Goal: Task Accomplishment & Management: Use online tool/utility

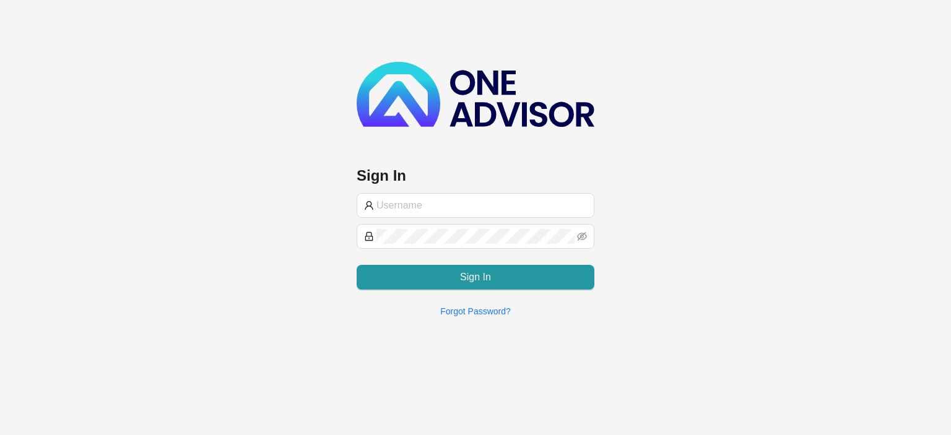
type input "[EMAIL_ADDRESS][DOMAIN_NAME]"
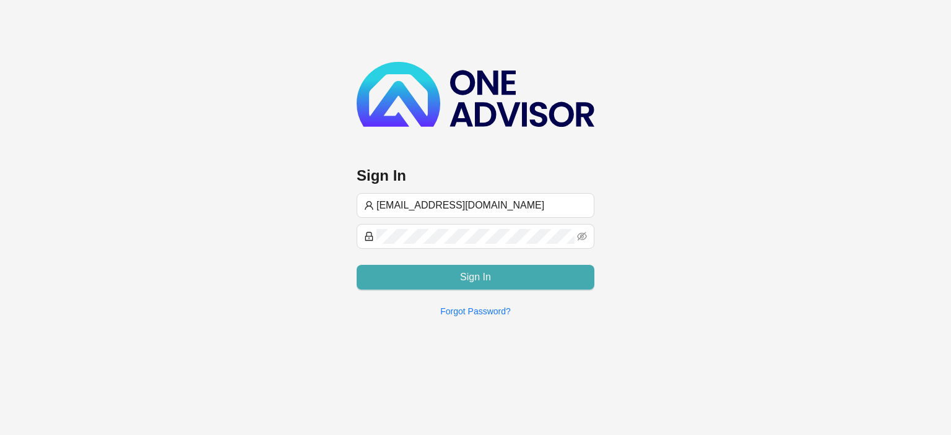
click at [393, 276] on button "Sign In" at bounding box center [476, 277] width 238 height 25
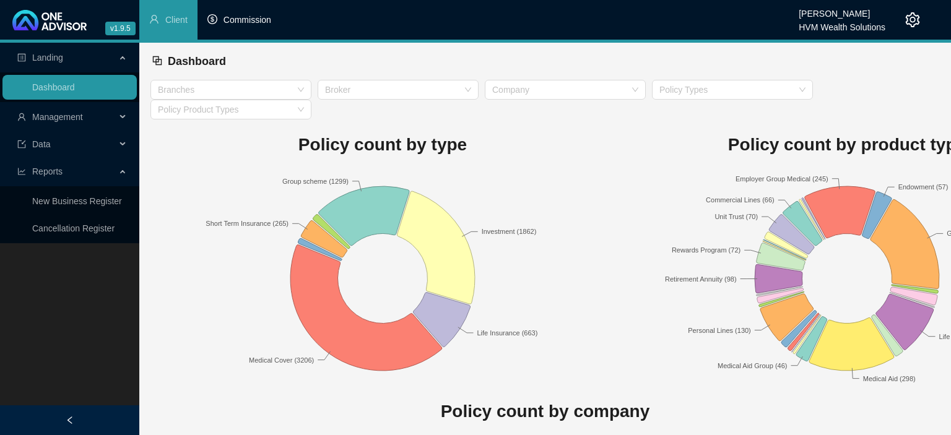
click at [249, 19] on span "Commission" at bounding box center [248, 20] width 48 height 10
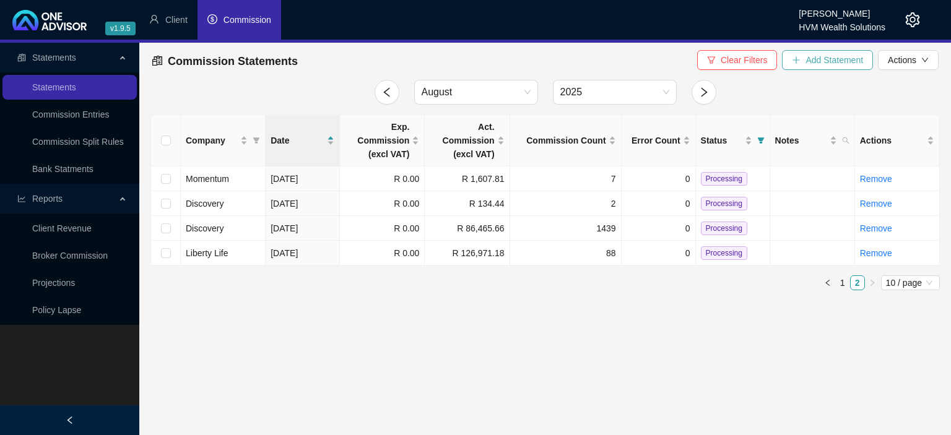
click at [820, 63] on span "Add Statement" at bounding box center [835, 60] width 58 height 14
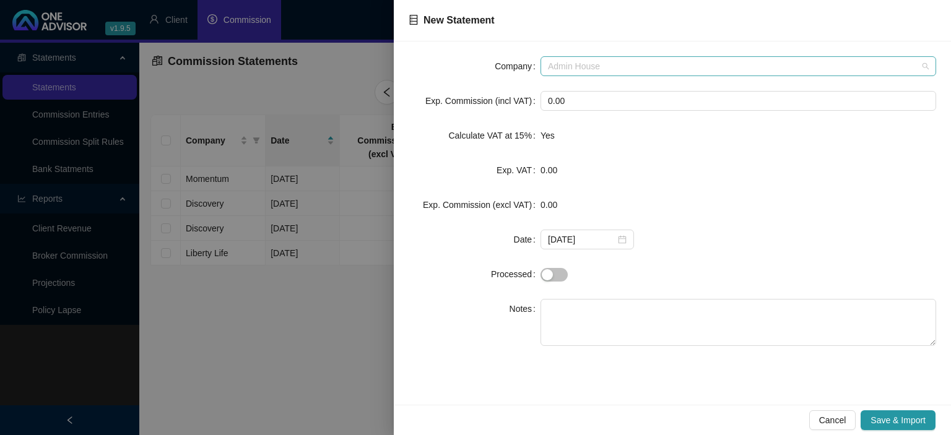
click at [560, 63] on span "Admin House" at bounding box center [738, 66] width 381 height 19
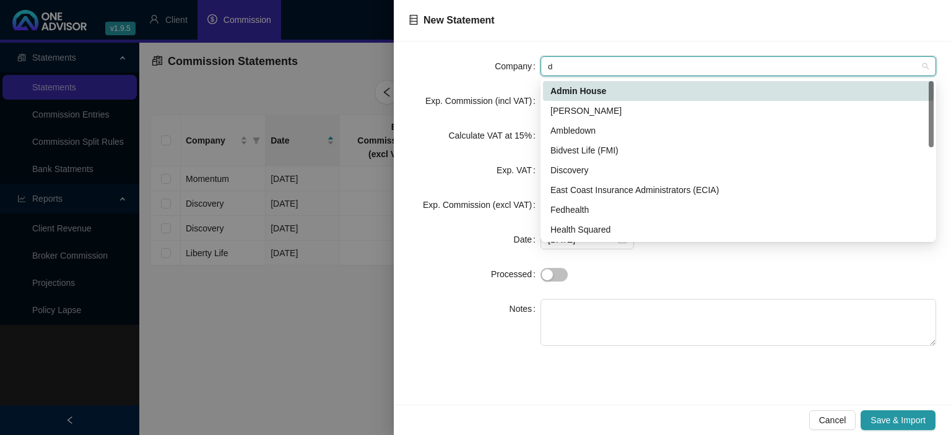
type input "di"
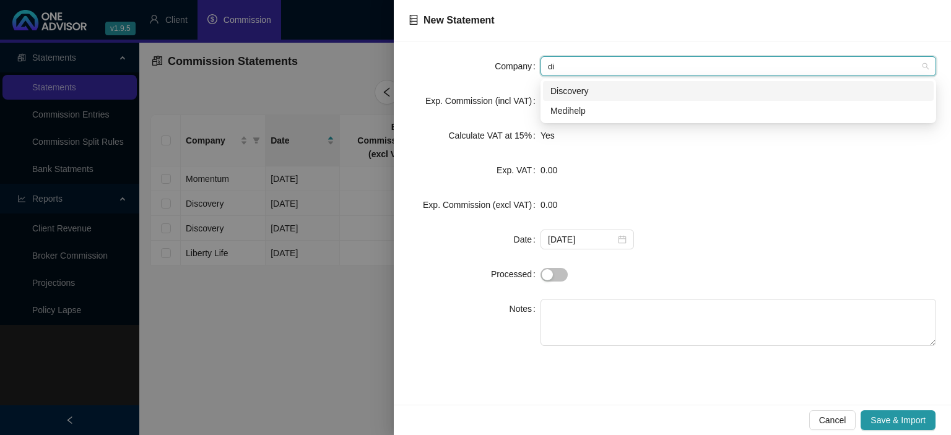
click at [562, 93] on div "Discovery" at bounding box center [738, 91] width 376 height 14
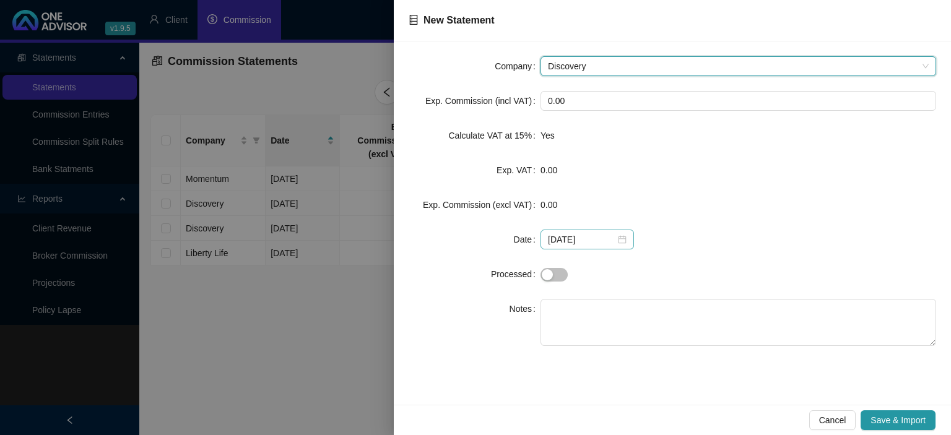
click at [622, 243] on div "[DATE]" at bounding box center [587, 240] width 93 height 20
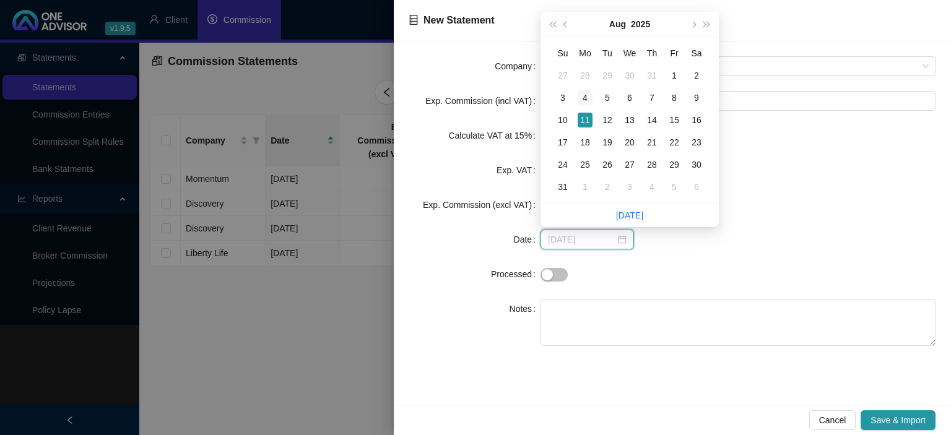
type input "[DATE]"
click at [587, 98] on div "4" at bounding box center [585, 97] width 15 height 15
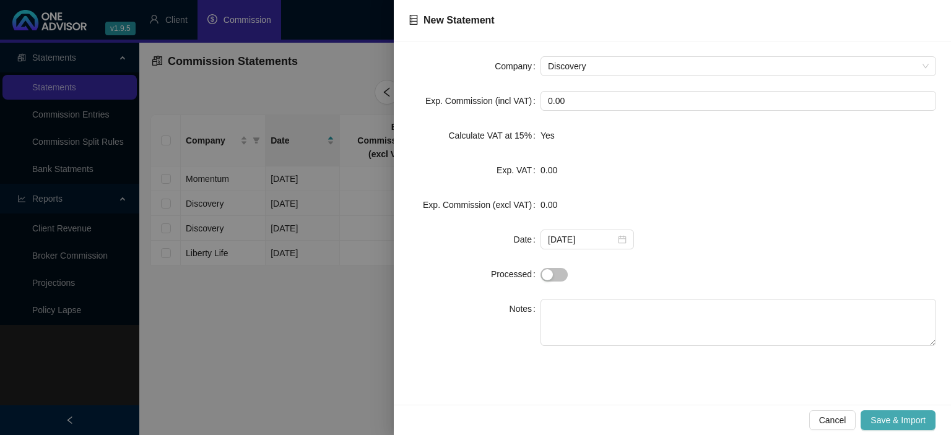
click at [895, 415] on span "Save & Import" at bounding box center [898, 421] width 55 height 14
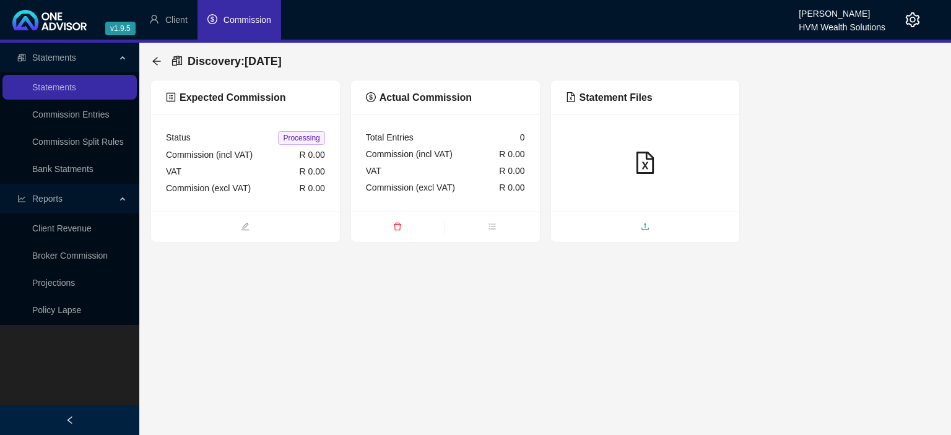
click at [612, 230] on span "upload" at bounding box center [645, 228] width 189 height 14
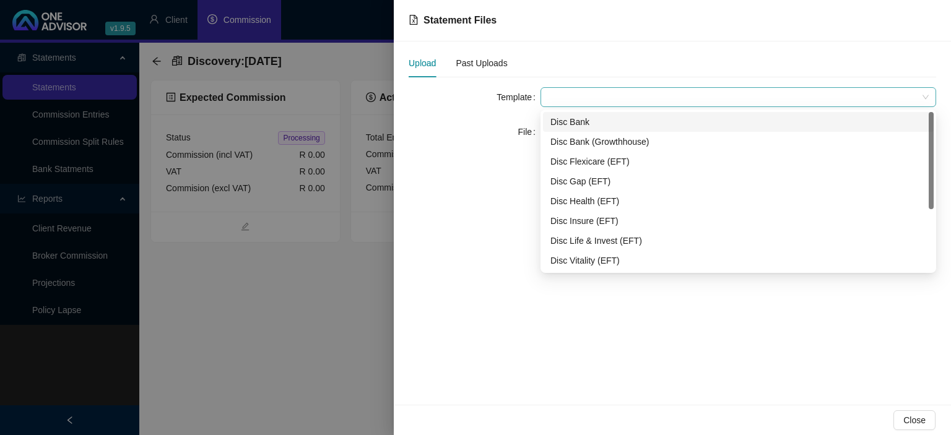
click at [585, 95] on span at bounding box center [738, 97] width 381 height 19
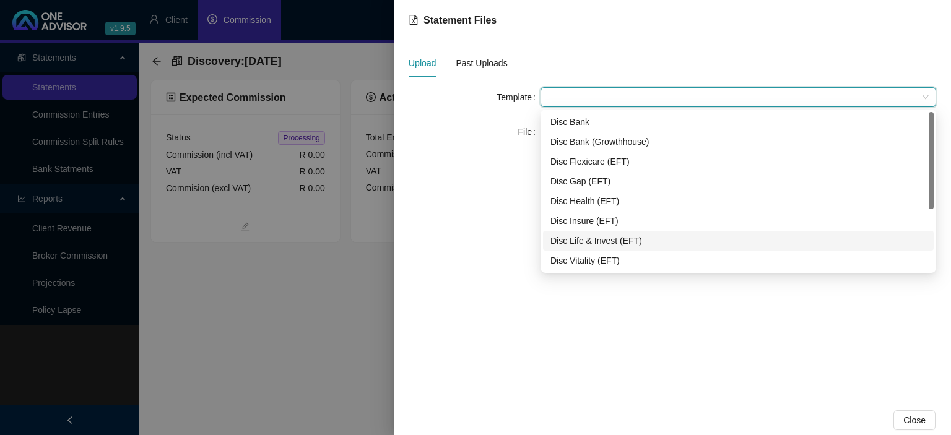
click at [580, 235] on div "Disc Life & Invest (EFT)" at bounding box center [738, 241] width 376 height 14
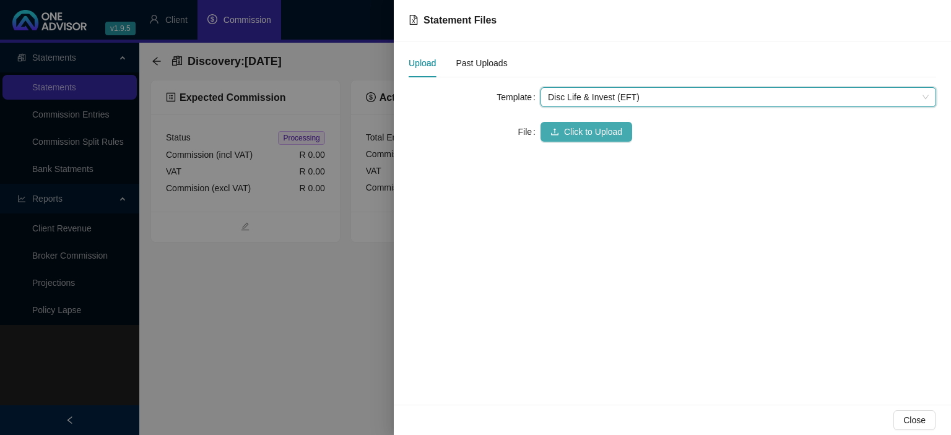
click at [548, 137] on button "Click to Upload" at bounding box center [587, 132] width 92 height 20
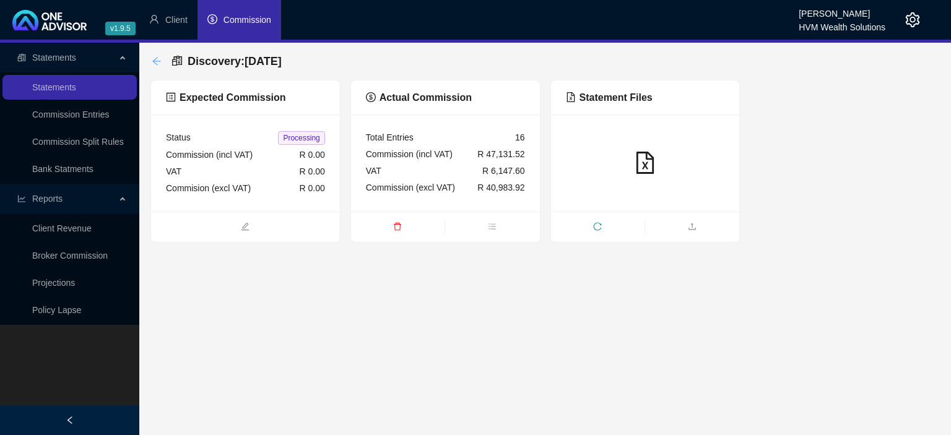
click at [157, 63] on icon "arrow-left" at bounding box center [157, 61] width 10 height 10
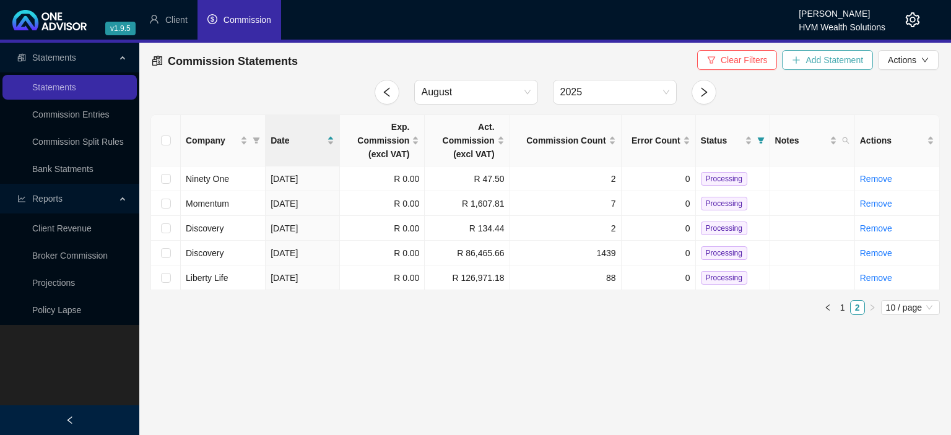
click at [790, 59] on button "Add Statement" at bounding box center [827, 60] width 91 height 20
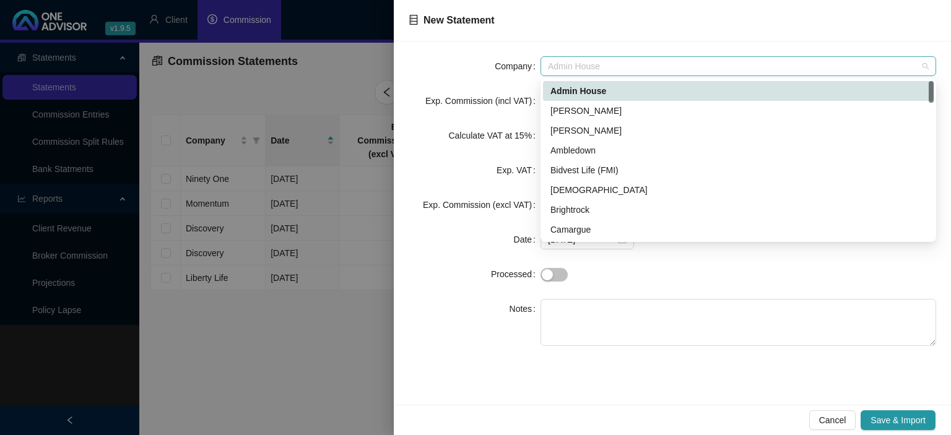
click at [646, 66] on span "Admin House" at bounding box center [738, 66] width 381 height 19
type input "di"
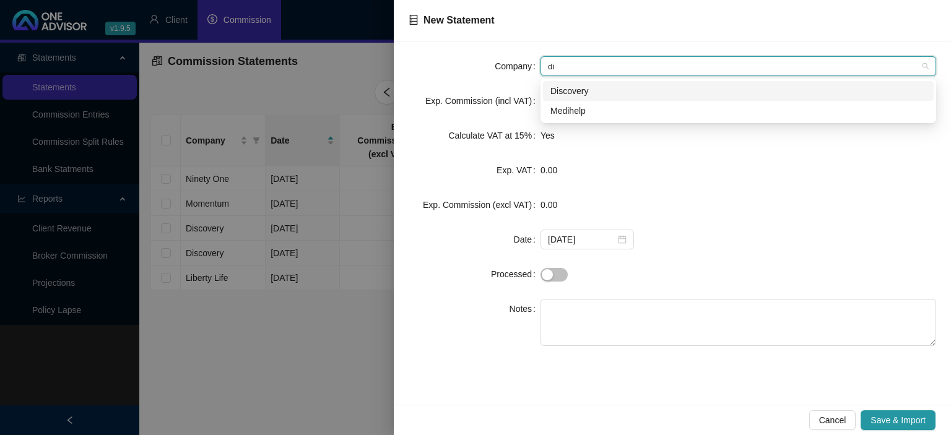
click at [593, 95] on div "Discovery" at bounding box center [738, 91] width 376 height 14
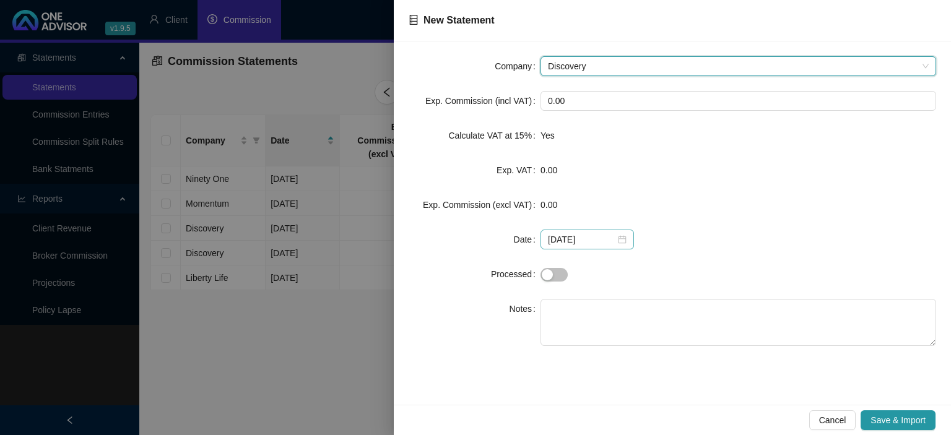
click at [618, 237] on div "[DATE]" at bounding box center [587, 240] width 79 height 14
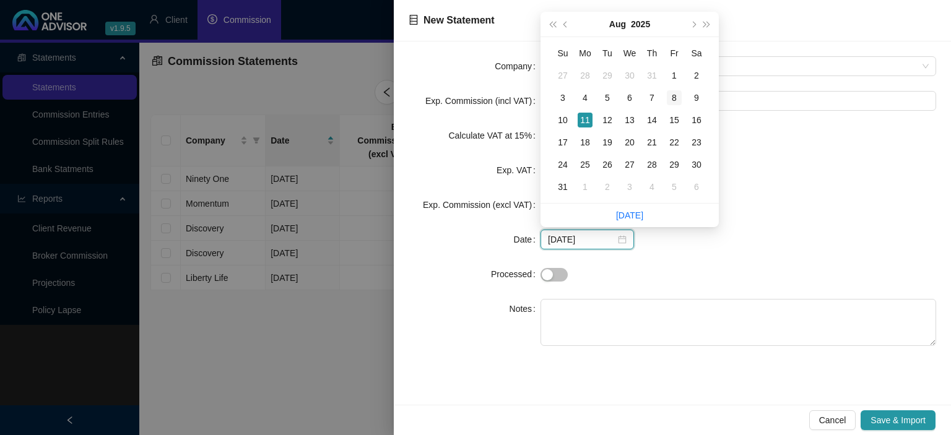
type input "[DATE]"
click at [674, 98] on div "8" at bounding box center [674, 97] width 15 height 15
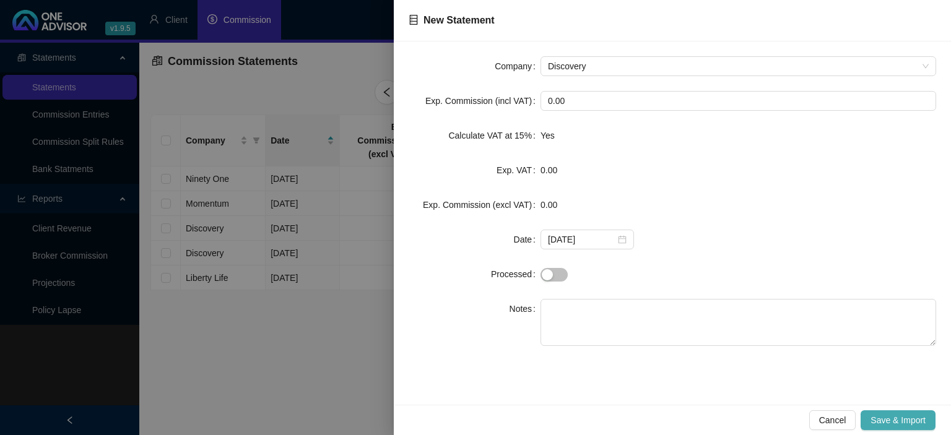
click at [885, 419] on span "Save & Import" at bounding box center [898, 421] width 55 height 14
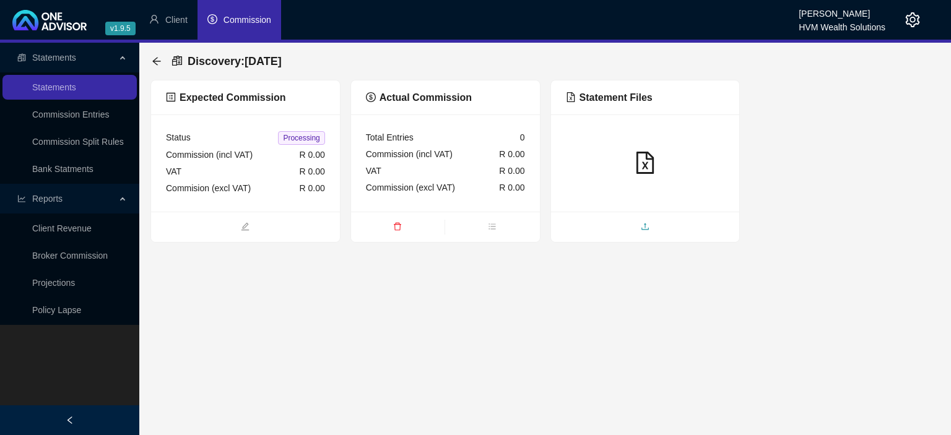
click at [621, 230] on span "upload" at bounding box center [645, 228] width 189 height 14
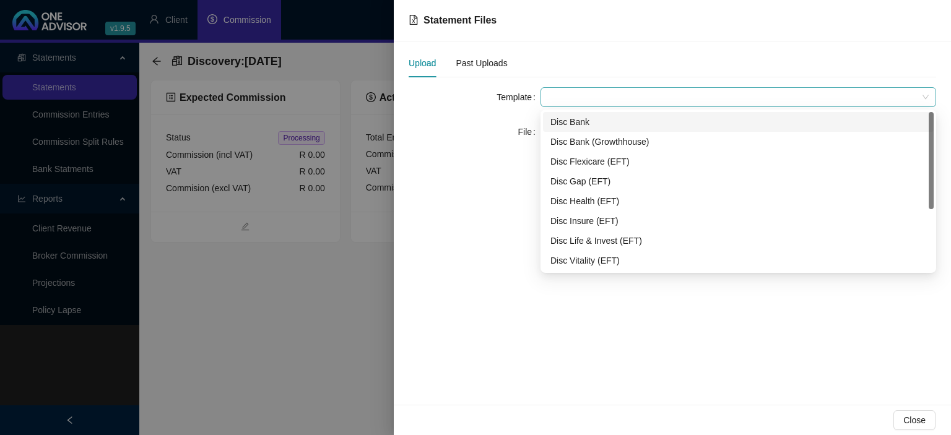
click at [591, 97] on span at bounding box center [738, 97] width 381 height 19
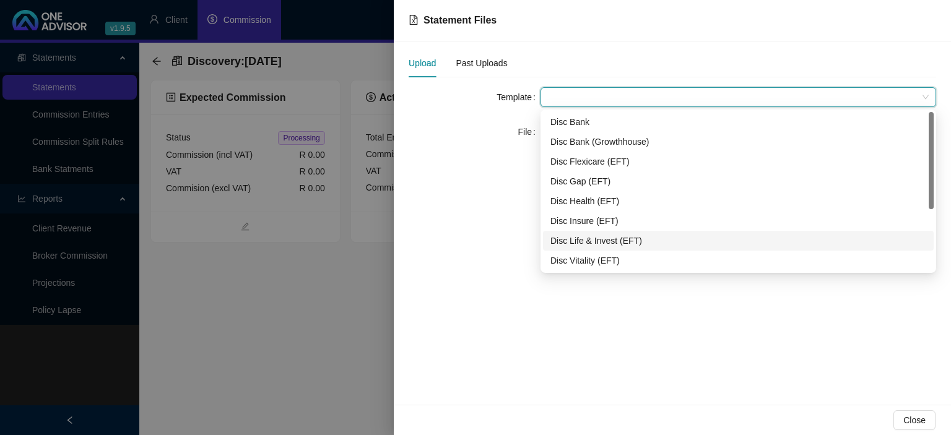
click at [582, 239] on div "Disc Life & Invest (EFT)" at bounding box center [738, 241] width 376 height 14
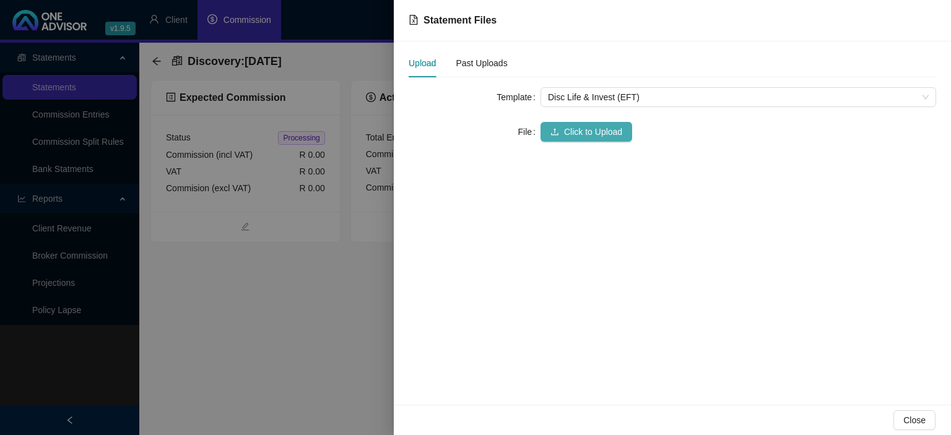
click at [552, 132] on icon "upload" at bounding box center [554, 132] width 9 height 9
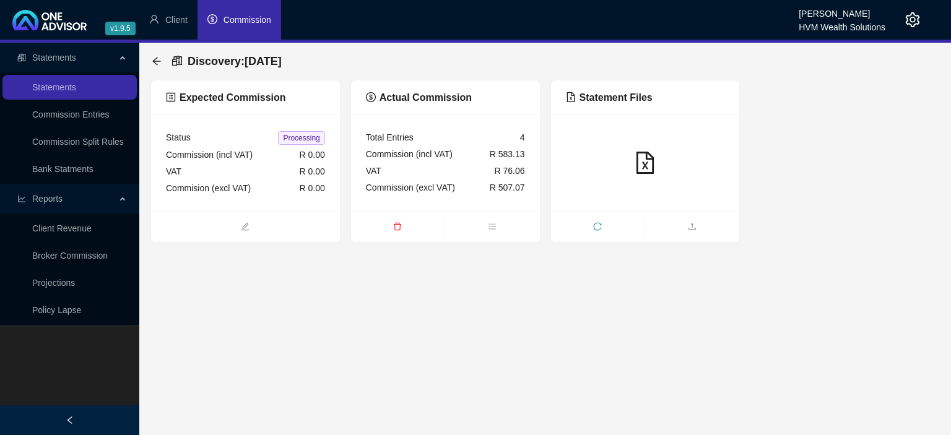
click at [165, 63] on div "Discovery : [DATE]" at bounding box center [220, 61] width 137 height 22
click at [157, 63] on icon "arrow-left" at bounding box center [157, 61] width 10 height 10
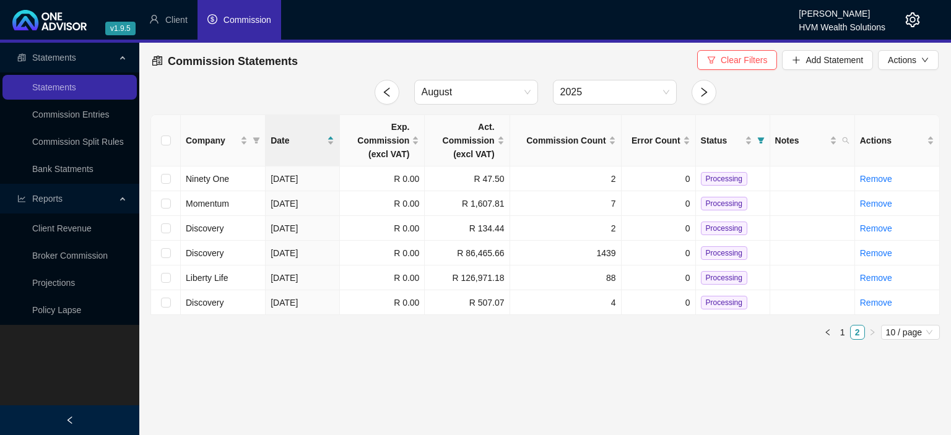
click at [909, 16] on icon "setting" at bounding box center [913, 19] width 14 height 15
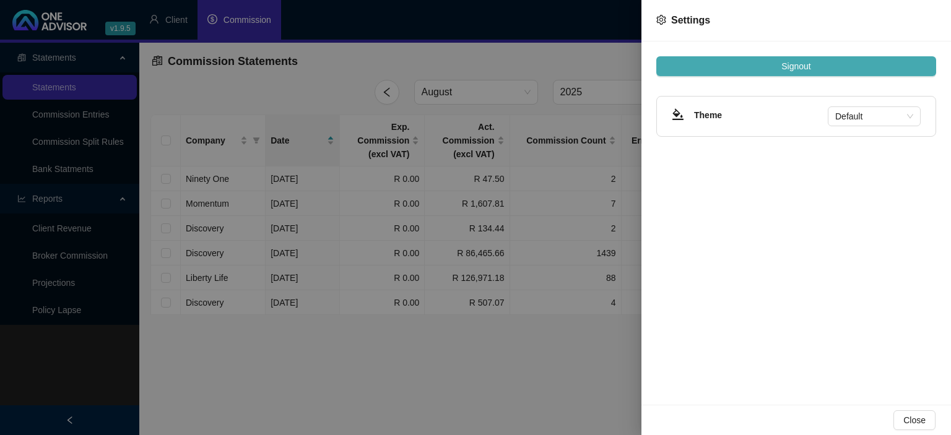
click at [789, 61] on span "Signout" at bounding box center [795, 66] width 29 height 14
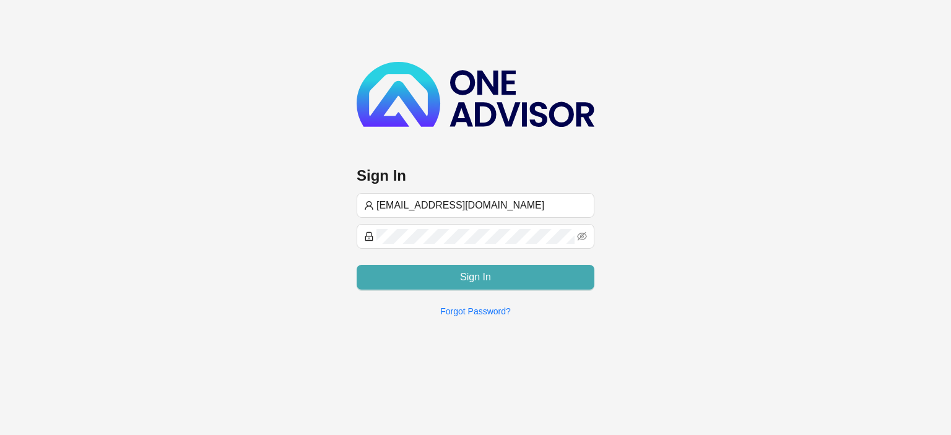
type input "[EMAIL_ADDRESS][DOMAIN_NAME]"
click at [441, 280] on button "Sign In" at bounding box center [476, 277] width 238 height 25
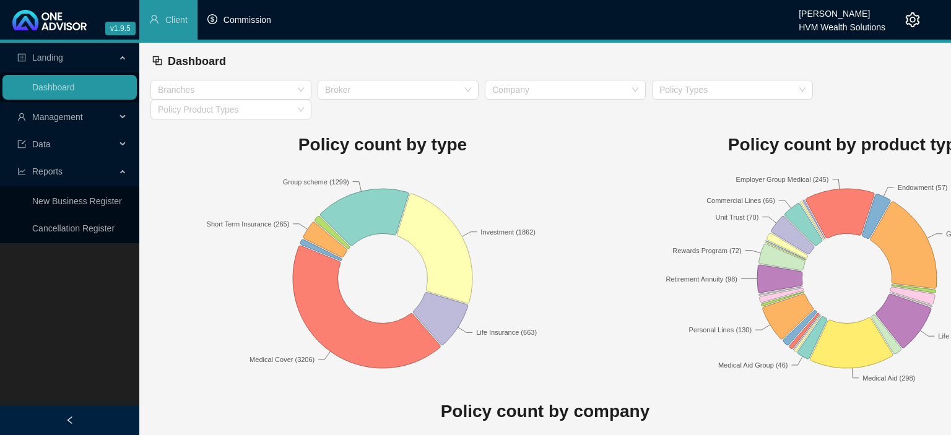
click at [251, 18] on span "Commission" at bounding box center [248, 20] width 48 height 10
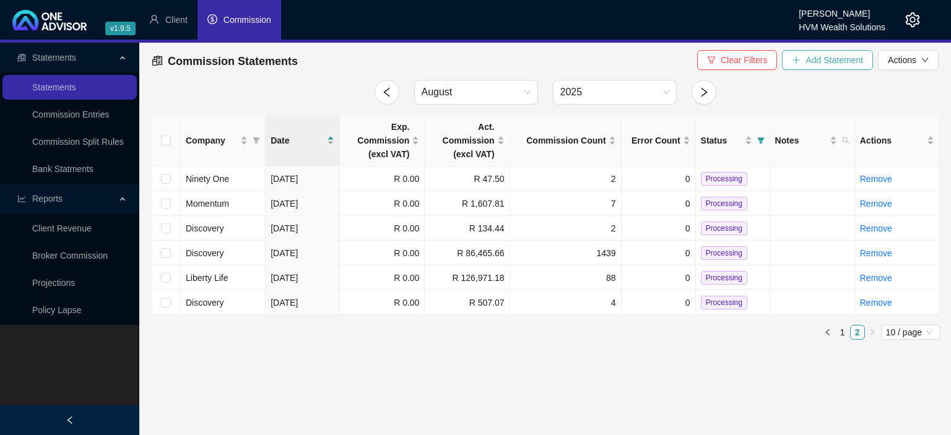
click at [817, 66] on span "Add Statement" at bounding box center [835, 60] width 58 height 14
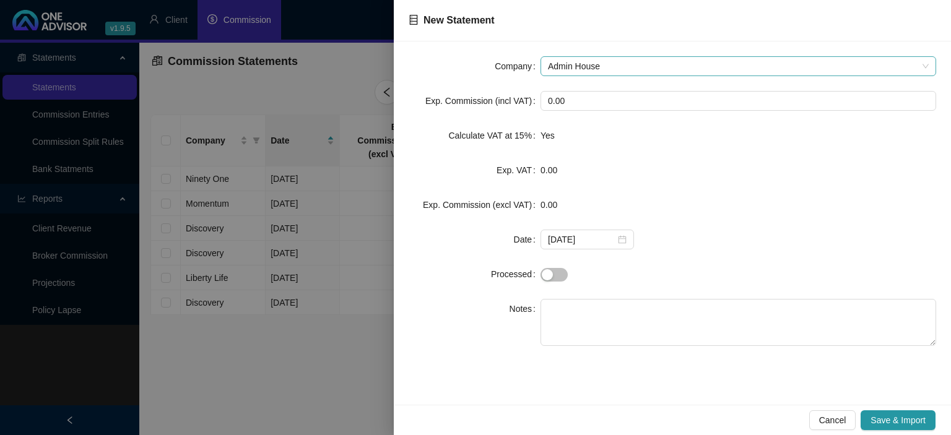
click at [588, 69] on span "Admin House" at bounding box center [738, 66] width 381 height 19
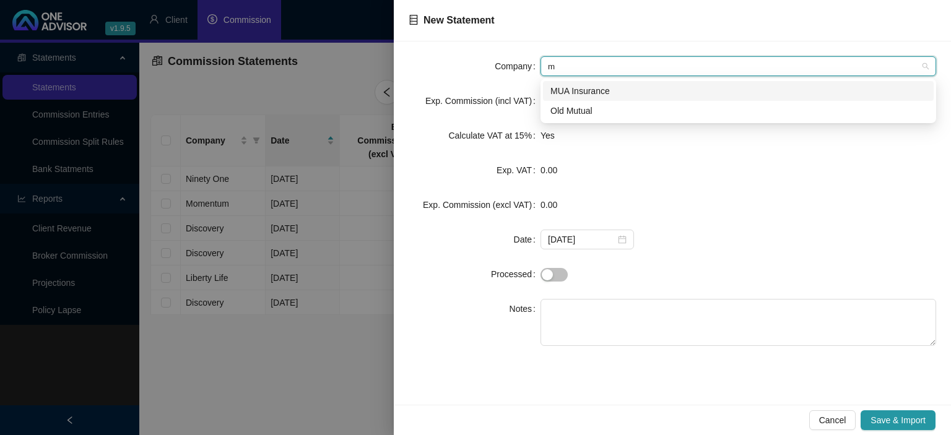
type input "mu"
click at [565, 109] on div "Old Mutual" at bounding box center [738, 111] width 376 height 14
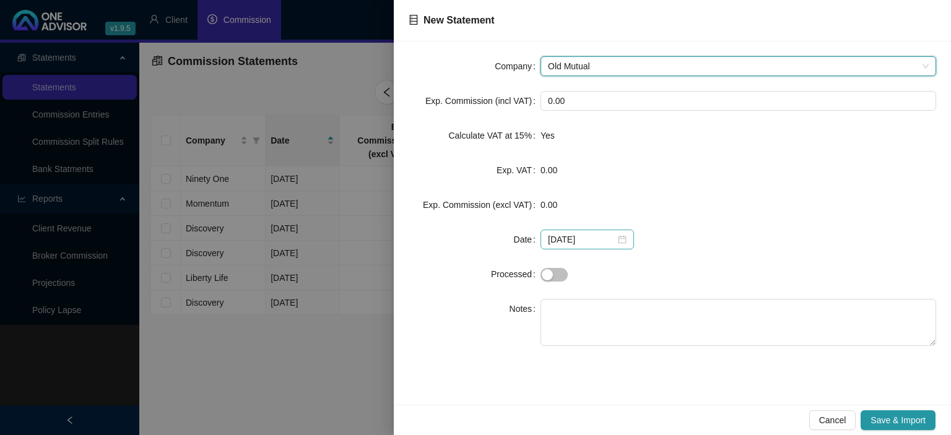
click at [614, 238] on div "[DATE]" at bounding box center [587, 240] width 79 height 14
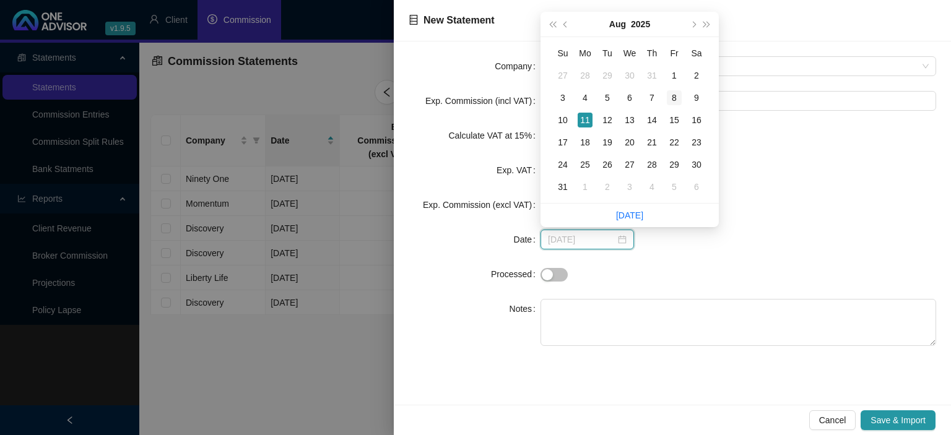
type input "[DATE]"
click at [674, 99] on div "8" at bounding box center [674, 97] width 15 height 15
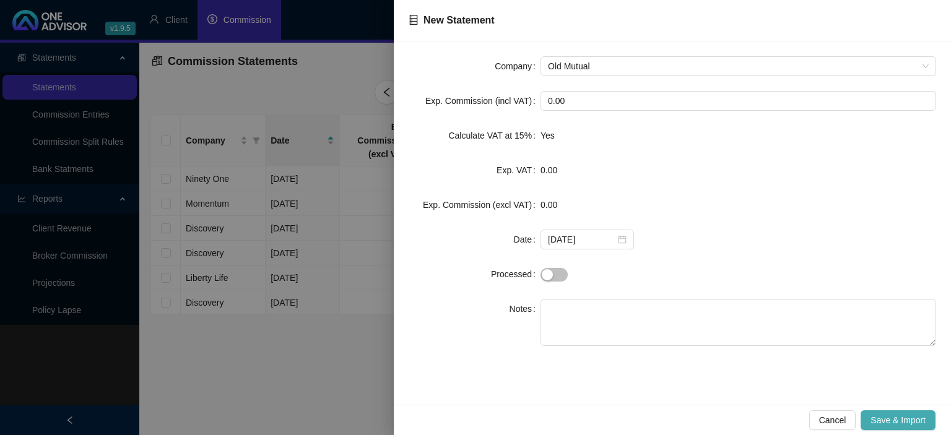
click at [883, 415] on span "Save & Import" at bounding box center [898, 421] width 55 height 14
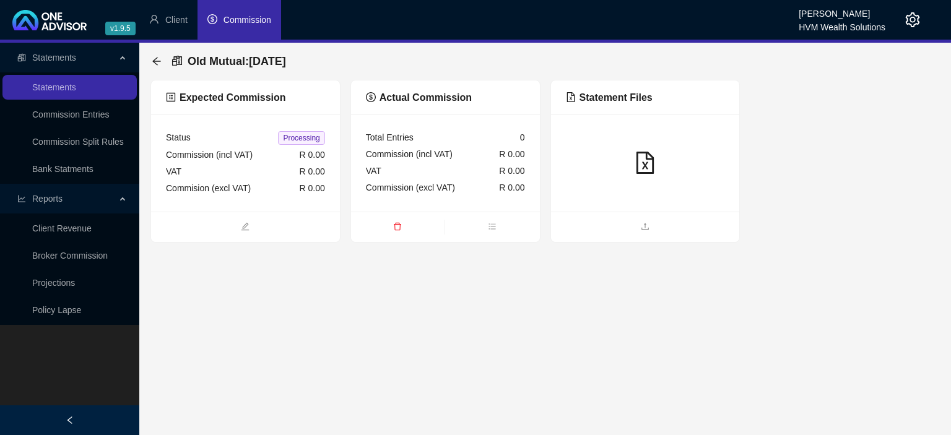
click at [607, 211] on div at bounding box center [645, 163] width 189 height 97
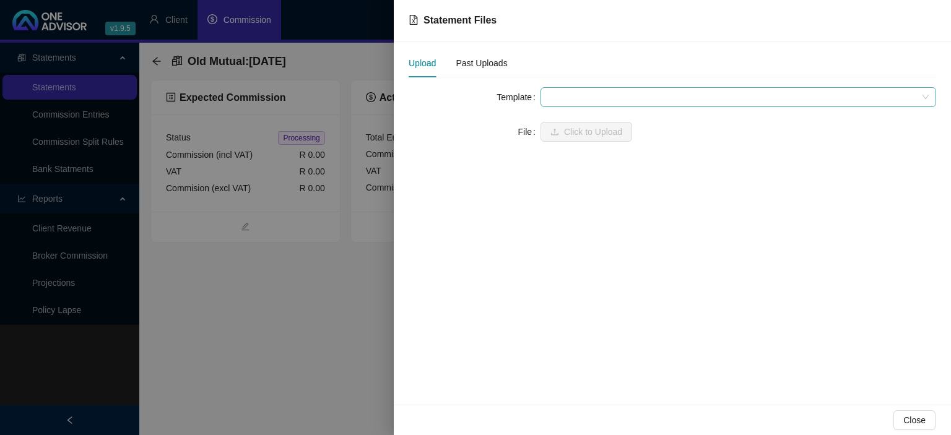
click at [583, 100] on span at bounding box center [738, 97] width 381 height 19
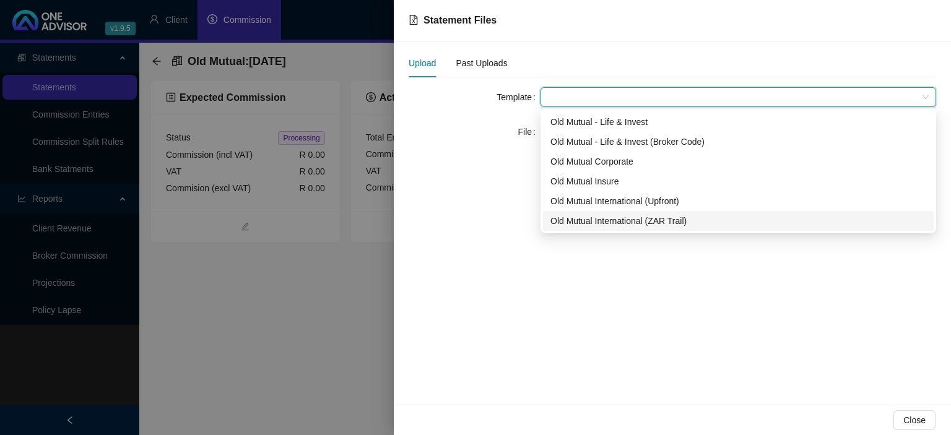
click at [602, 222] on div "Old Mutual International (ZAR Trail)" at bounding box center [738, 221] width 376 height 14
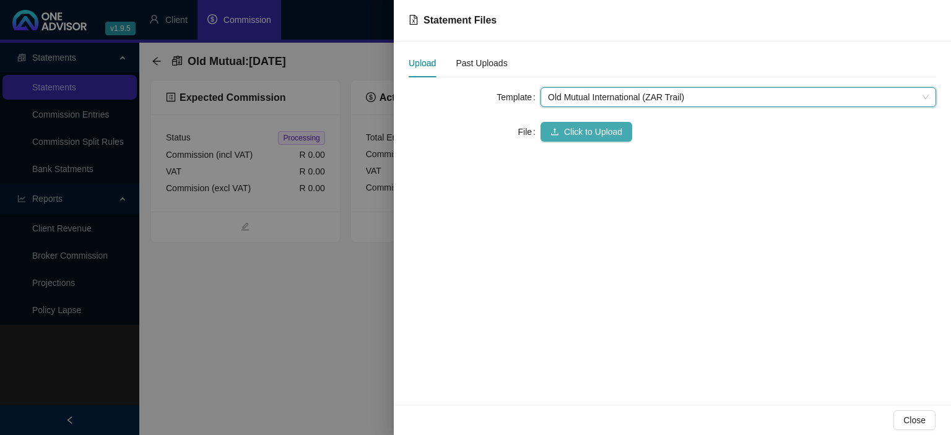
click at [589, 130] on span "Click to Upload" at bounding box center [593, 132] width 58 height 14
click at [576, 105] on span "Old Mutual International (ZAR Trail)" at bounding box center [738, 97] width 381 height 19
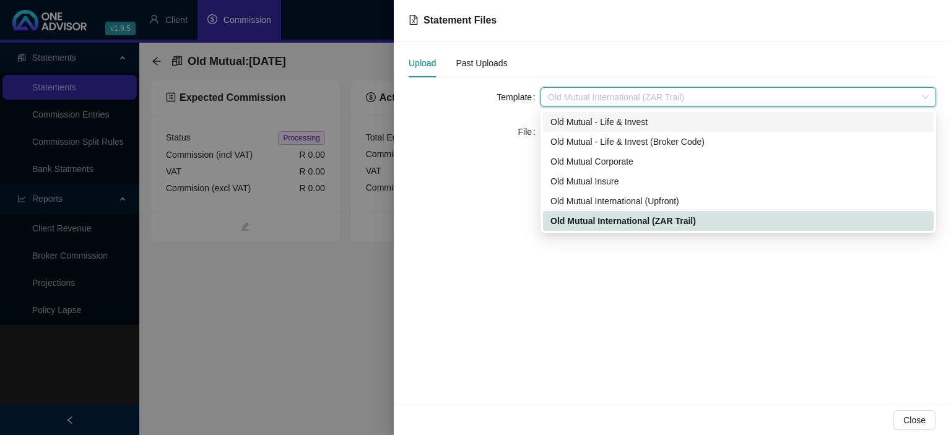
click at [576, 120] on div "Old Mutual - Life & Invest" at bounding box center [738, 122] width 376 height 14
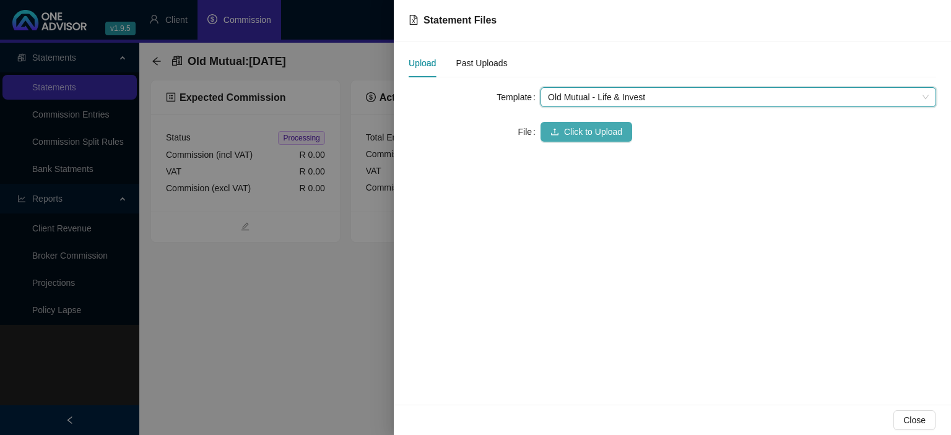
click at [574, 131] on span "Click to Upload" at bounding box center [593, 132] width 58 height 14
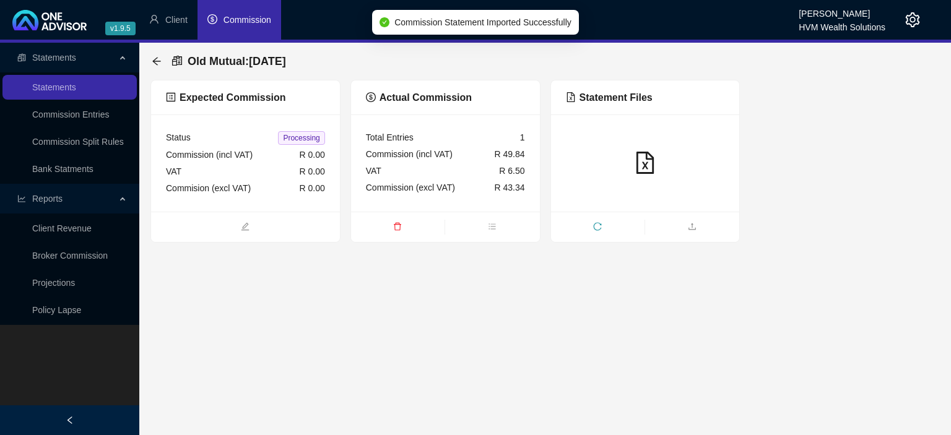
click at [638, 234] on ul at bounding box center [645, 227] width 189 height 30
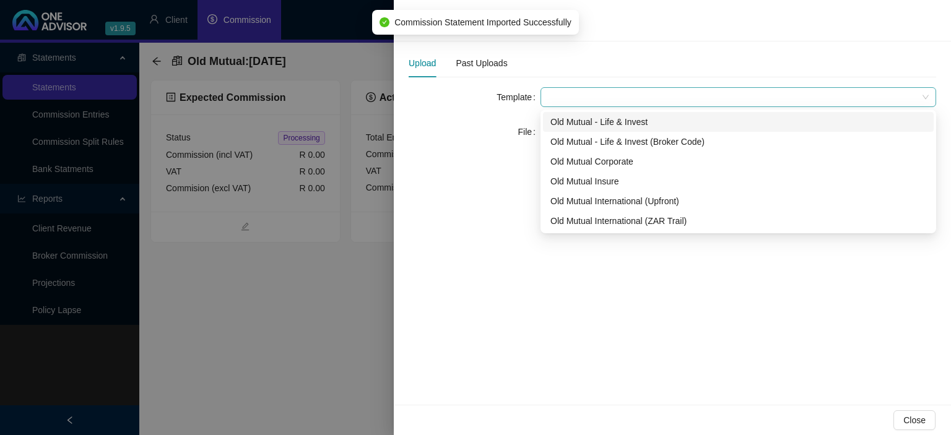
click at [577, 98] on span at bounding box center [738, 97] width 381 height 19
click at [577, 126] on div "Old Mutual - Life & Invest" at bounding box center [738, 122] width 376 height 14
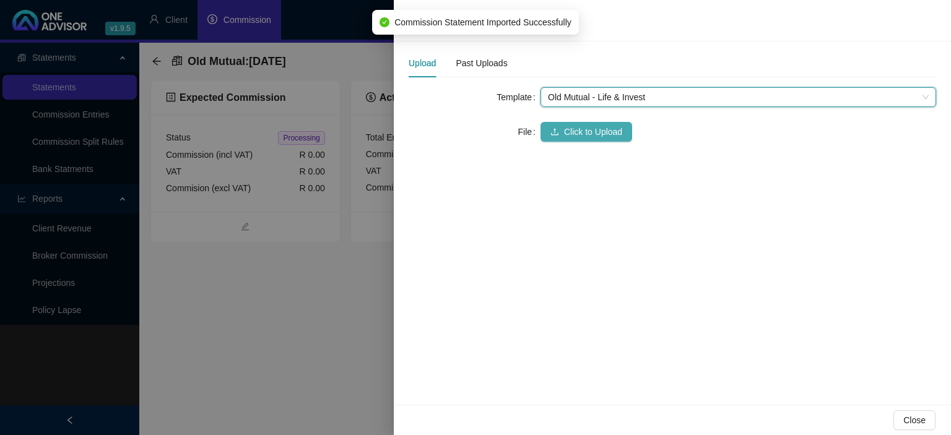
click at [570, 131] on span "Click to Upload" at bounding box center [593, 132] width 58 height 14
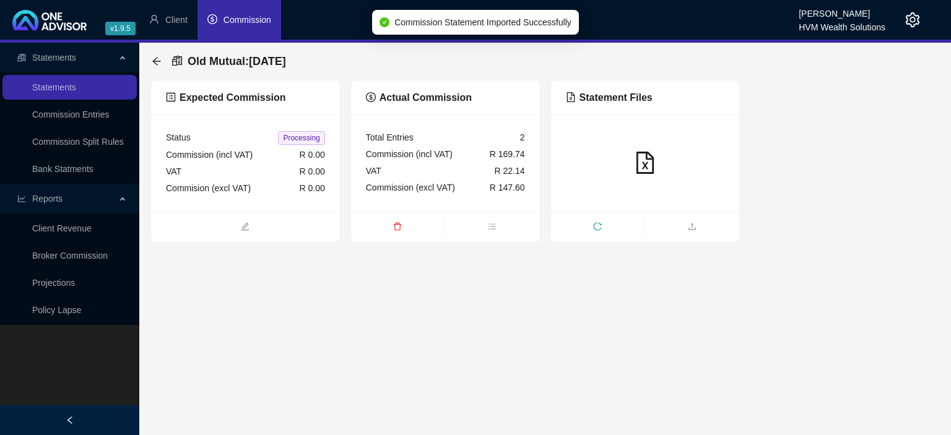
click at [638, 215] on ul at bounding box center [645, 227] width 189 height 30
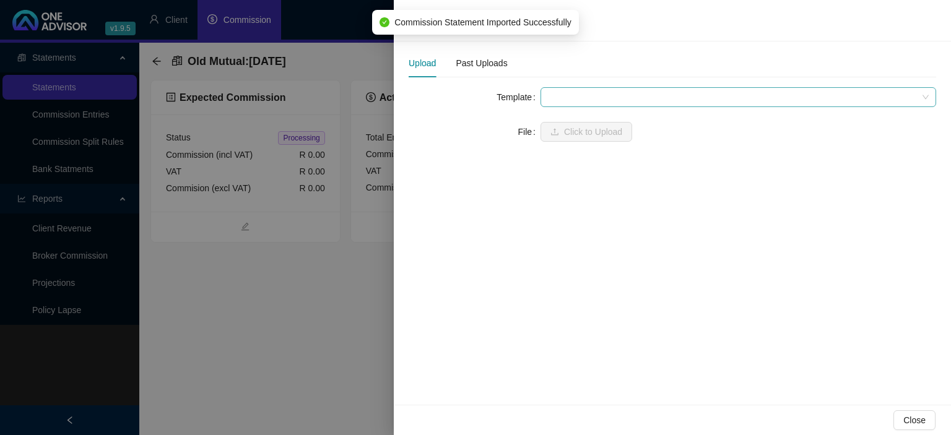
click at [583, 99] on span at bounding box center [738, 97] width 381 height 19
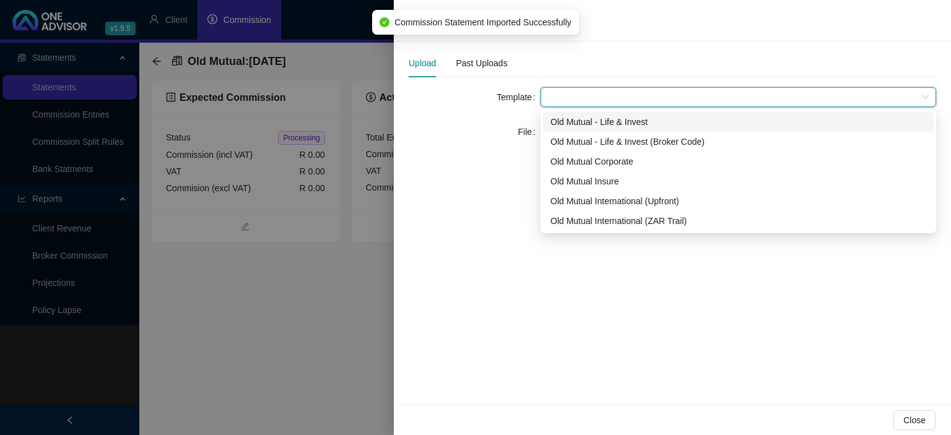
click at [586, 122] on div "Old Mutual - Life & Invest" at bounding box center [738, 122] width 376 height 14
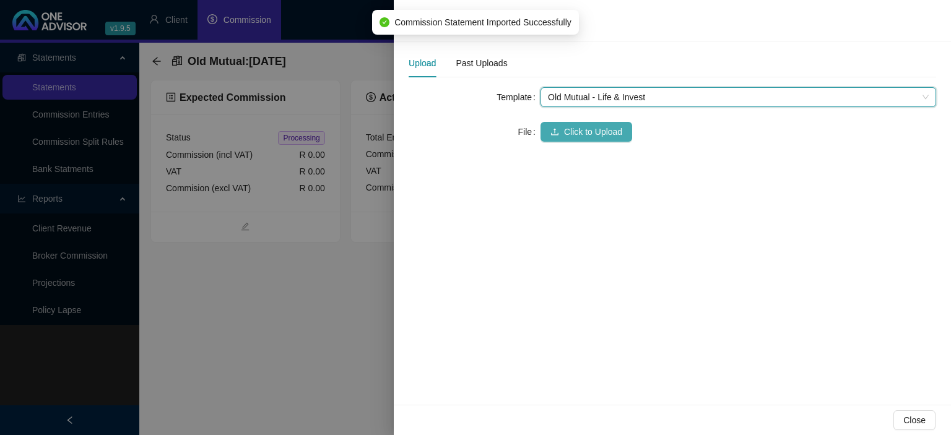
click at [586, 128] on span "Click to Upload" at bounding box center [593, 132] width 58 height 14
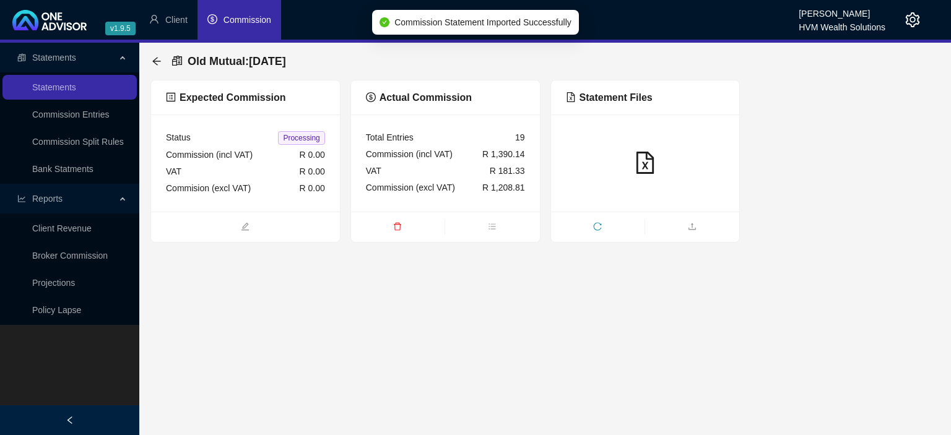
click at [635, 213] on ul at bounding box center [645, 227] width 189 height 30
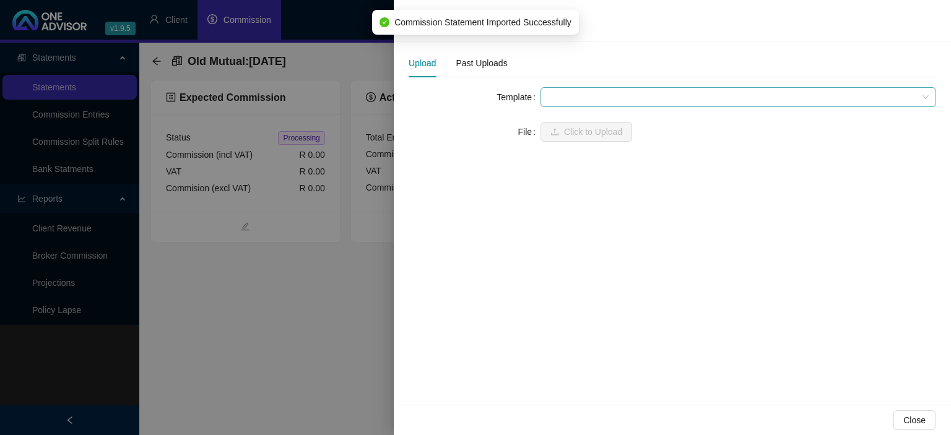
click at [556, 102] on span at bounding box center [738, 97] width 381 height 19
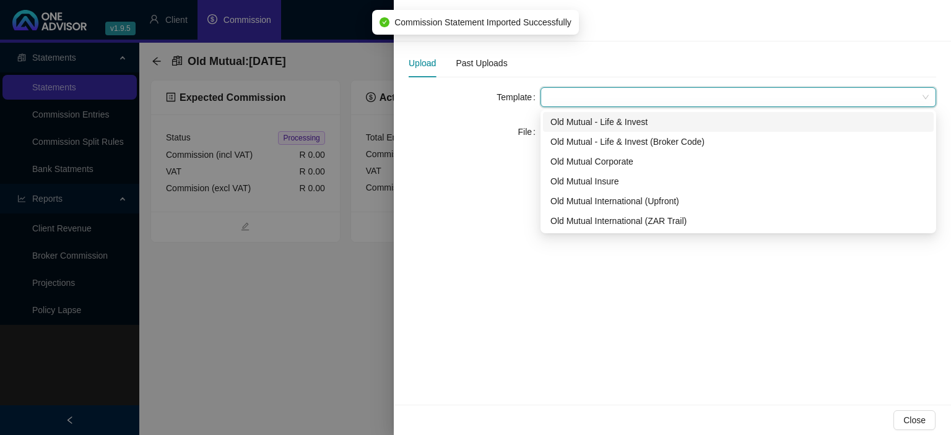
click at [570, 122] on div "Old Mutual - Life & Invest" at bounding box center [738, 122] width 376 height 14
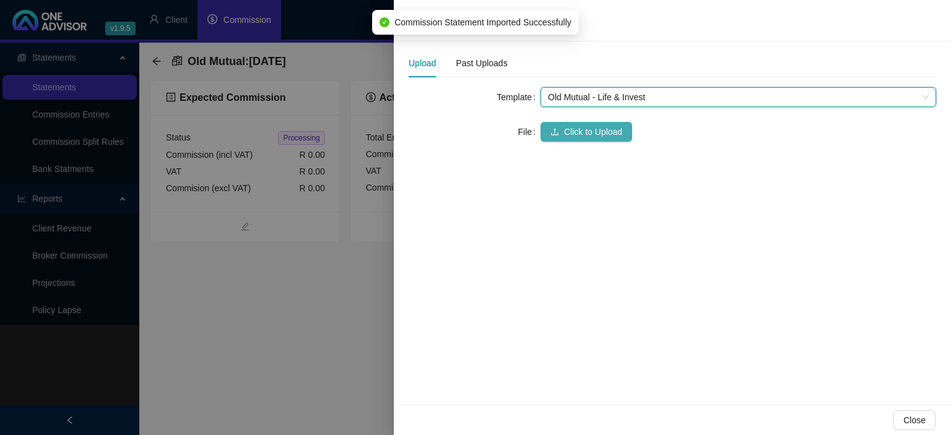
click at [572, 125] on span "Click to Upload" at bounding box center [593, 132] width 58 height 14
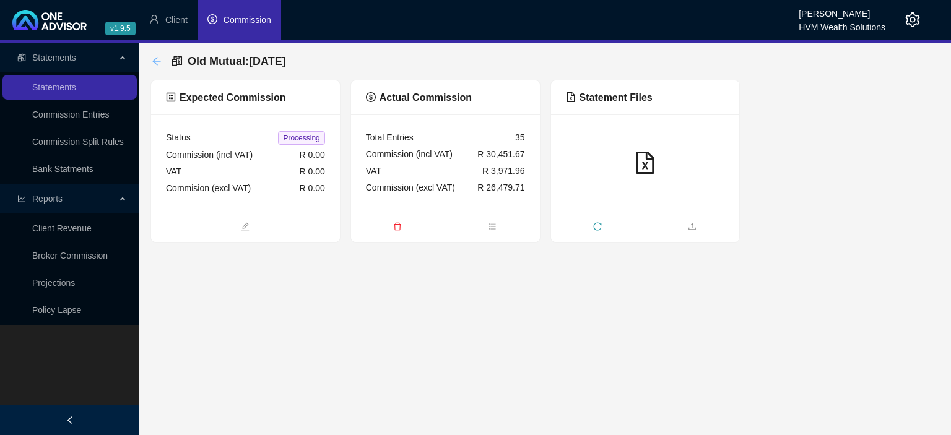
click at [154, 61] on icon "arrow-left" at bounding box center [156, 61] width 8 height 8
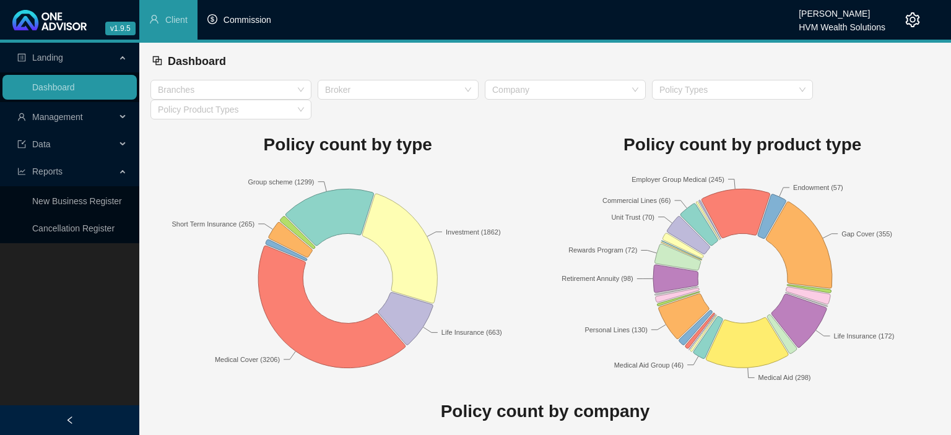
click at [246, 17] on span "Commission" at bounding box center [248, 20] width 48 height 10
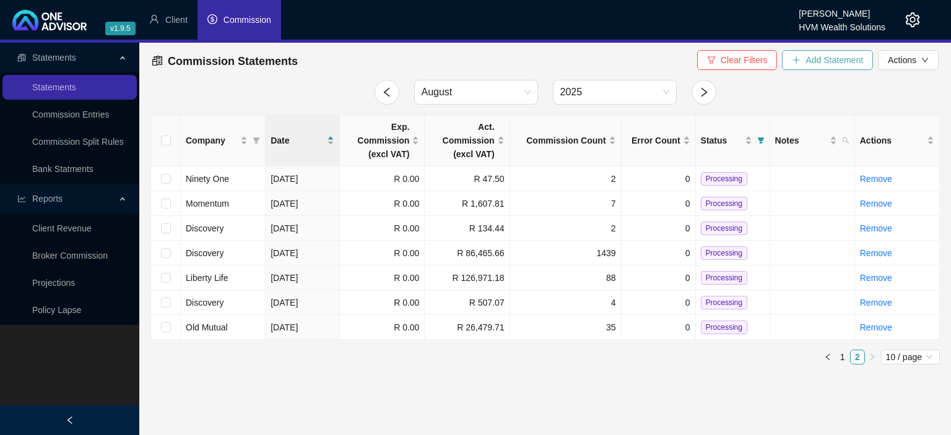
click at [803, 66] on button "Add Statement" at bounding box center [827, 60] width 91 height 20
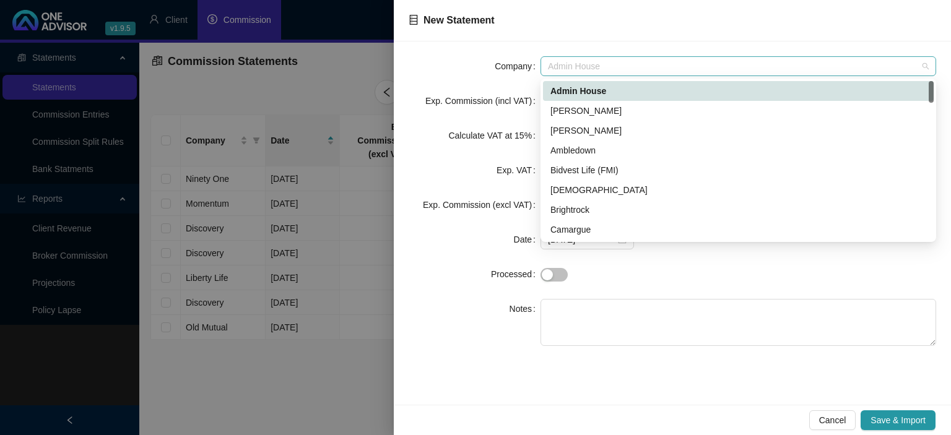
click at [594, 69] on span "Admin House" at bounding box center [738, 66] width 381 height 19
click at [575, 129] on div "[PERSON_NAME]" at bounding box center [738, 131] width 376 height 14
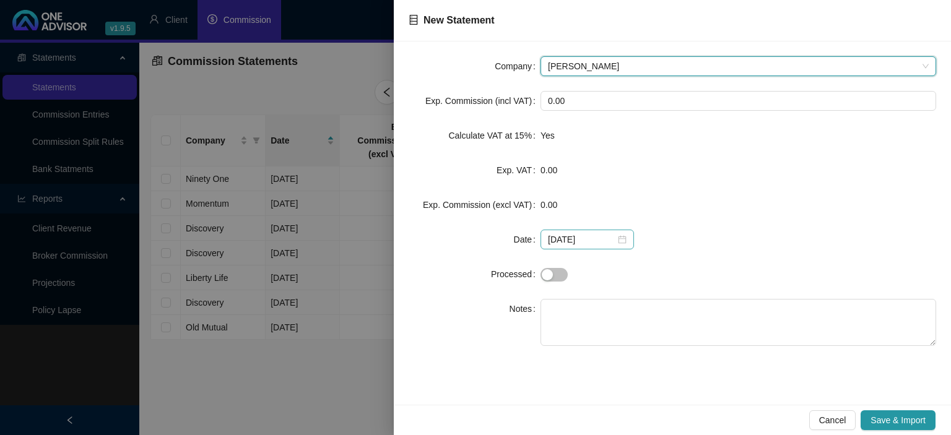
click at [622, 235] on div "[DATE]" at bounding box center [587, 240] width 93 height 20
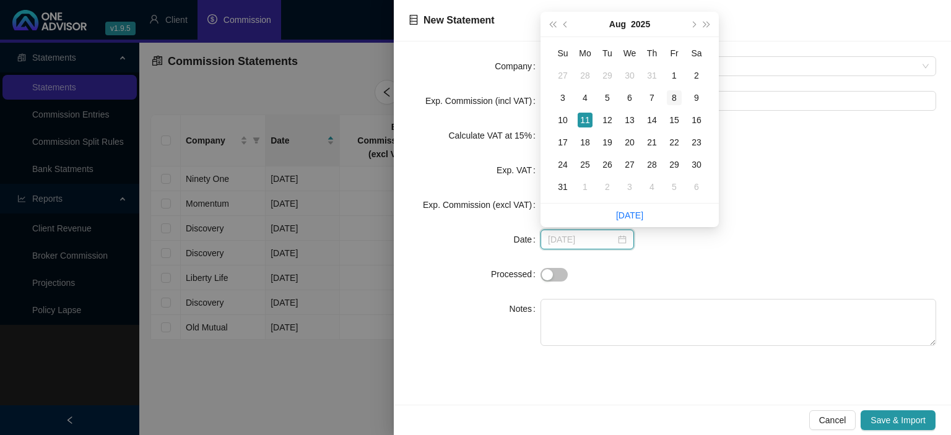
type input "[DATE]"
click at [671, 98] on div "8" at bounding box center [674, 97] width 15 height 15
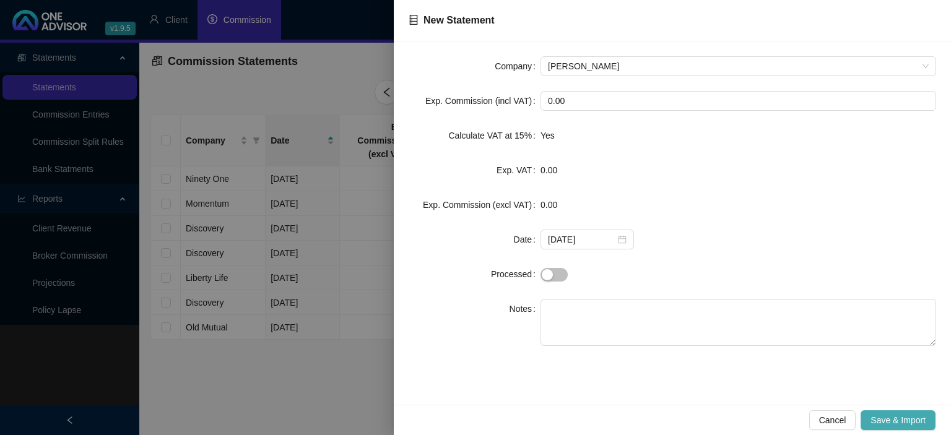
click at [880, 416] on span "Save & Import" at bounding box center [898, 421] width 55 height 14
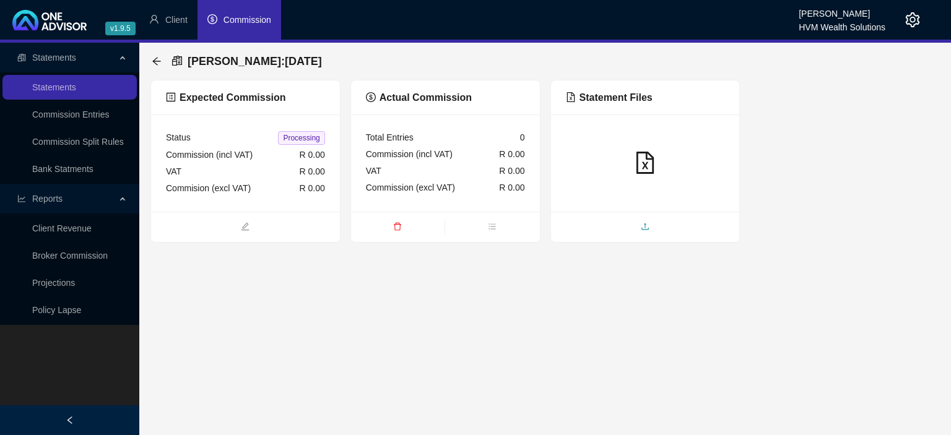
click at [635, 223] on span "upload" at bounding box center [645, 228] width 189 height 14
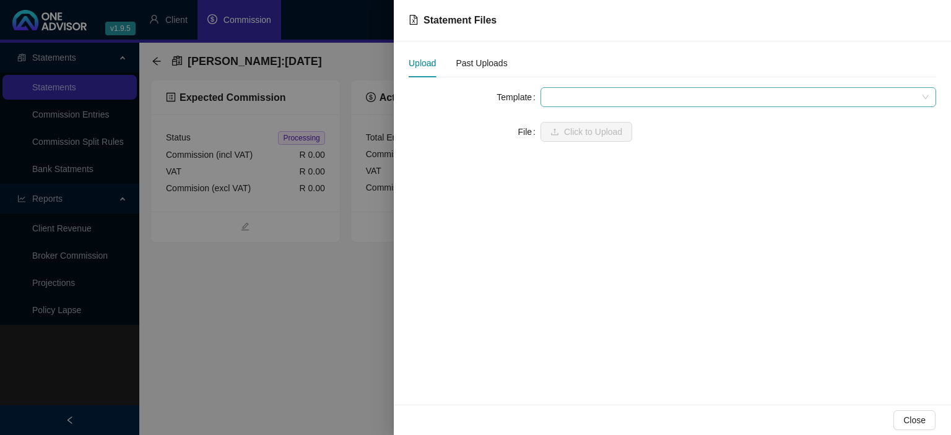
click at [567, 93] on span at bounding box center [738, 97] width 381 height 19
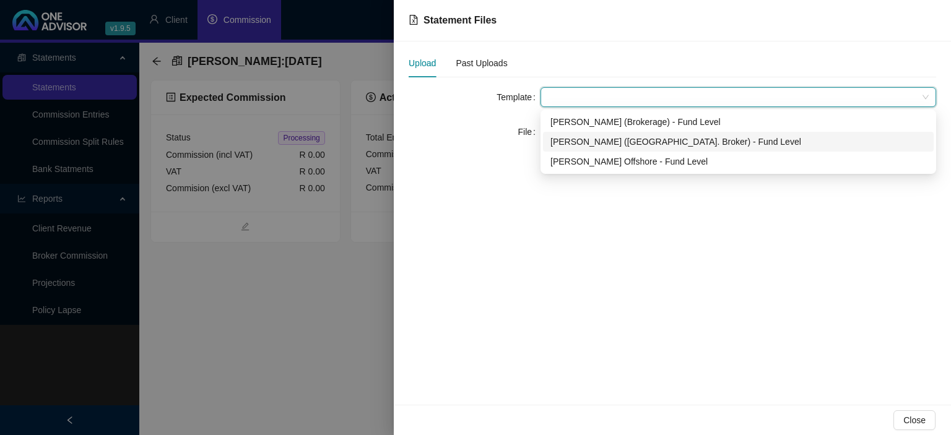
click at [568, 133] on div "Allan Gray (Ind. Broker) - Fund Level" at bounding box center [738, 142] width 391 height 20
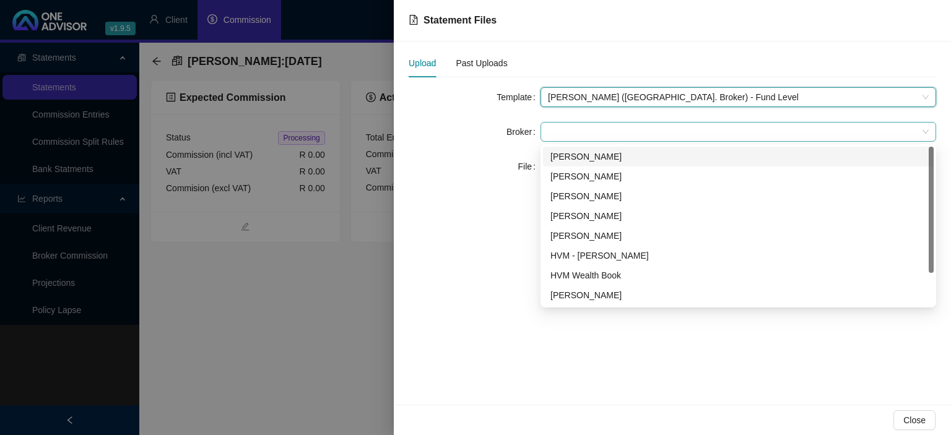
click at [567, 134] on span at bounding box center [738, 132] width 381 height 19
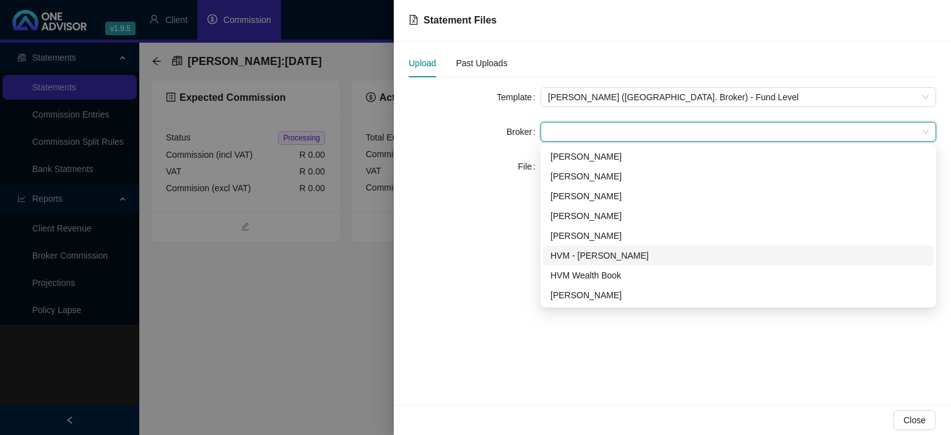
scroll to position [40, 0]
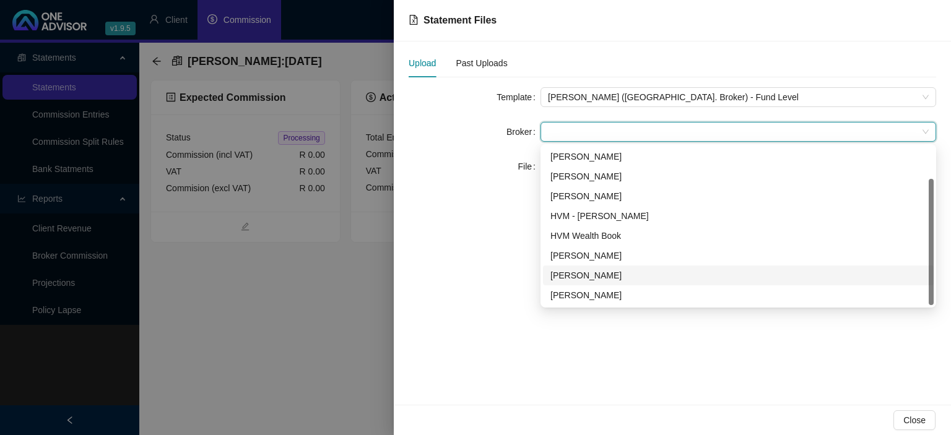
click at [606, 271] on div "Carla Roodt" at bounding box center [738, 276] width 376 height 14
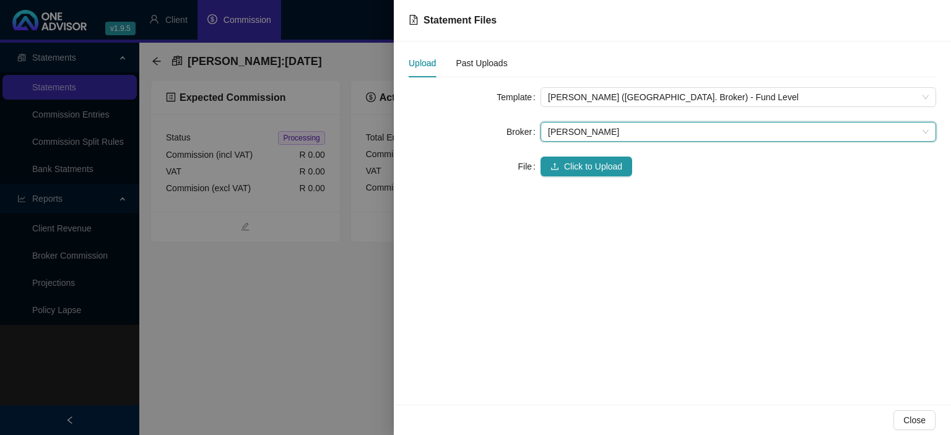
click at [591, 176] on div "Template Allan Gray (Ind. Broker) - Fund Level Broker Carla Roodt Carla Roodt F…" at bounding box center [673, 139] width 528 height 104
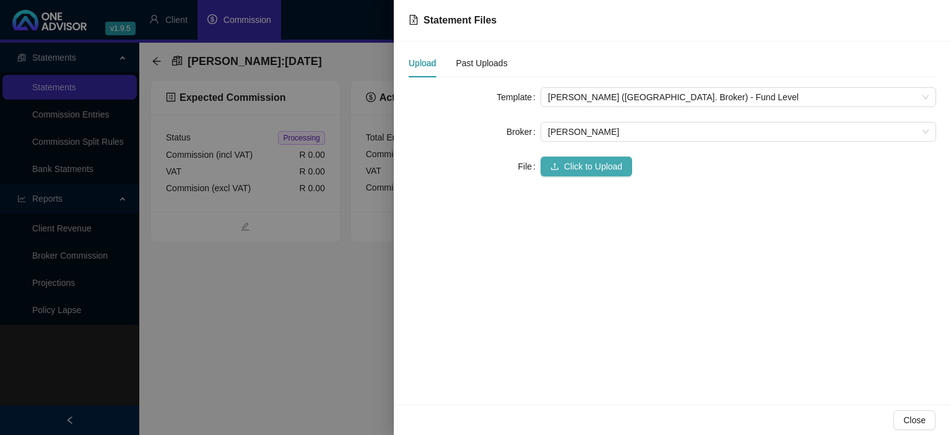
click at [586, 170] on span "Click to Upload" at bounding box center [593, 167] width 58 height 14
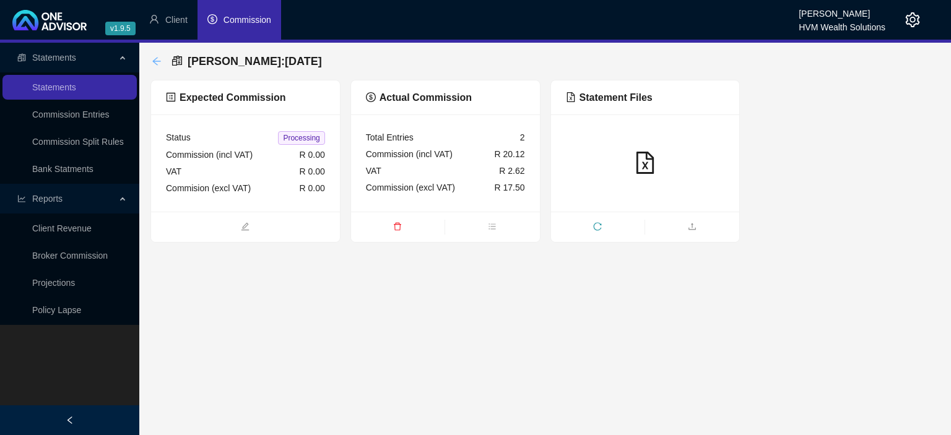
click at [155, 61] on icon "arrow-left" at bounding box center [156, 61] width 8 height 8
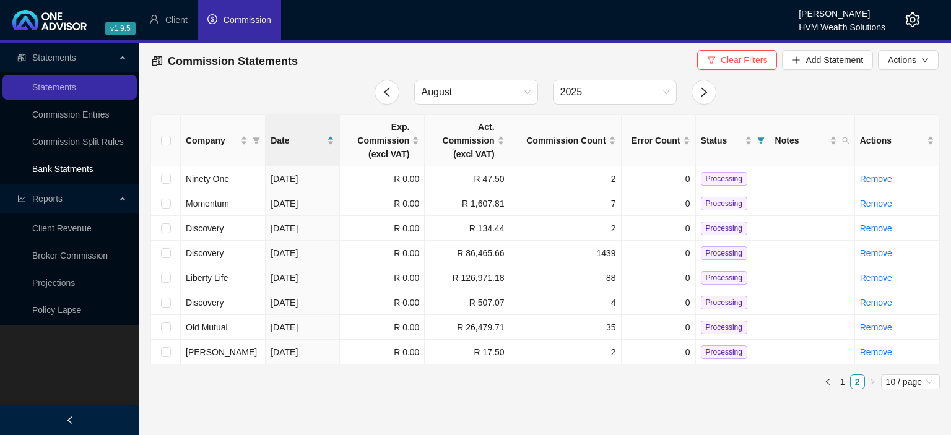
click at [84, 167] on link "Bank Statments" at bounding box center [62, 169] width 61 height 10
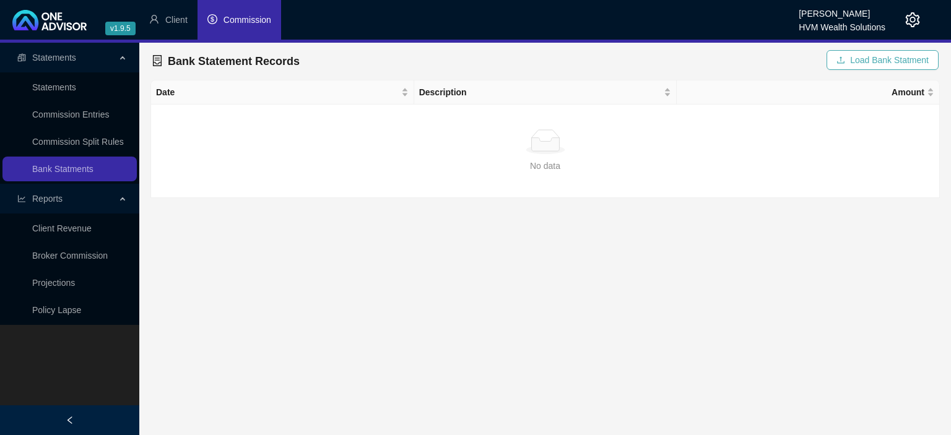
click at [843, 55] on button "Load Bank Statment" at bounding box center [883, 60] width 112 height 20
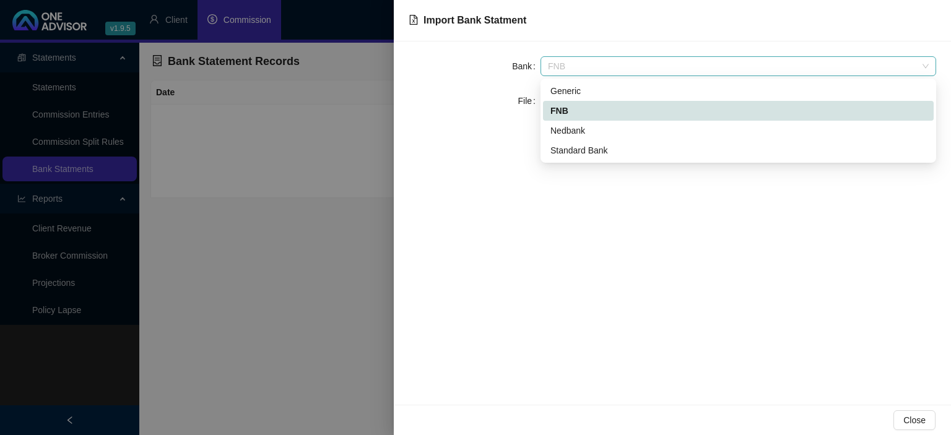
click at [588, 63] on span "FNB" at bounding box center [738, 66] width 381 height 19
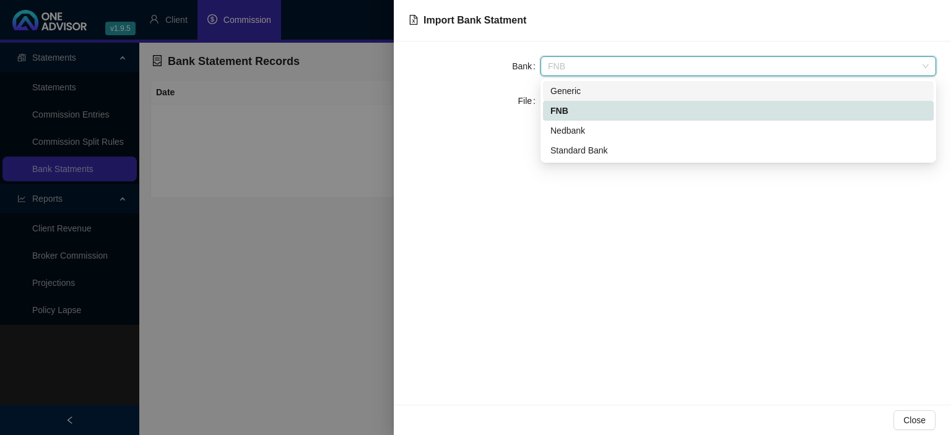
click at [573, 87] on div "Generic" at bounding box center [738, 91] width 376 height 14
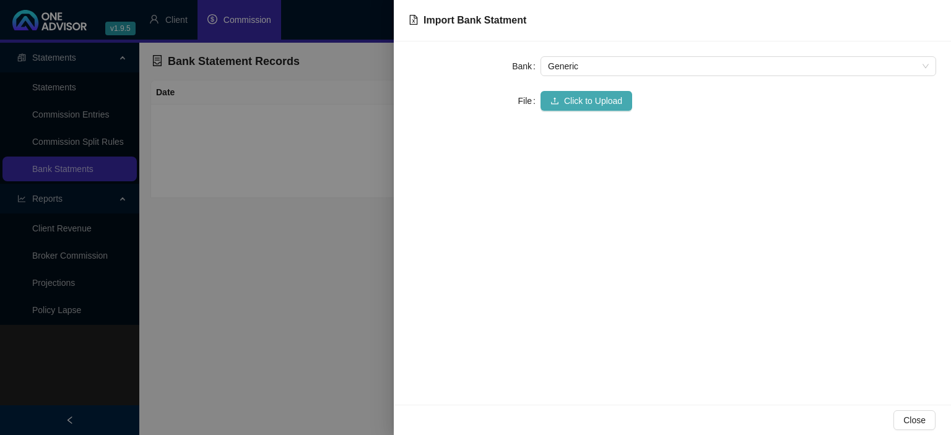
click at [570, 100] on span "Click to Upload" at bounding box center [593, 101] width 58 height 14
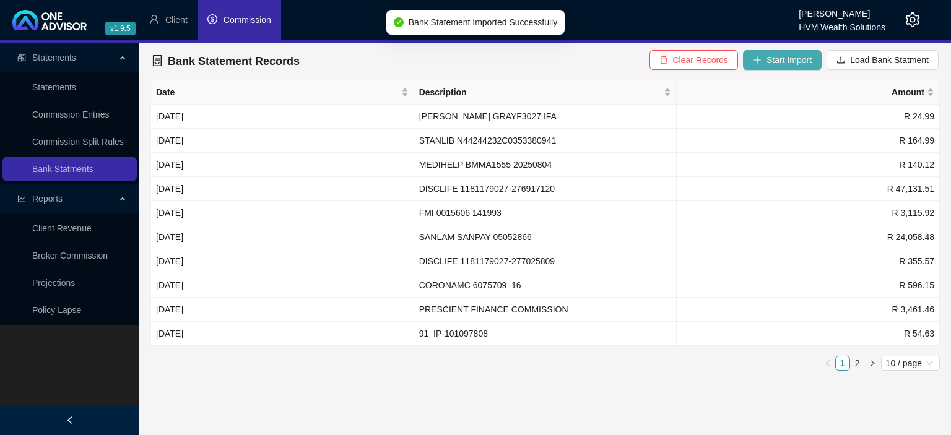
click at [774, 62] on span "Start Import" at bounding box center [789, 60] width 45 height 14
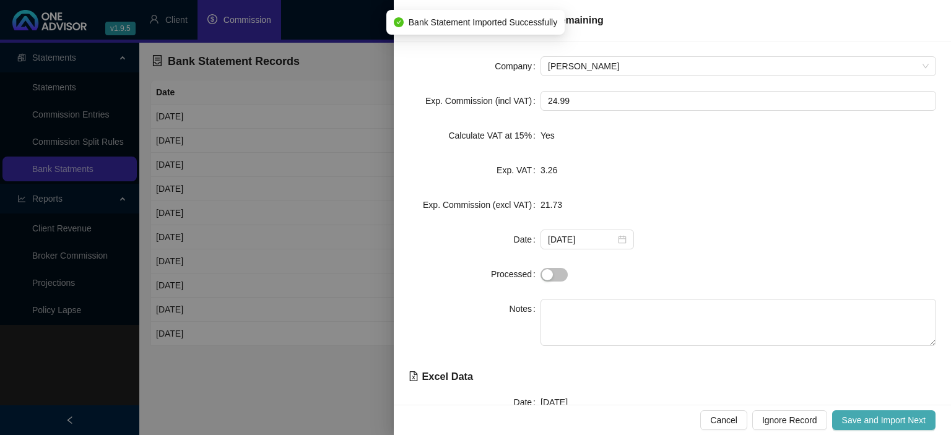
click at [848, 417] on span "Save and Import Next" at bounding box center [884, 421] width 84 height 14
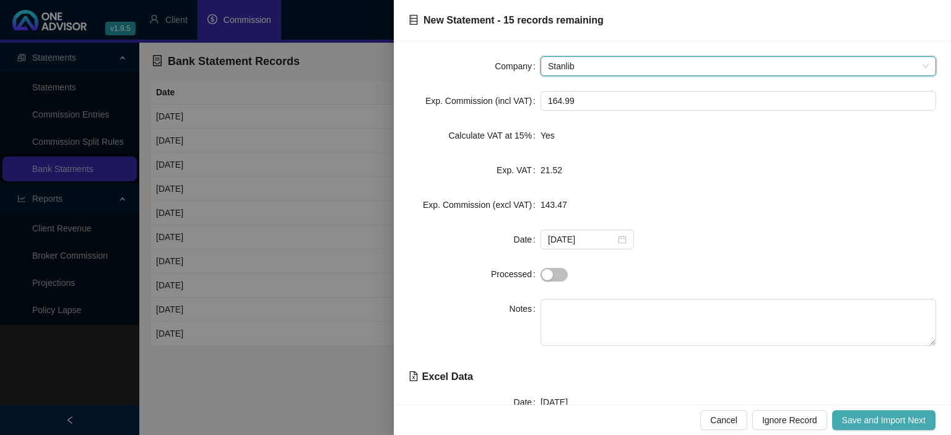
click at [886, 414] on span "Save and Import Next" at bounding box center [884, 421] width 84 height 14
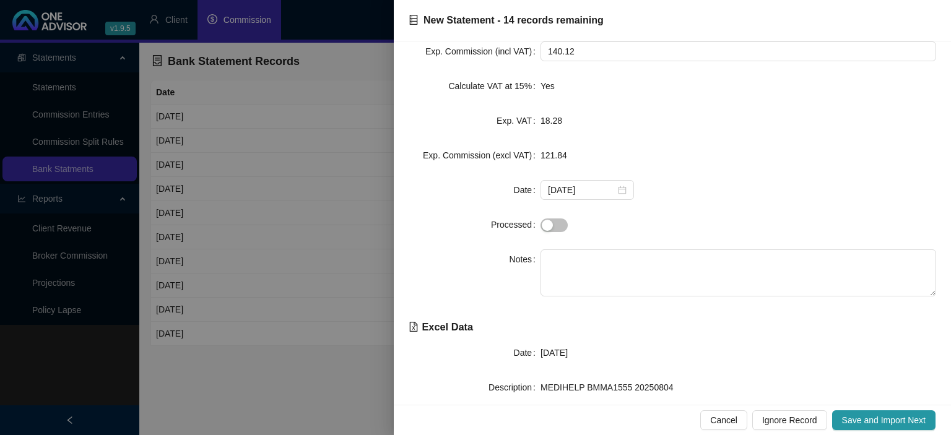
scroll to position [68, 0]
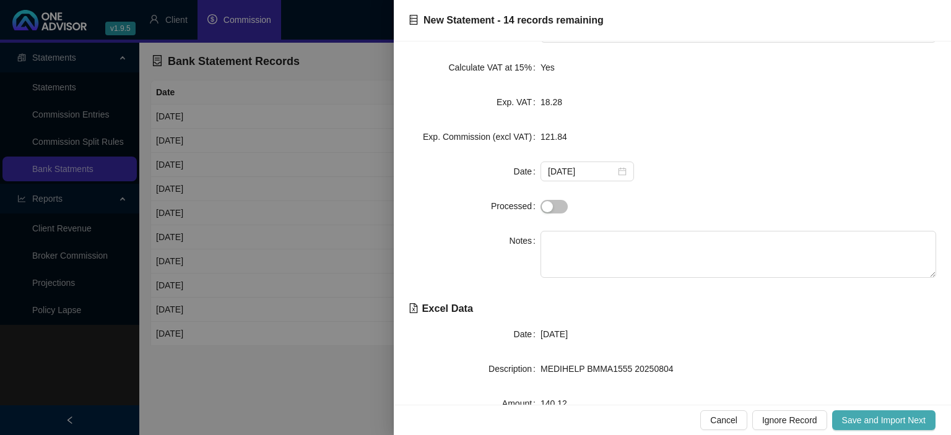
click at [888, 419] on span "Save and Import Next" at bounding box center [884, 421] width 84 height 14
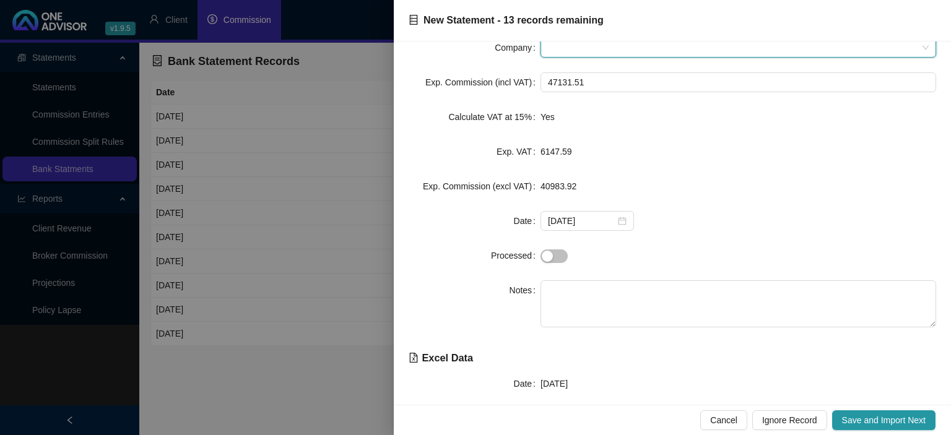
scroll to position [0, 0]
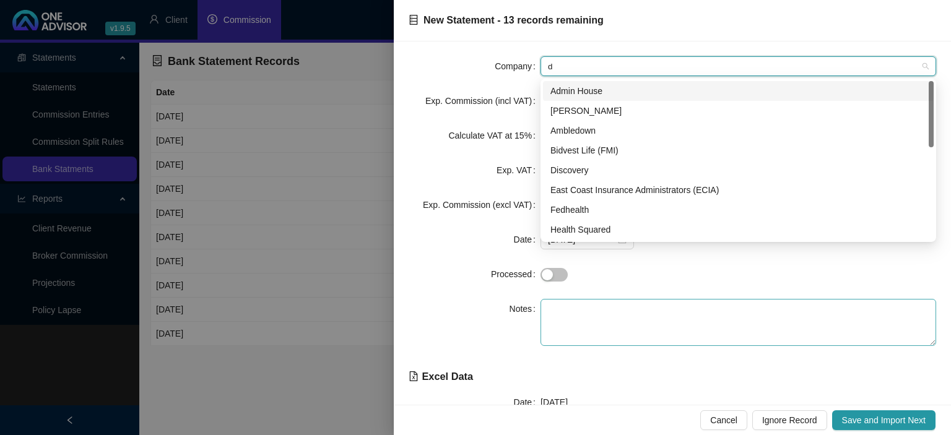
type input "di"
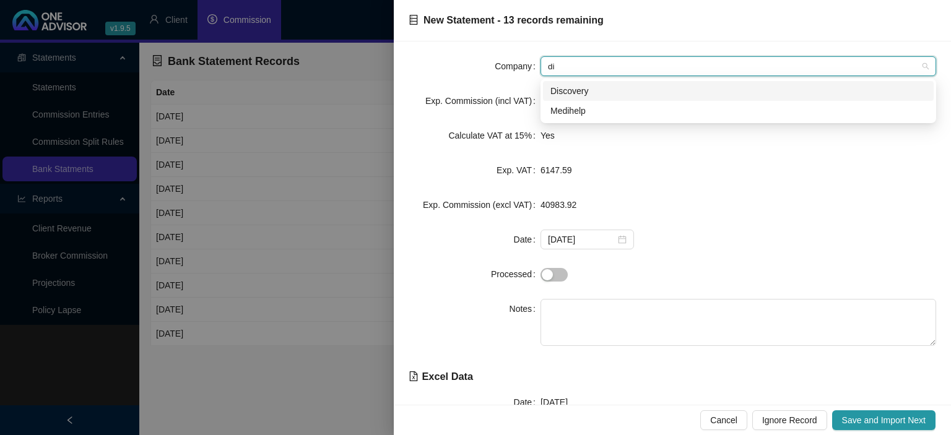
click at [571, 90] on div "Discovery" at bounding box center [738, 91] width 376 height 14
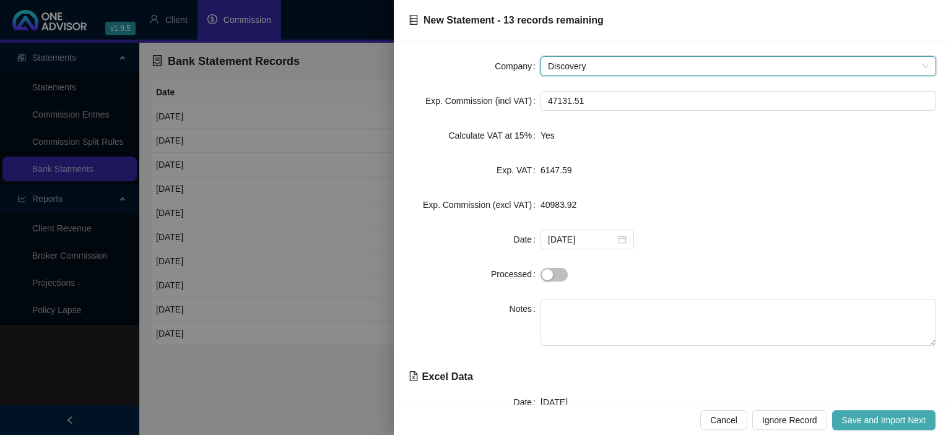
click at [848, 418] on span "Save and Import Next" at bounding box center [884, 421] width 84 height 14
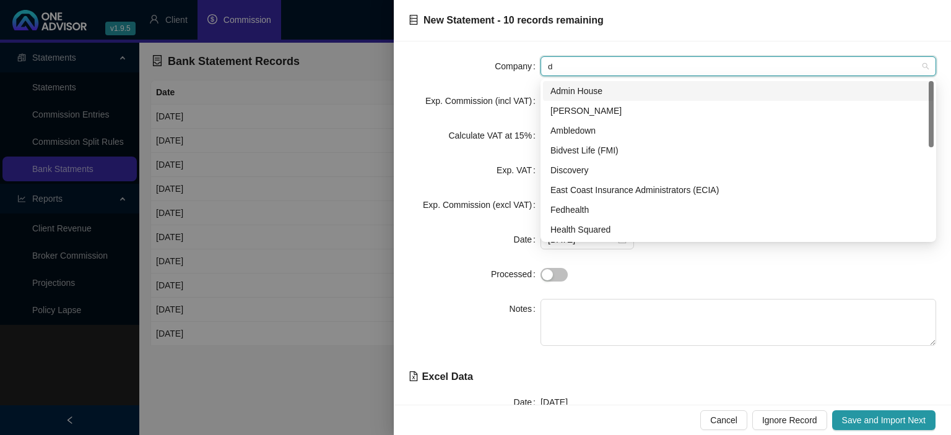
type input "di"
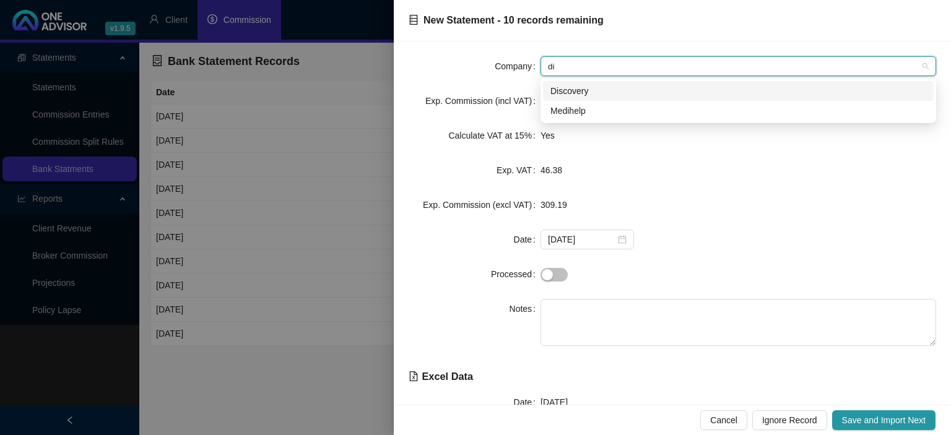
click at [601, 89] on div "Discovery" at bounding box center [738, 91] width 376 height 14
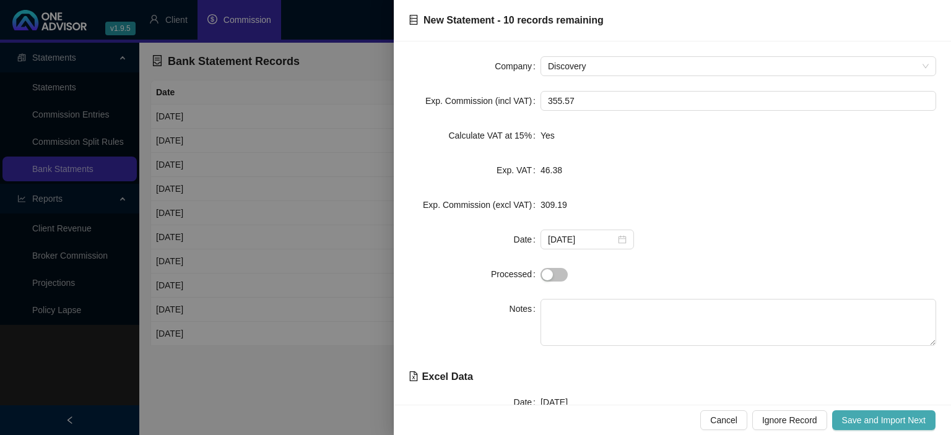
click at [877, 425] on span "Save and Import Next" at bounding box center [884, 421] width 84 height 14
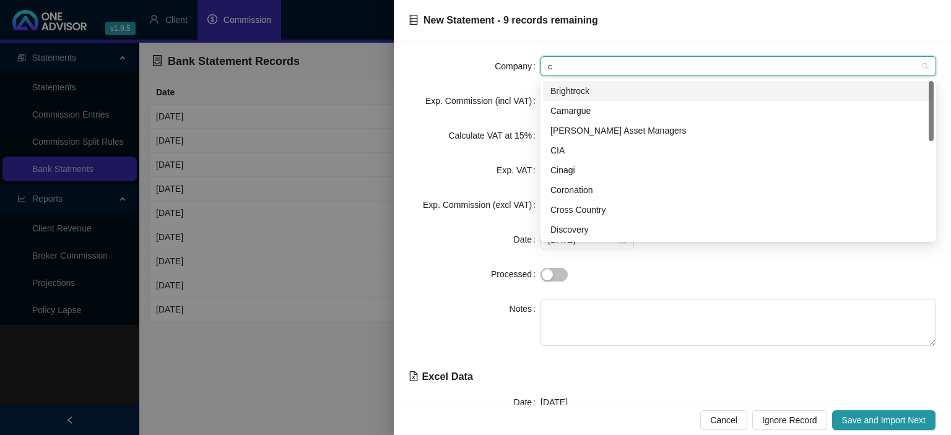
type input "co"
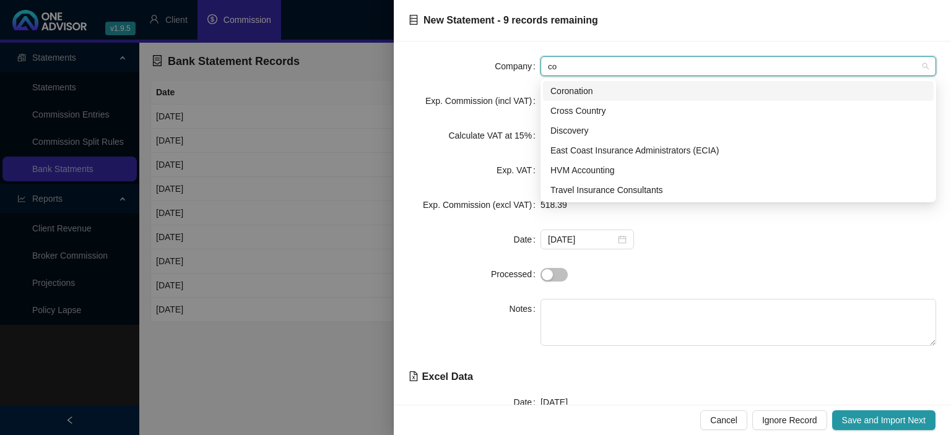
click at [591, 96] on div "Coronation" at bounding box center [738, 91] width 376 height 14
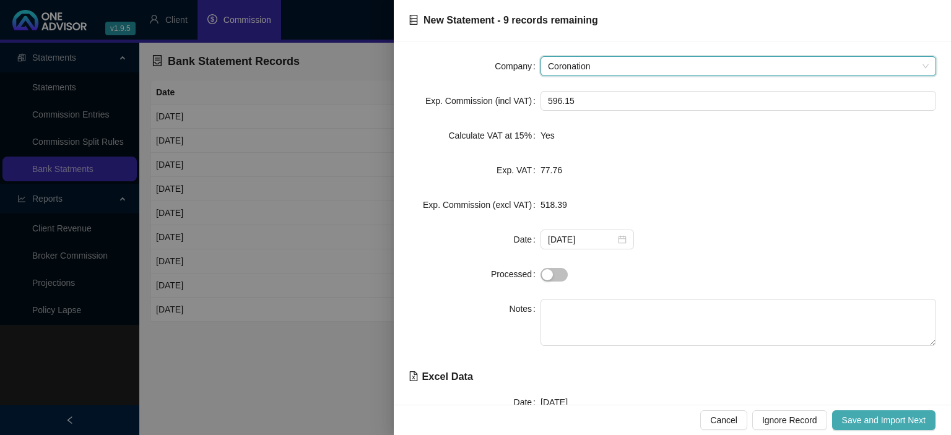
click at [903, 417] on span "Save and Import Next" at bounding box center [884, 421] width 84 height 14
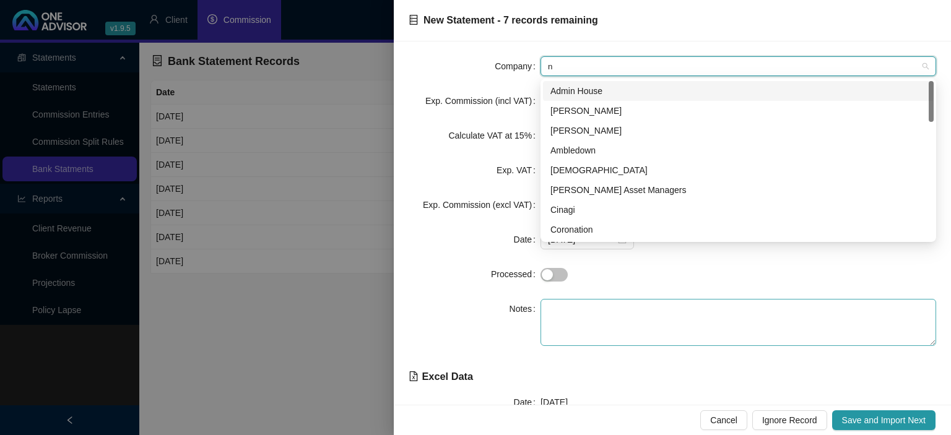
type input "ni"
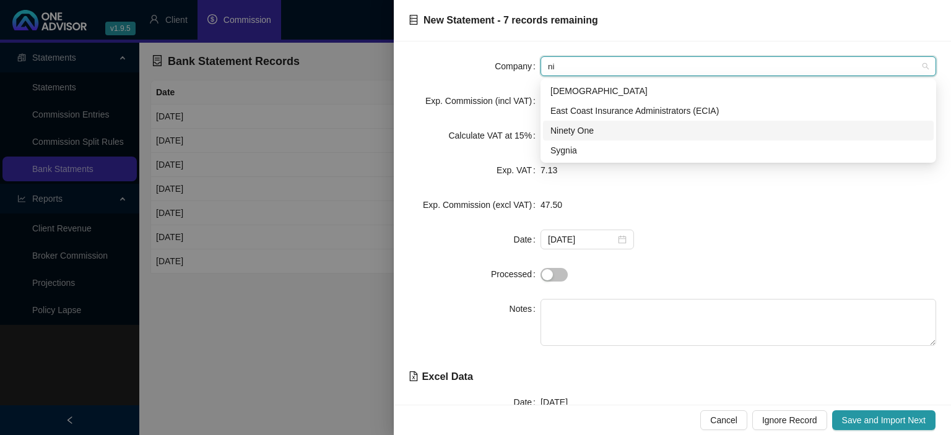
click at [574, 133] on div "Ninety One" at bounding box center [738, 131] width 376 height 14
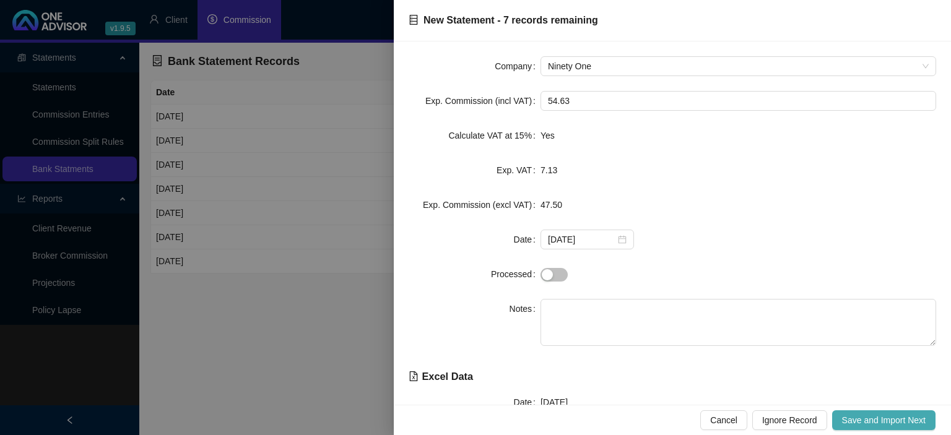
click at [886, 424] on span "Save and Import Next" at bounding box center [884, 421] width 84 height 14
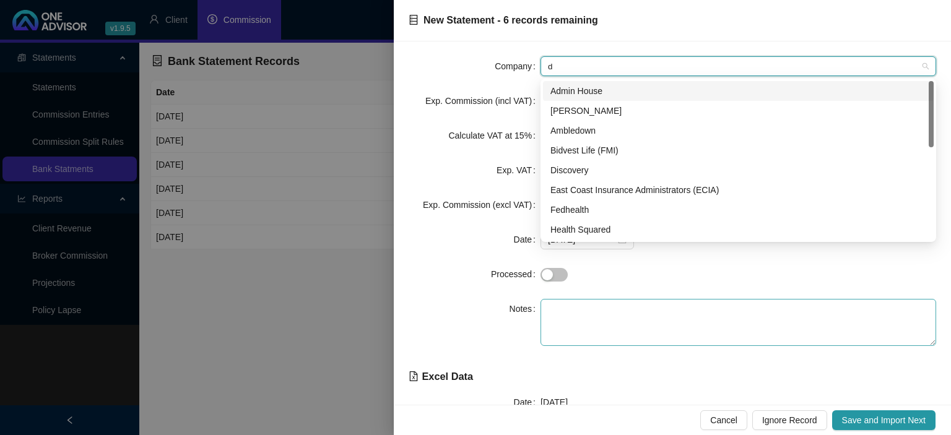
type input "di"
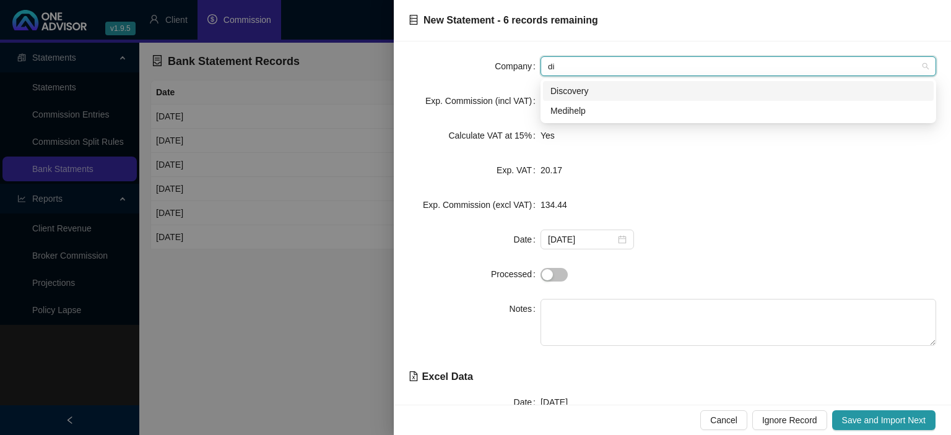
click at [586, 92] on div "Discovery" at bounding box center [738, 91] width 376 height 14
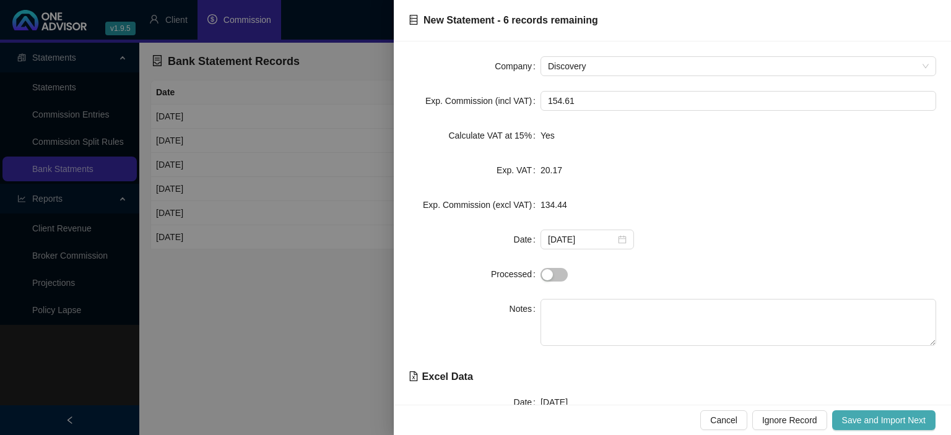
click at [873, 420] on span "Save and Import Next" at bounding box center [884, 421] width 84 height 14
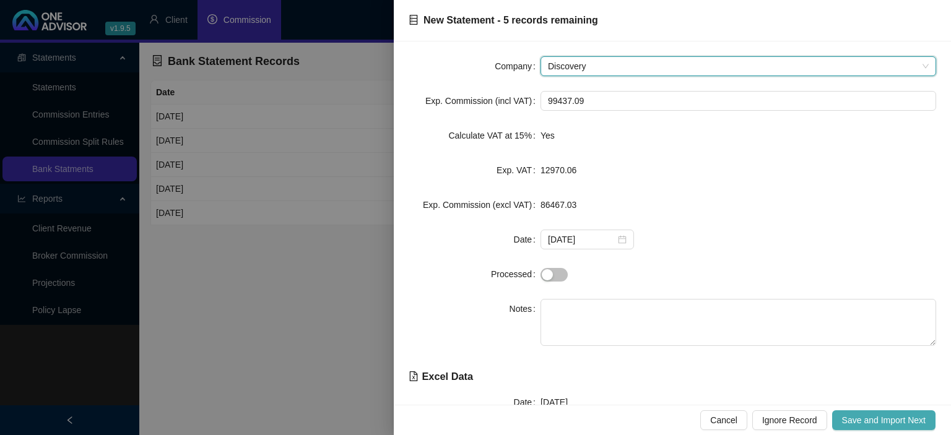
click at [873, 420] on span "Save and Import Next" at bounding box center [884, 421] width 84 height 14
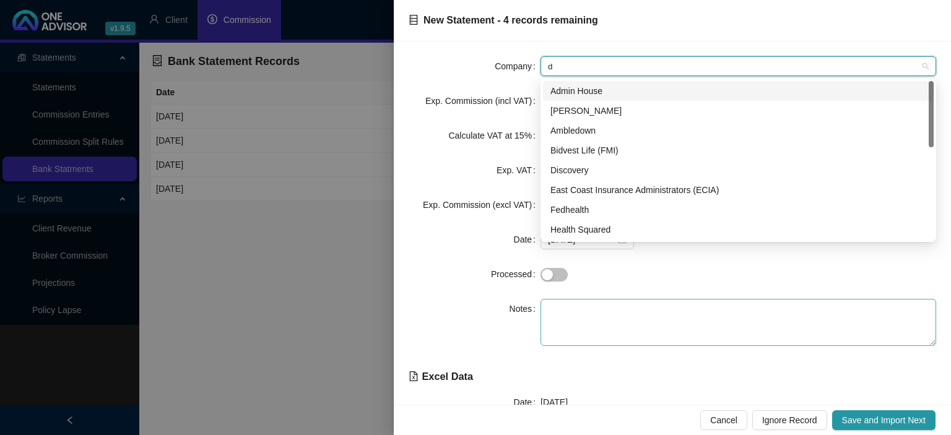
type input "di"
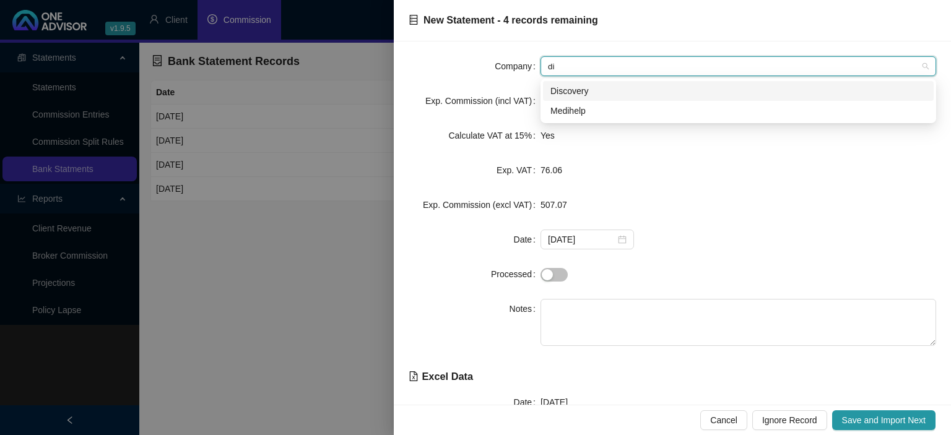
click at [573, 90] on div "Discovery" at bounding box center [738, 91] width 376 height 14
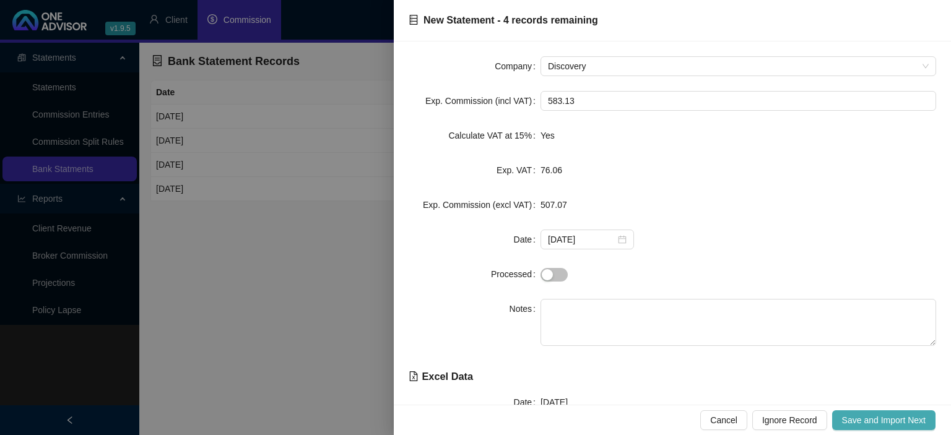
click at [861, 411] on button "Save and Import Next" at bounding box center [883, 421] width 103 height 20
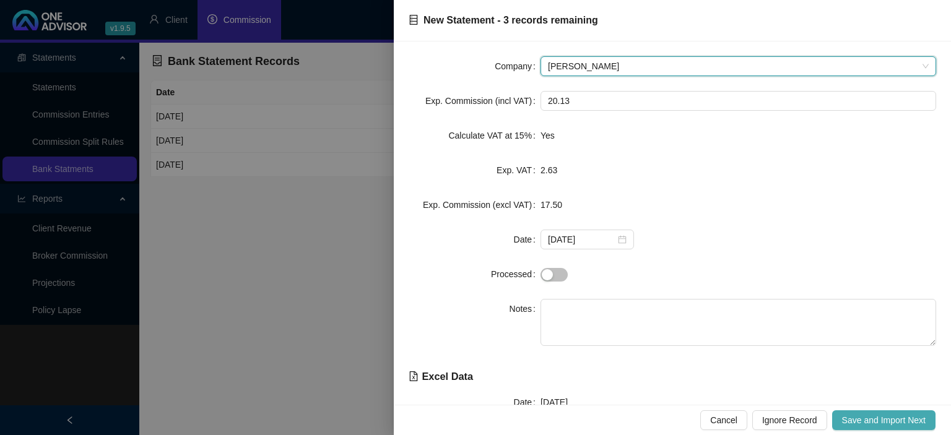
click at [861, 419] on span "Save and Import Next" at bounding box center [884, 421] width 84 height 14
click at [861, 420] on span "Save and Import Next" at bounding box center [884, 421] width 84 height 14
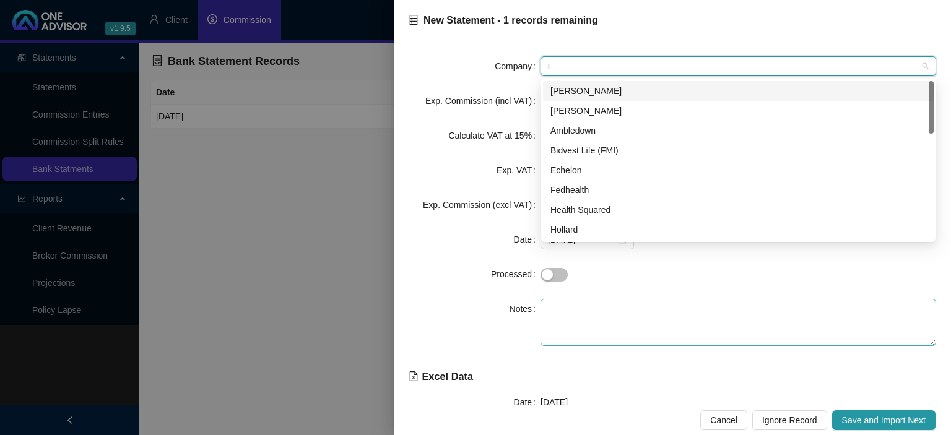
type input "li"
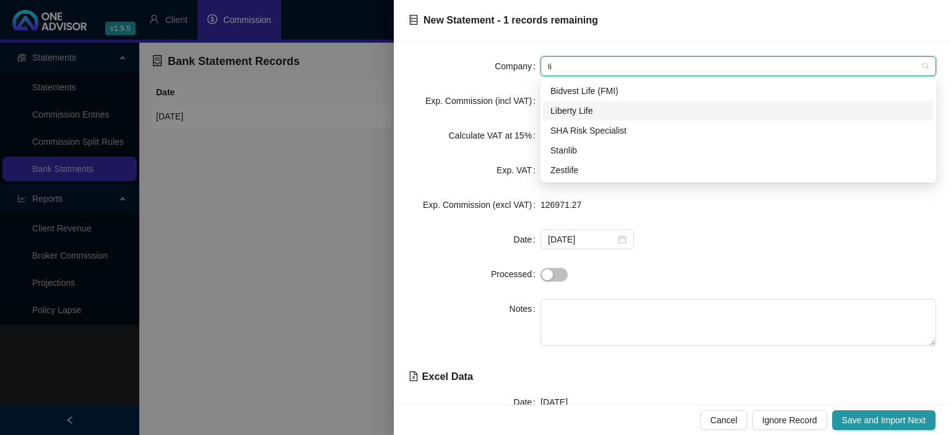
click at [607, 113] on div "Liberty Life" at bounding box center [738, 111] width 376 height 14
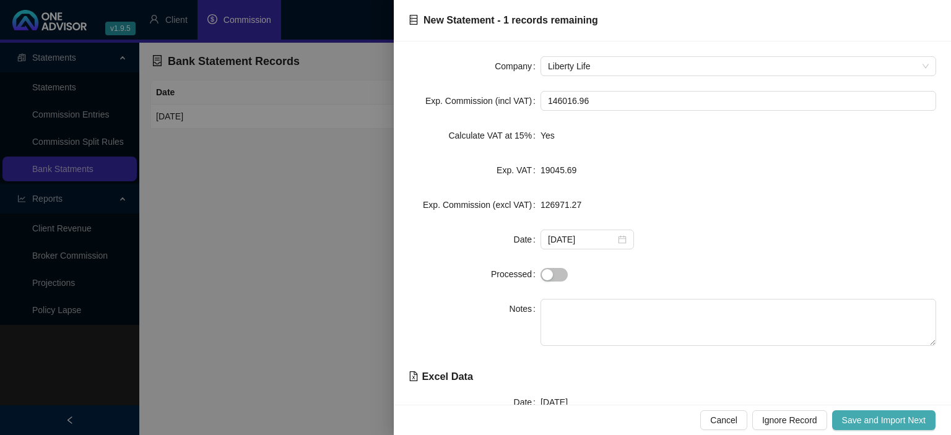
click at [897, 422] on span "Save and Import Next" at bounding box center [884, 421] width 84 height 14
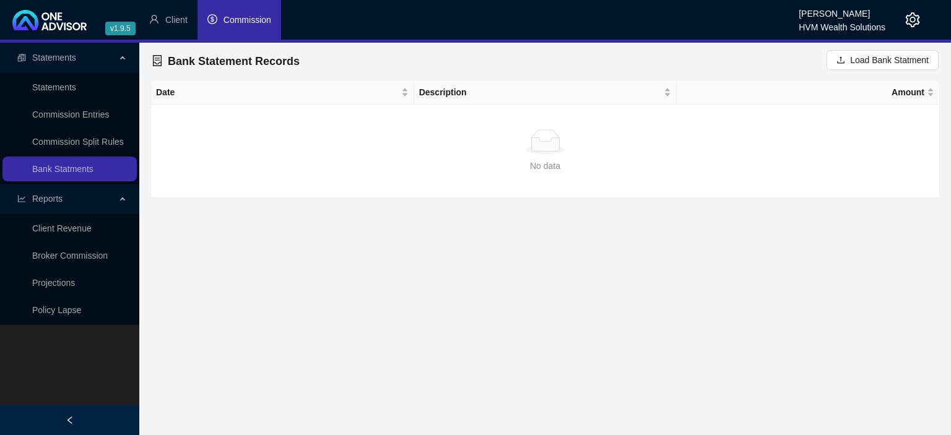
click at [228, 25] on span "Commission" at bounding box center [248, 20] width 48 height 10
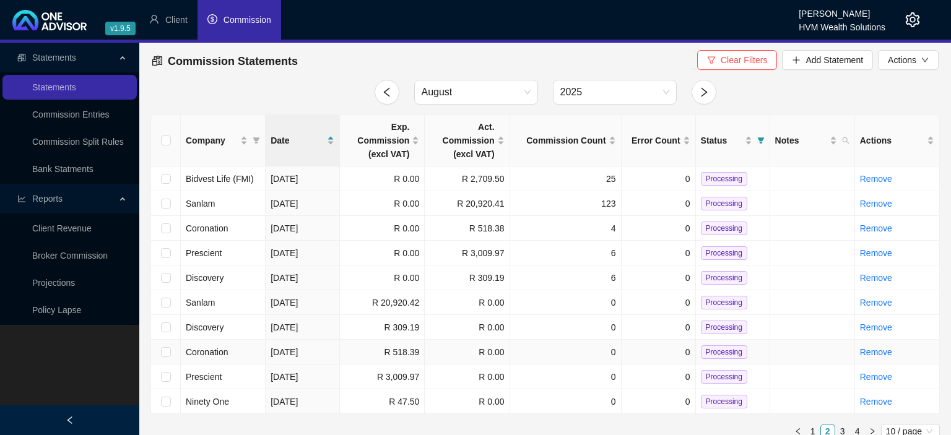
scroll to position [12, 0]
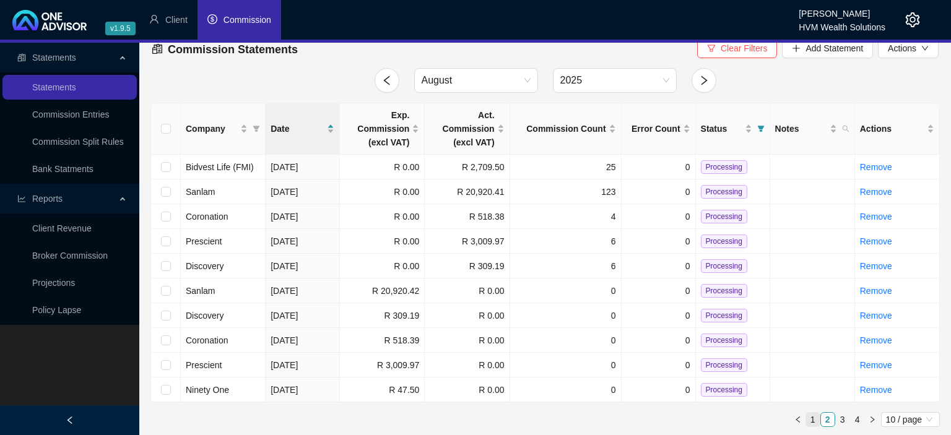
click at [814, 422] on link "1" at bounding box center [813, 420] width 14 height 14
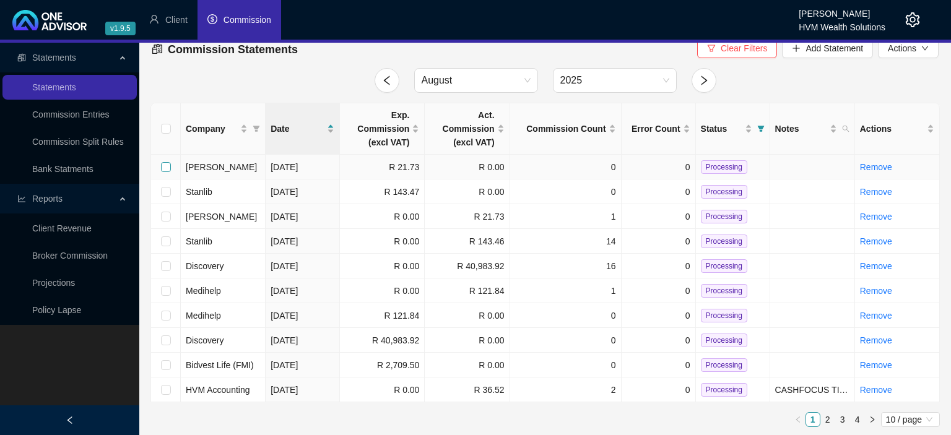
click at [165, 167] on input "checkbox" at bounding box center [166, 167] width 10 height 10
checkbox input "true"
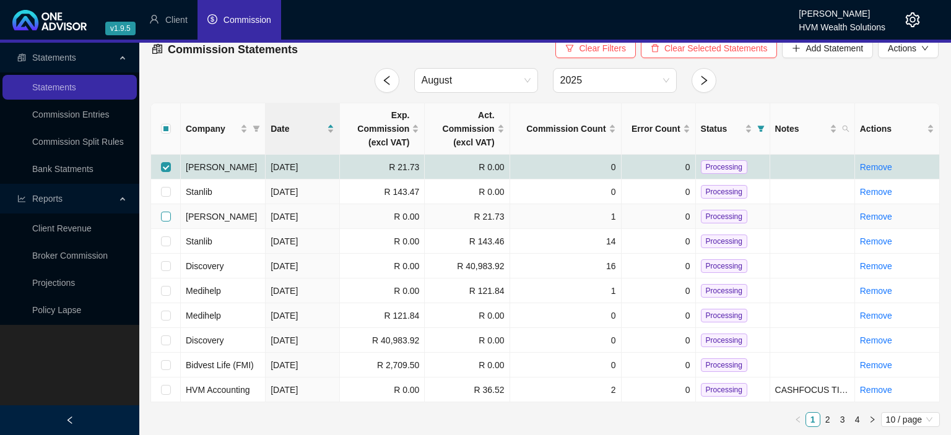
click at [166, 215] on input "checkbox" at bounding box center [166, 217] width 10 height 10
checkbox input "true"
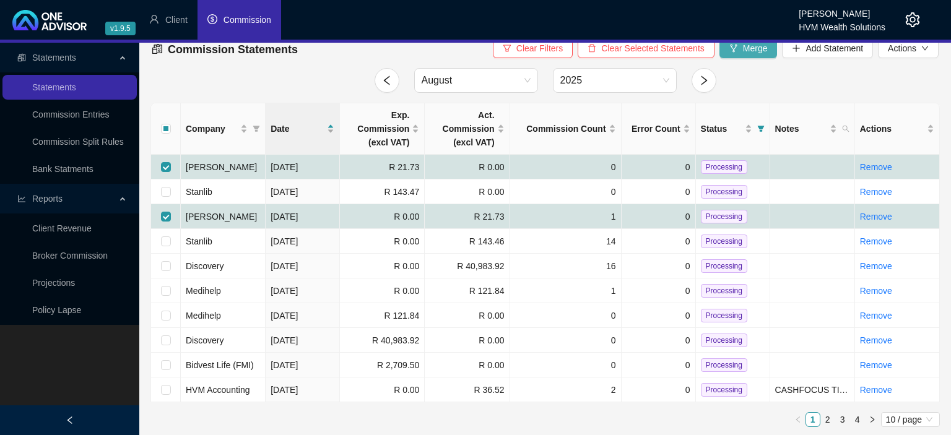
click at [737, 51] on icon "fork" at bounding box center [733, 48] width 9 height 9
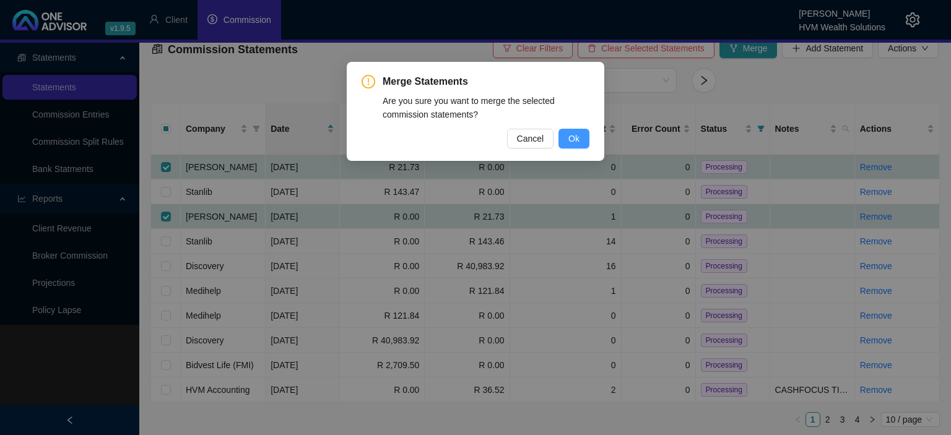
click at [578, 135] on span "Ok" at bounding box center [573, 139] width 11 height 14
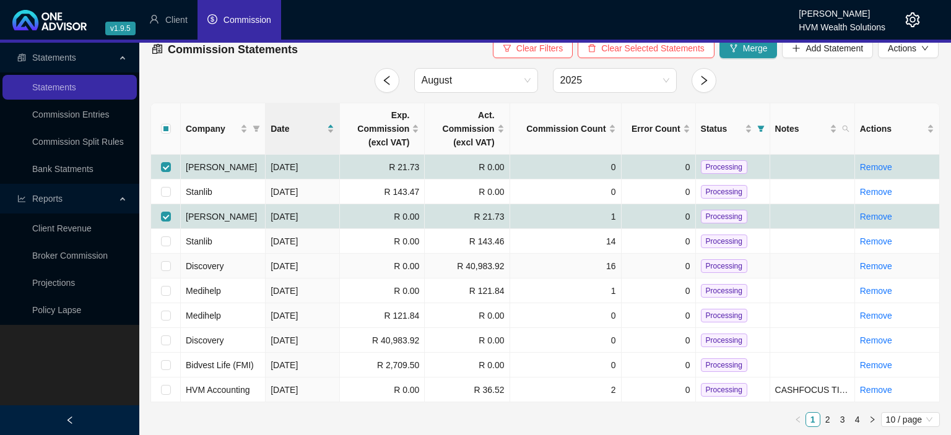
checkbox input "false"
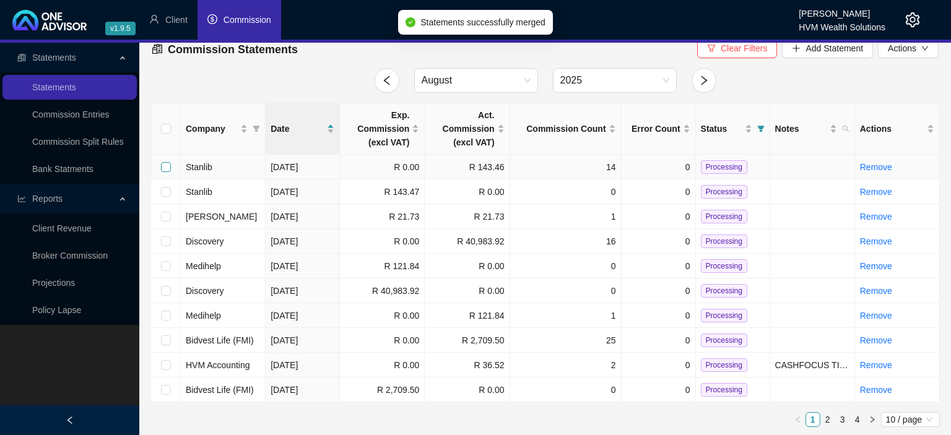
click at [166, 168] on input "checkbox" at bounding box center [166, 167] width 10 height 10
checkbox input "true"
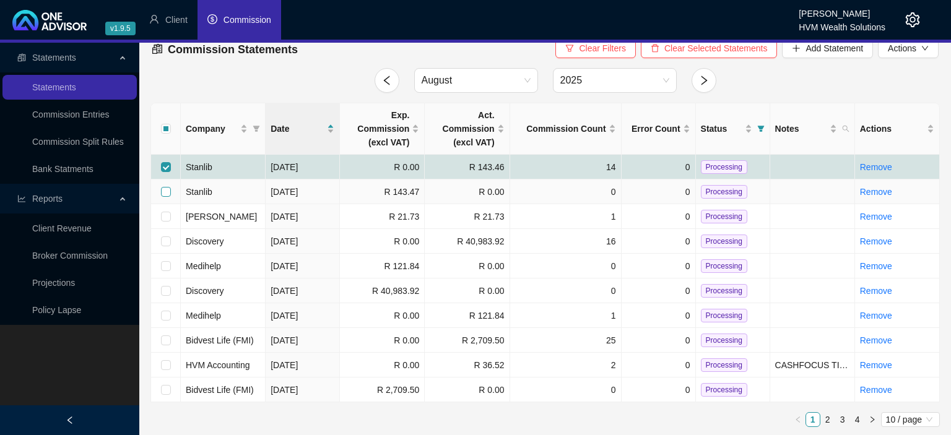
click at [163, 195] on input "checkbox" at bounding box center [166, 192] width 10 height 10
checkbox input "true"
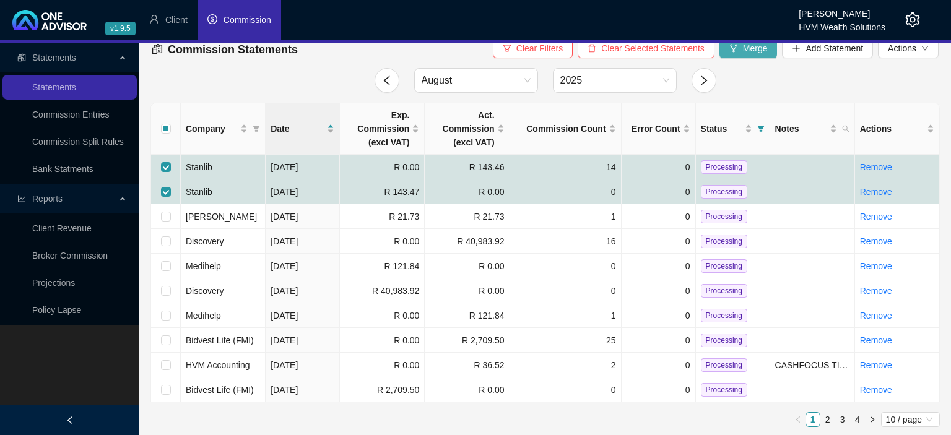
click at [741, 53] on button "Merge" at bounding box center [749, 48] width 58 height 20
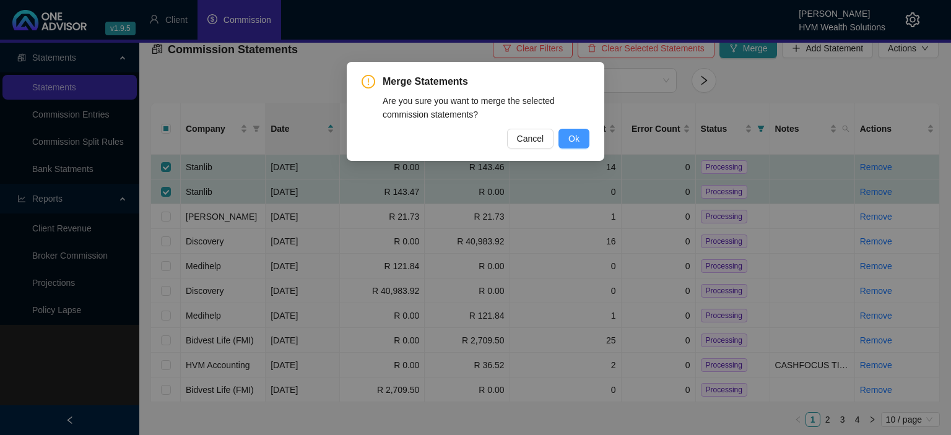
click at [583, 138] on button "Ok" at bounding box center [574, 139] width 31 height 20
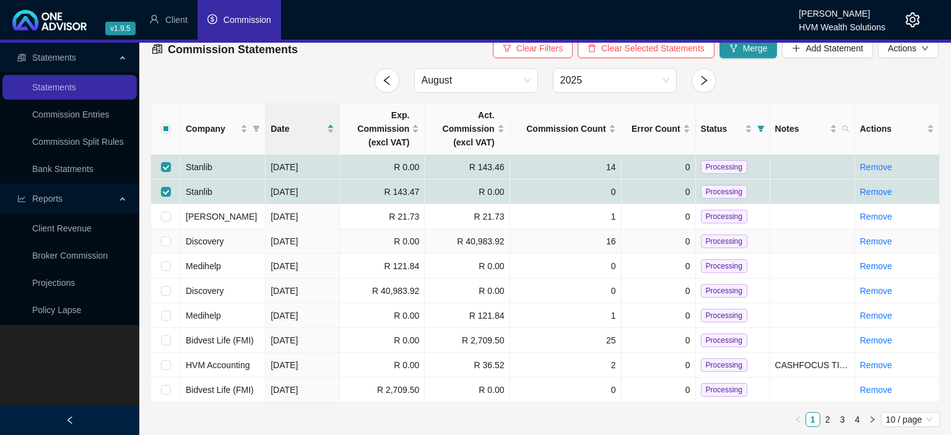
checkbox input "false"
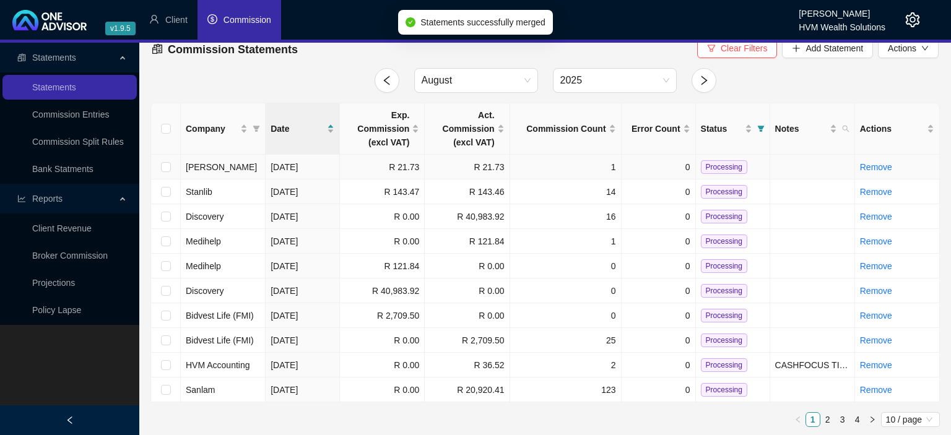
click at [724, 170] on span "Processing" at bounding box center [724, 167] width 46 height 14
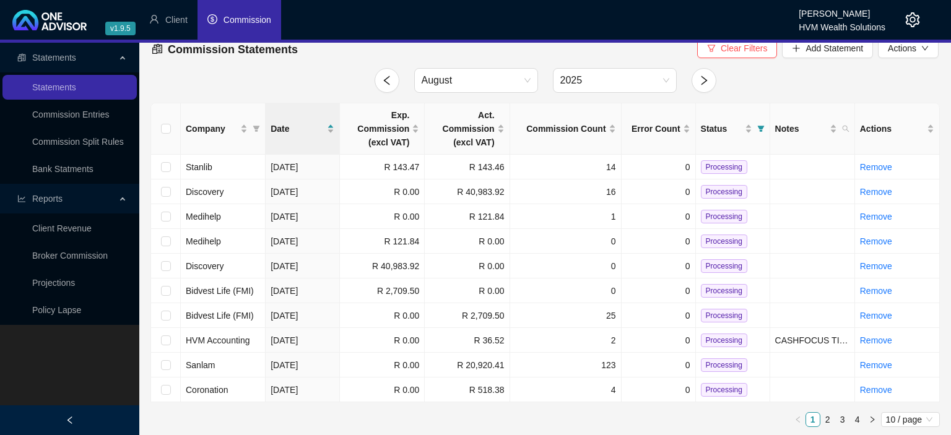
click at [724, 170] on span "Processing" at bounding box center [724, 167] width 46 height 14
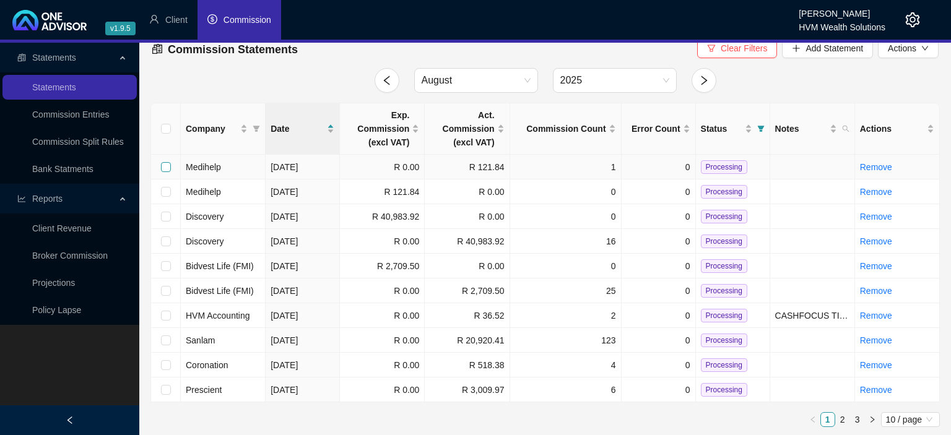
click at [162, 170] on input "checkbox" at bounding box center [166, 167] width 10 height 10
checkbox input "true"
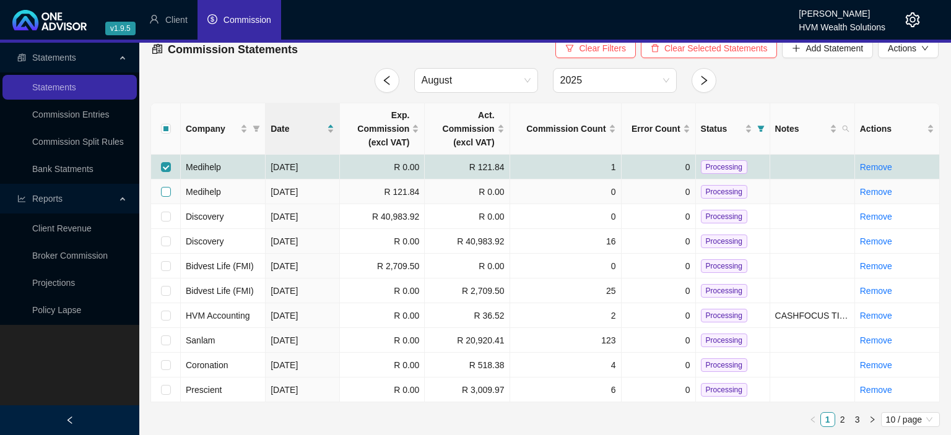
click at [164, 189] on input "checkbox" at bounding box center [166, 192] width 10 height 10
checkbox input "true"
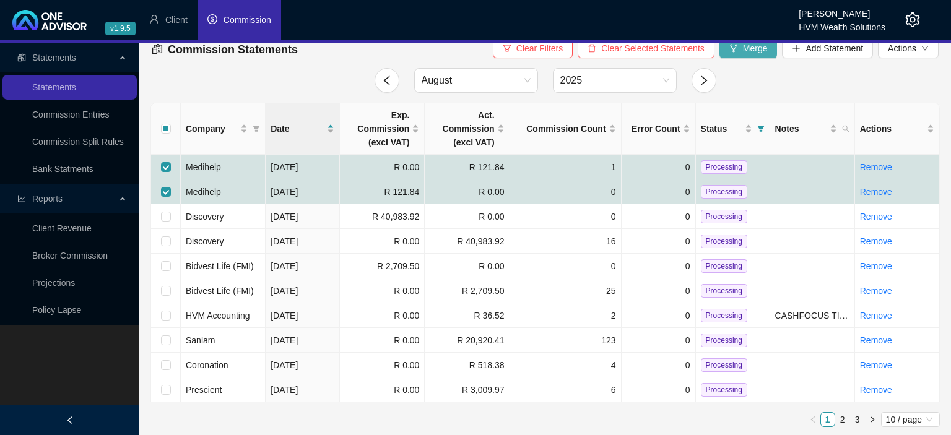
click at [735, 51] on icon "fork" at bounding box center [733, 48] width 9 height 9
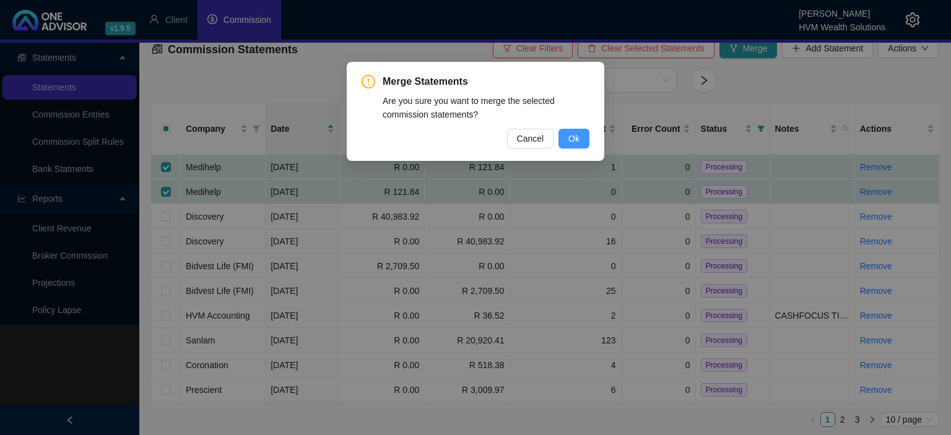
click at [565, 137] on button "Ok" at bounding box center [574, 139] width 31 height 20
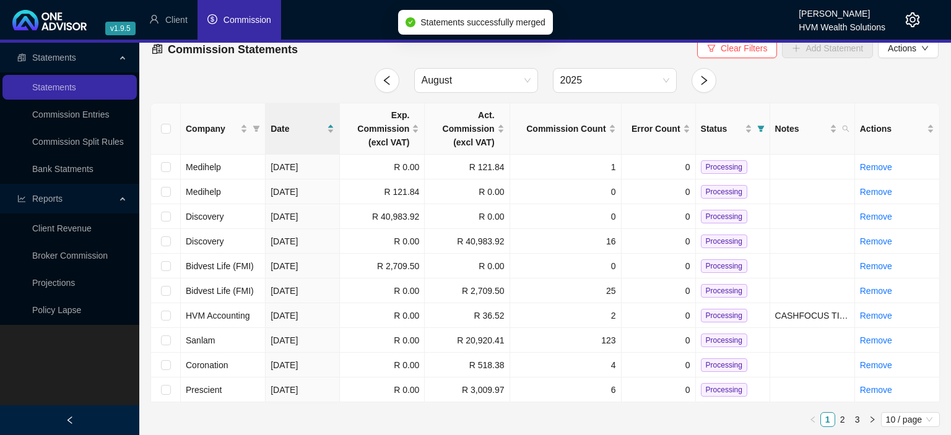
checkbox input "false"
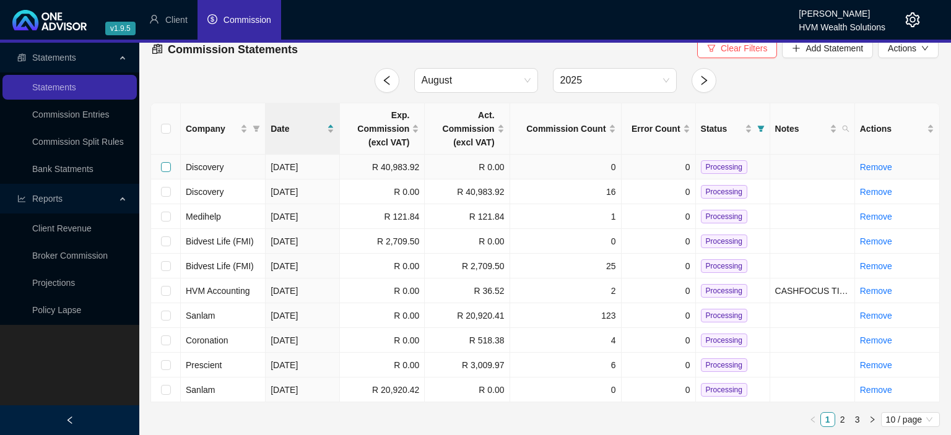
click at [166, 167] on input "checkbox" at bounding box center [166, 167] width 10 height 10
checkbox input "true"
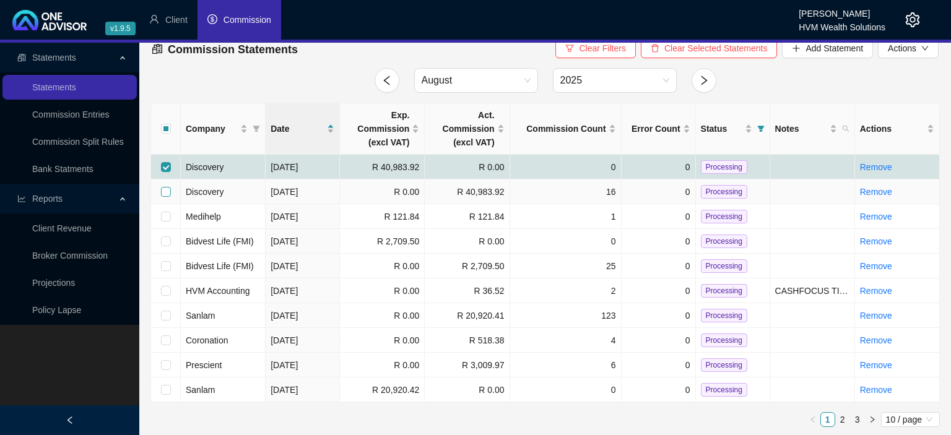
click at [167, 193] on input "checkbox" at bounding box center [166, 192] width 10 height 10
checkbox input "true"
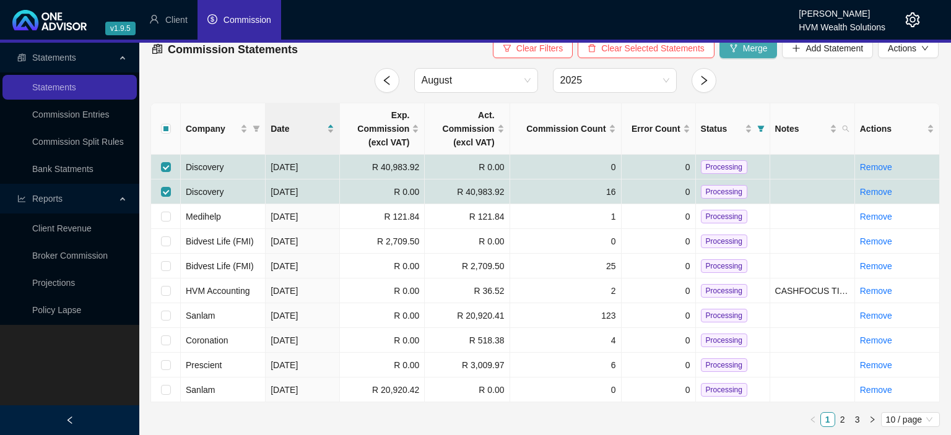
click at [743, 53] on button "Merge" at bounding box center [749, 48] width 58 height 20
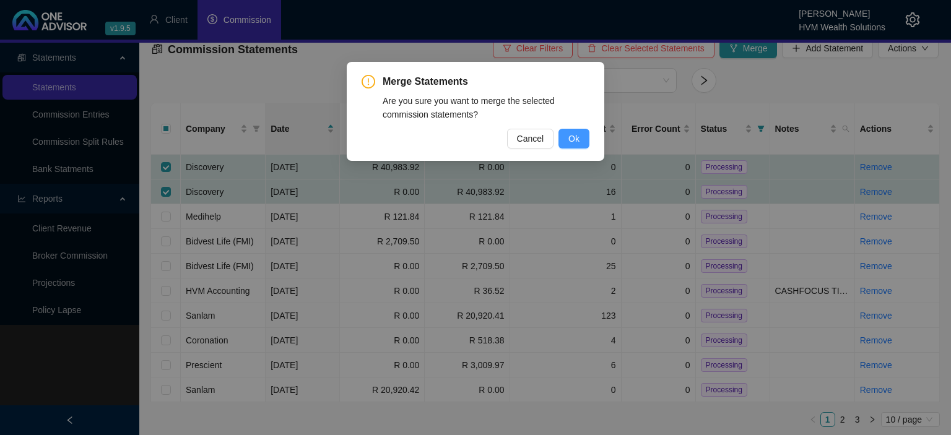
click at [581, 131] on button "Ok" at bounding box center [574, 139] width 31 height 20
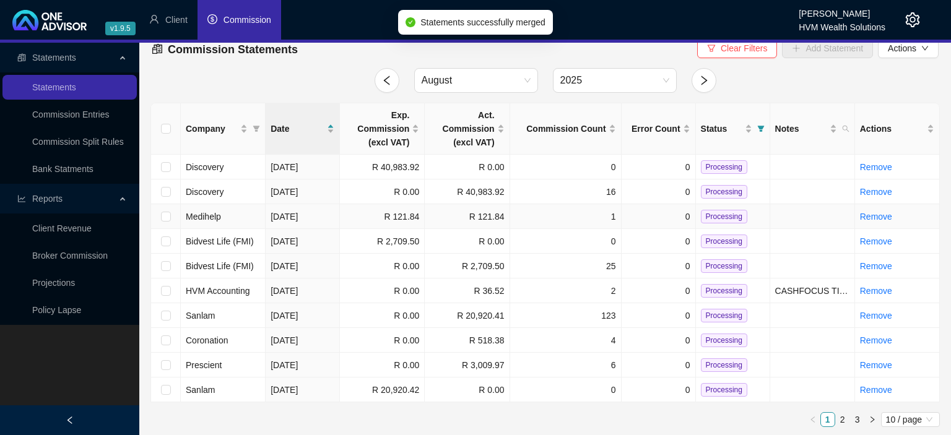
checkbox input "false"
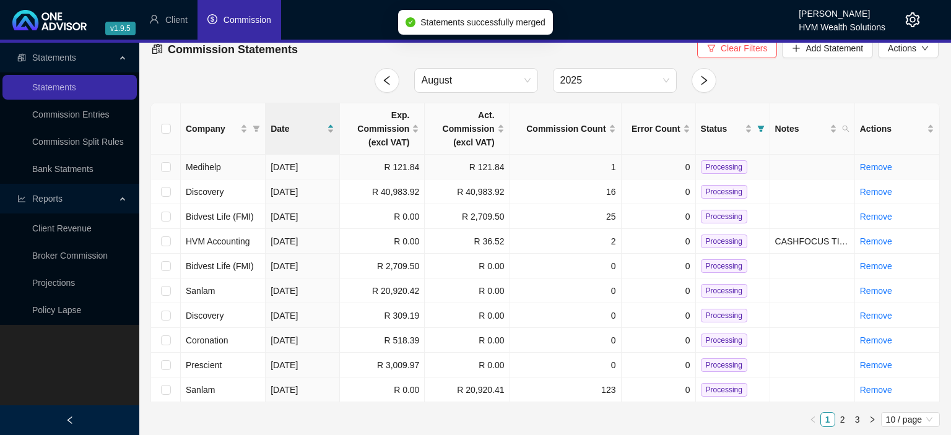
click at [710, 170] on span "Processing" at bounding box center [724, 167] width 46 height 14
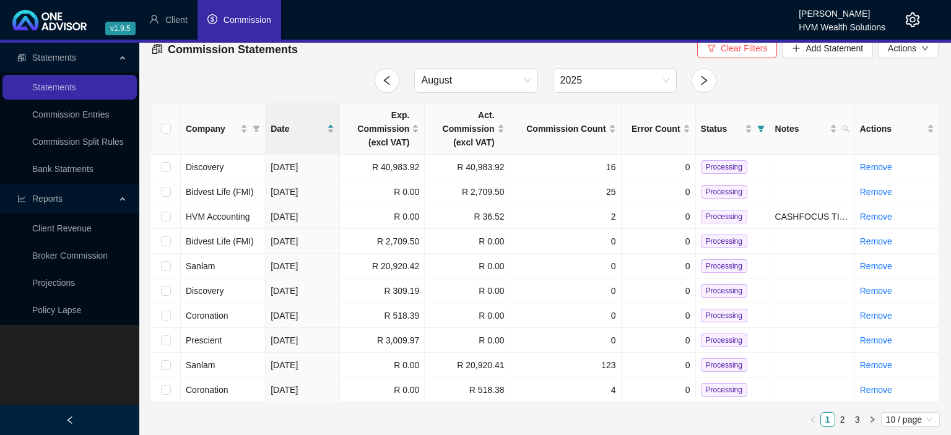
click at [710, 170] on span "Processing" at bounding box center [724, 167] width 46 height 14
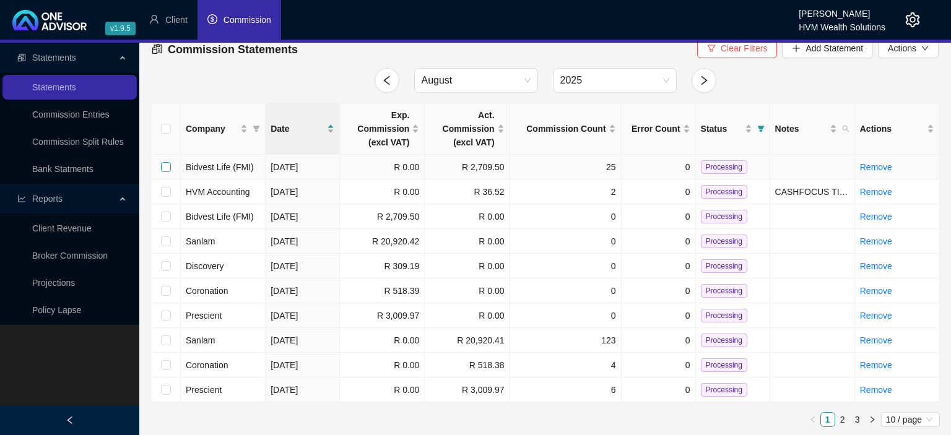
click at [165, 168] on input "checkbox" at bounding box center [166, 167] width 10 height 10
checkbox input "true"
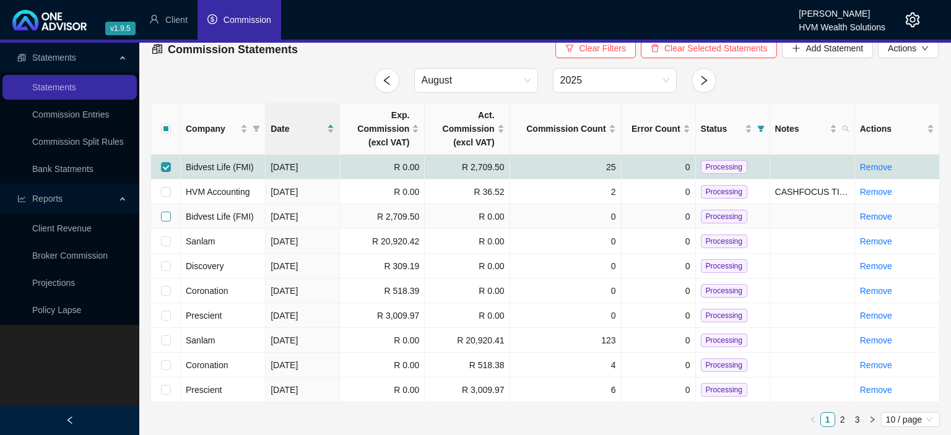
click at [166, 219] on input "checkbox" at bounding box center [166, 217] width 10 height 10
checkbox input "true"
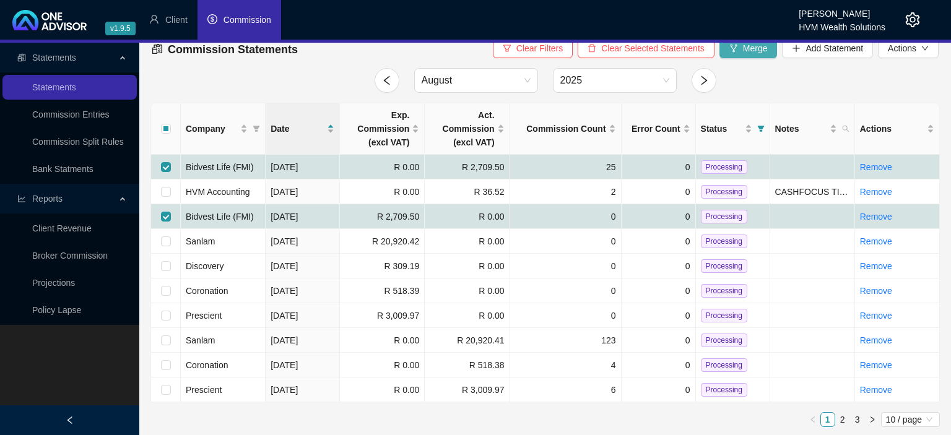
click at [747, 56] on button "Merge" at bounding box center [749, 48] width 58 height 20
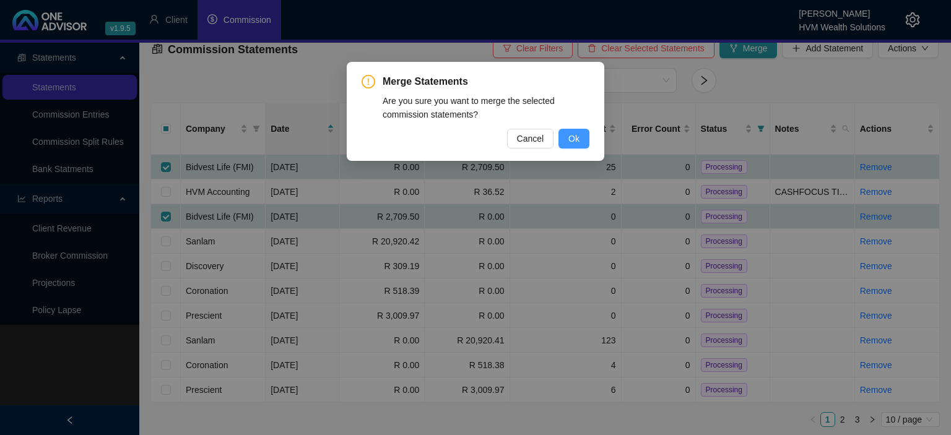
click at [578, 133] on span "Ok" at bounding box center [573, 139] width 11 height 14
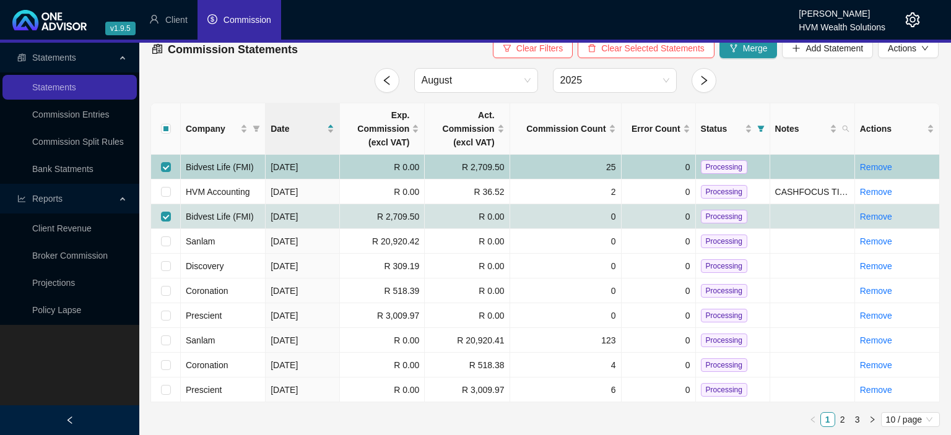
checkbox input "false"
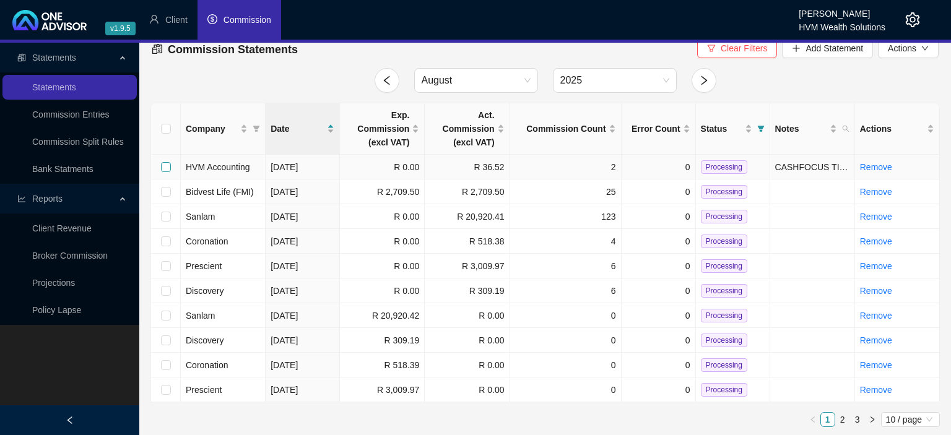
click at [166, 165] on input "checkbox" at bounding box center [166, 167] width 10 height 10
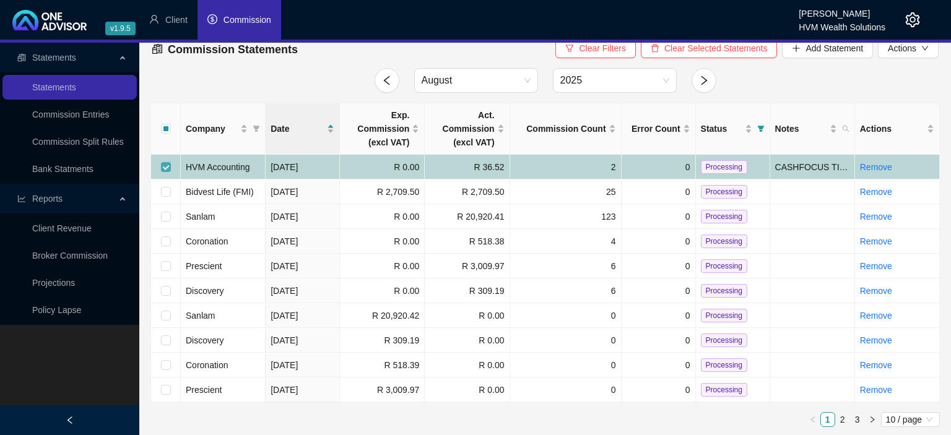
click at [166, 165] on input "checkbox" at bounding box center [166, 167] width 10 height 10
checkbox input "false"
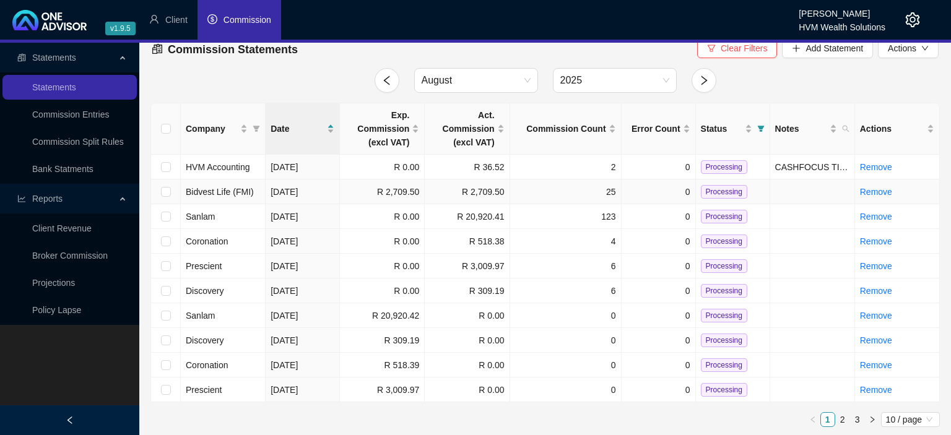
click at [708, 190] on span "Processing" at bounding box center [724, 192] width 46 height 14
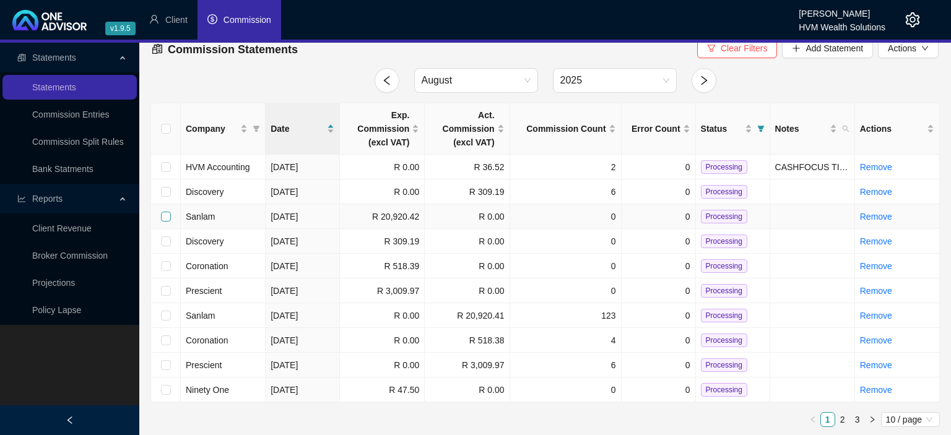
click at [169, 215] on input "checkbox" at bounding box center [166, 217] width 10 height 10
checkbox input "true"
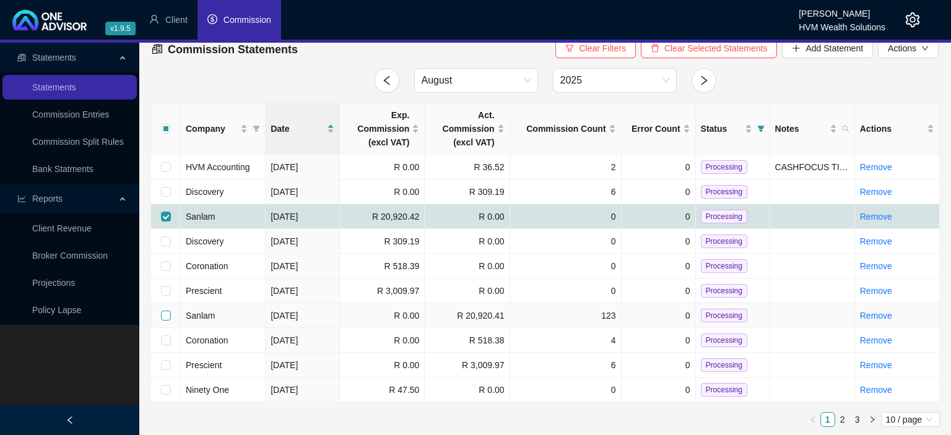
click at [166, 313] on input "checkbox" at bounding box center [166, 316] width 10 height 10
checkbox input "true"
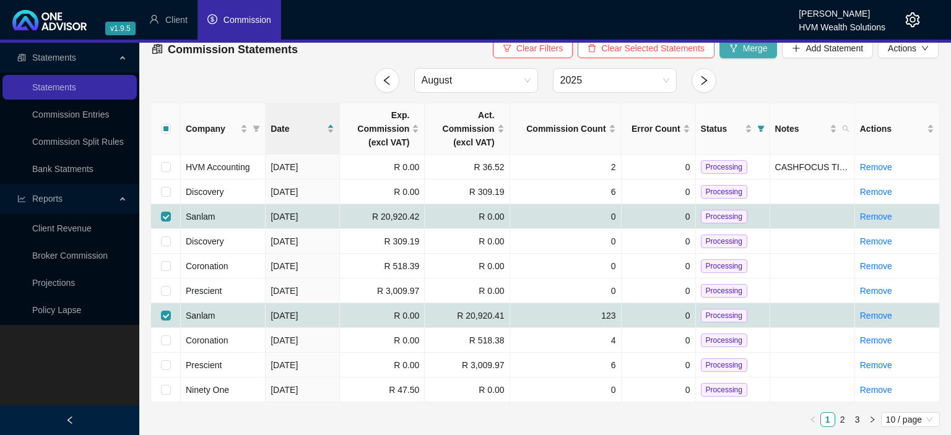
click at [762, 54] on span "Merge" at bounding box center [755, 48] width 25 height 14
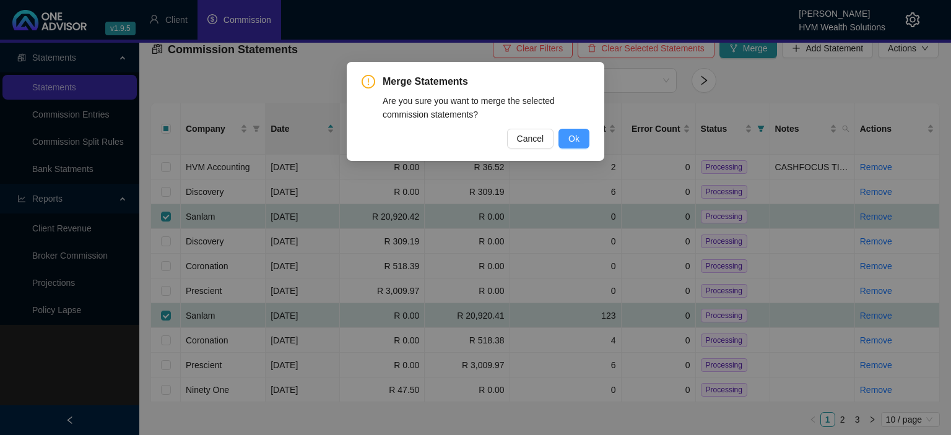
click at [568, 140] on button "Ok" at bounding box center [574, 139] width 31 height 20
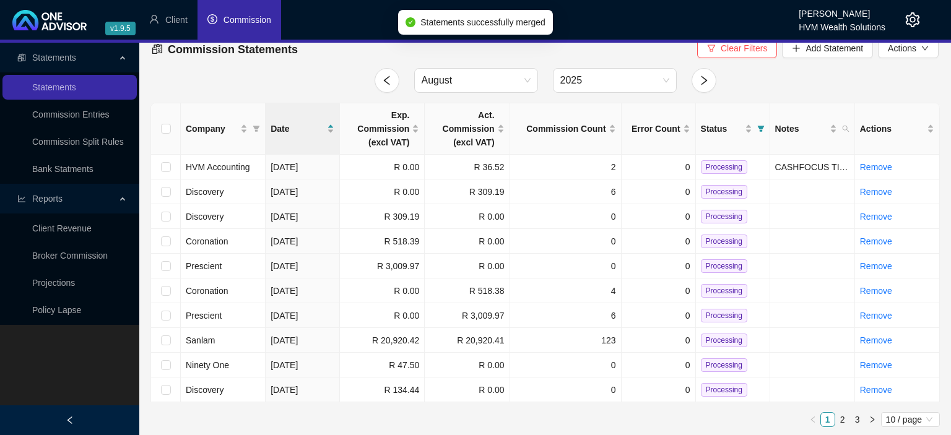
click at [167, 192] on input "checkbox" at bounding box center [166, 192] width 10 height 10
checkbox input "true"
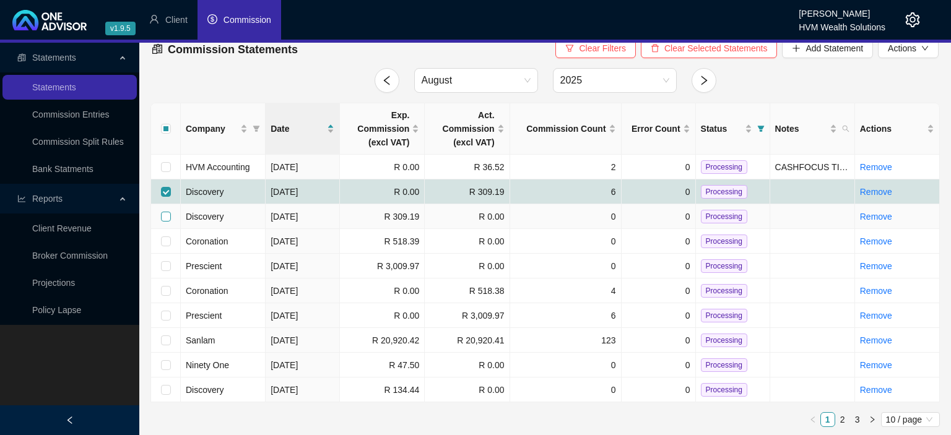
click at [165, 218] on input "checkbox" at bounding box center [166, 217] width 10 height 10
checkbox input "true"
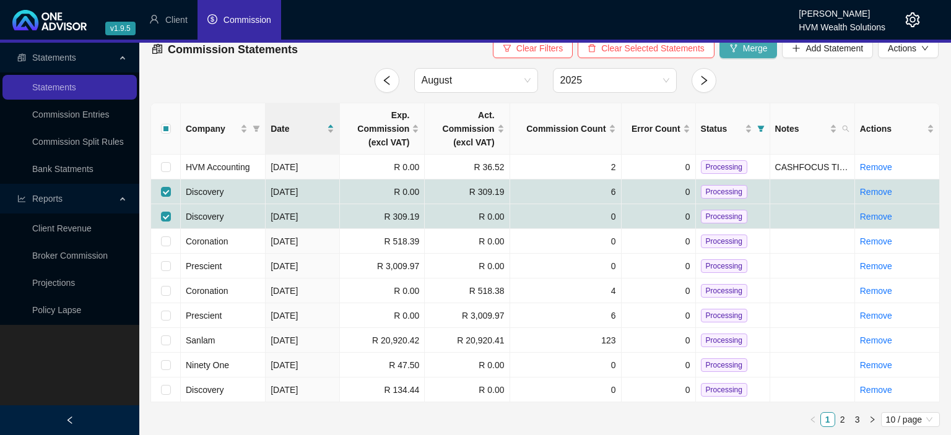
click at [749, 51] on span "Merge" at bounding box center [755, 48] width 25 height 14
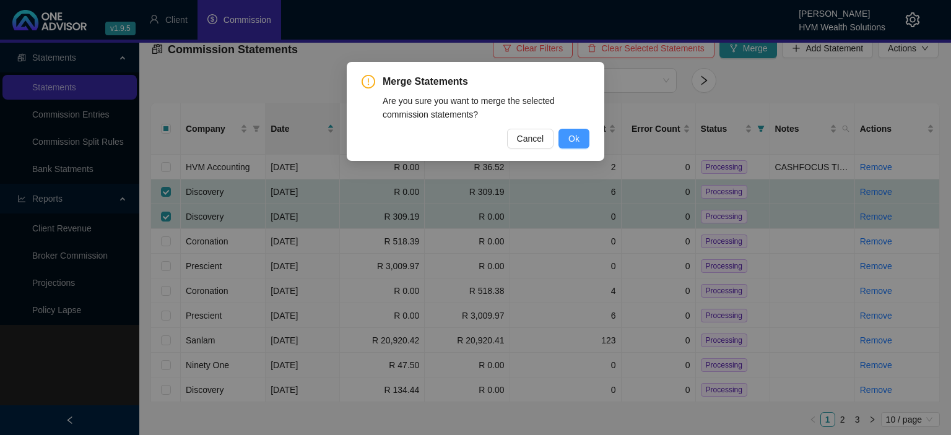
click at [581, 135] on button "Ok" at bounding box center [574, 139] width 31 height 20
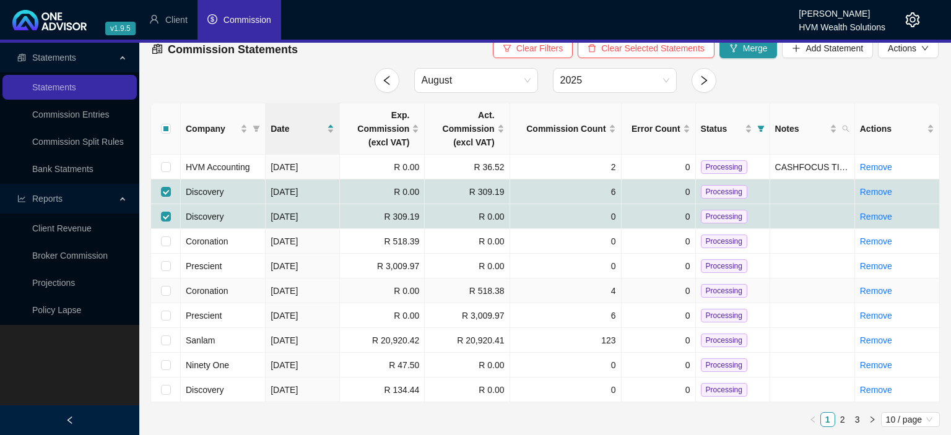
checkbox input "false"
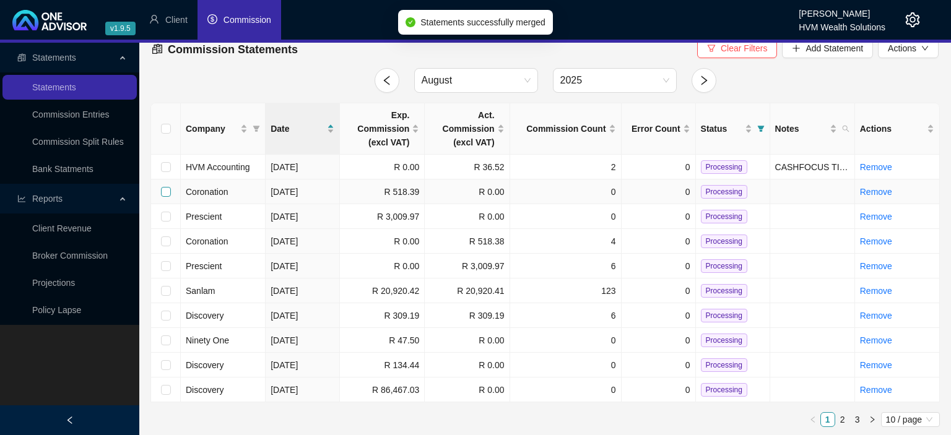
click at [168, 192] on input "checkbox" at bounding box center [166, 192] width 10 height 10
checkbox input "true"
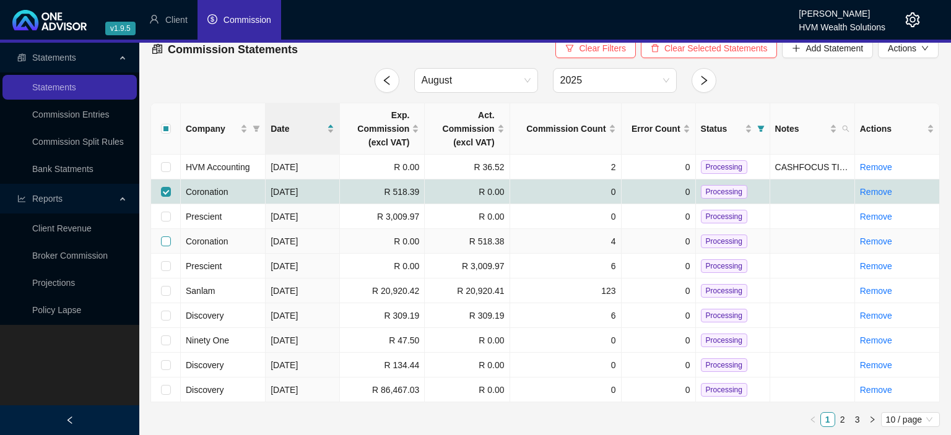
click at [165, 242] on input "checkbox" at bounding box center [166, 242] width 10 height 10
checkbox input "true"
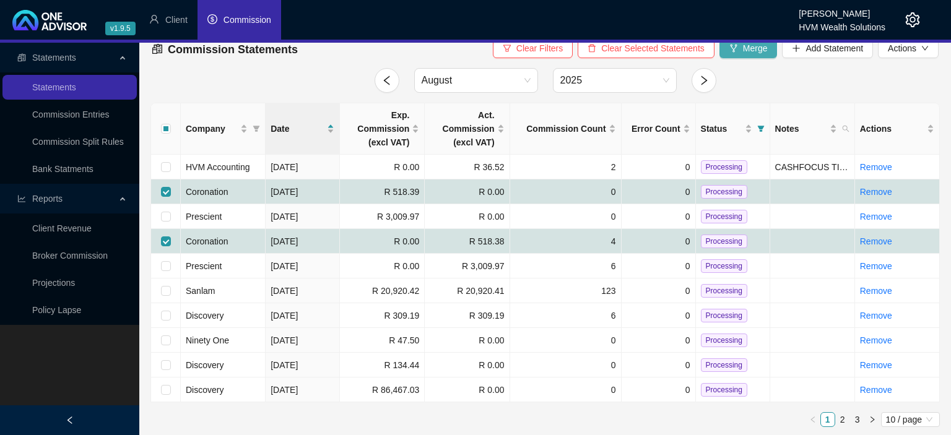
click at [742, 50] on button "Merge" at bounding box center [749, 48] width 58 height 20
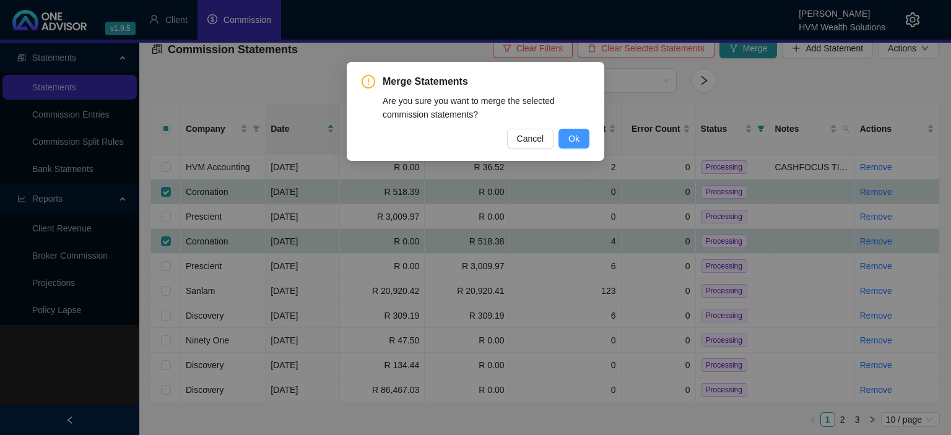
click at [577, 134] on span "Ok" at bounding box center [573, 139] width 11 height 14
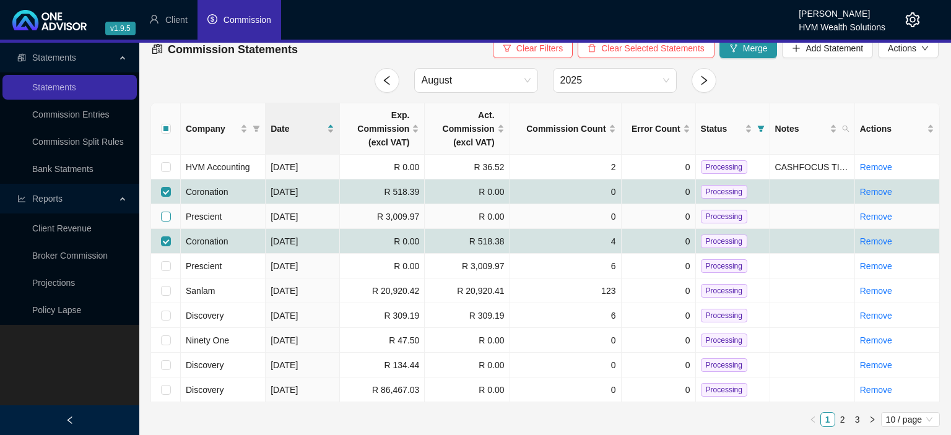
checkbox input "false"
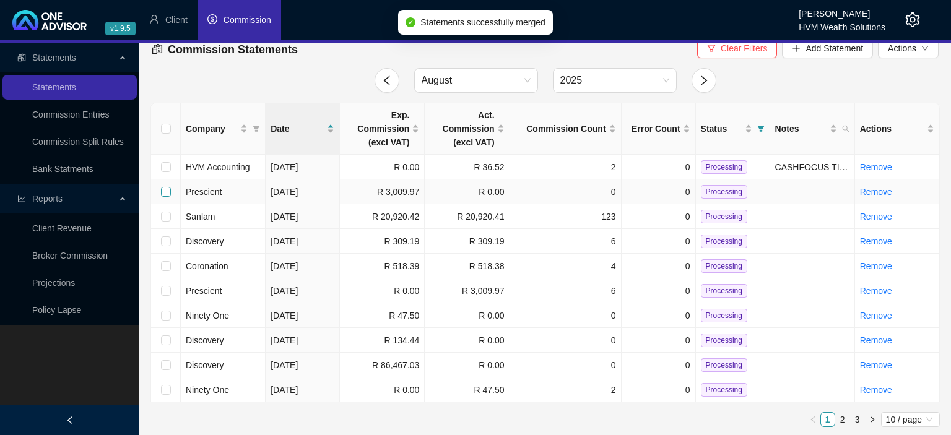
click at [169, 193] on input "checkbox" at bounding box center [166, 192] width 10 height 10
checkbox input "true"
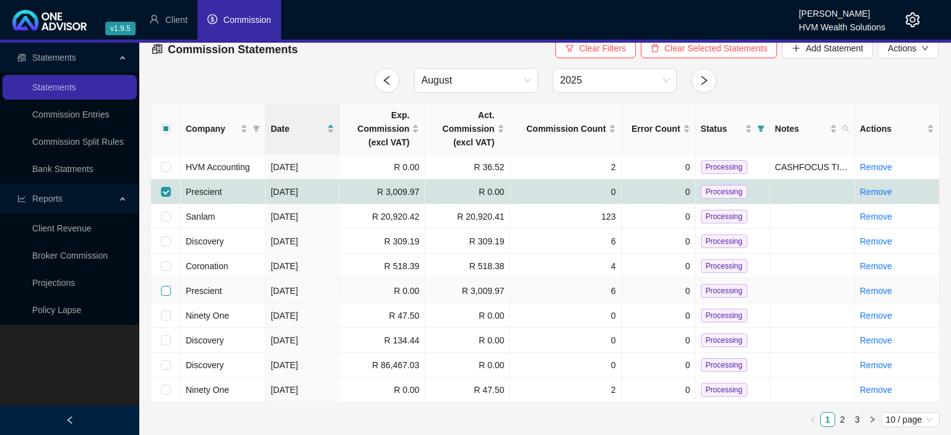
click at [162, 290] on input "checkbox" at bounding box center [166, 291] width 10 height 10
checkbox input "true"
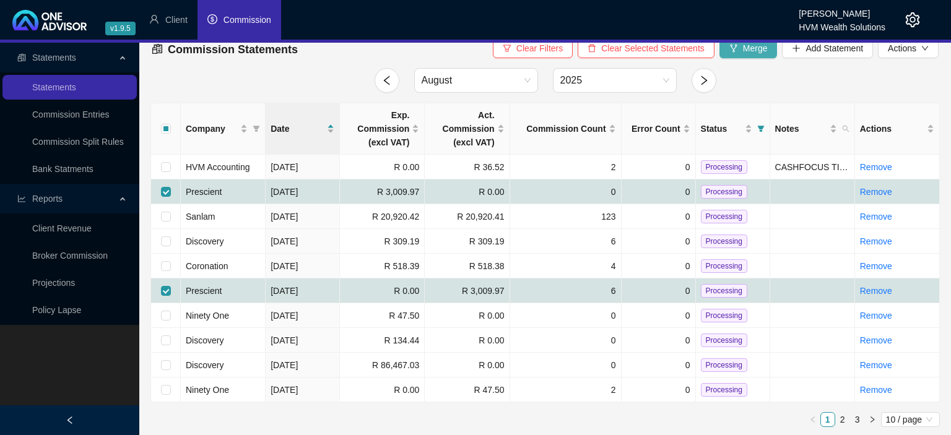
click at [752, 54] on span "Merge" at bounding box center [755, 48] width 25 height 14
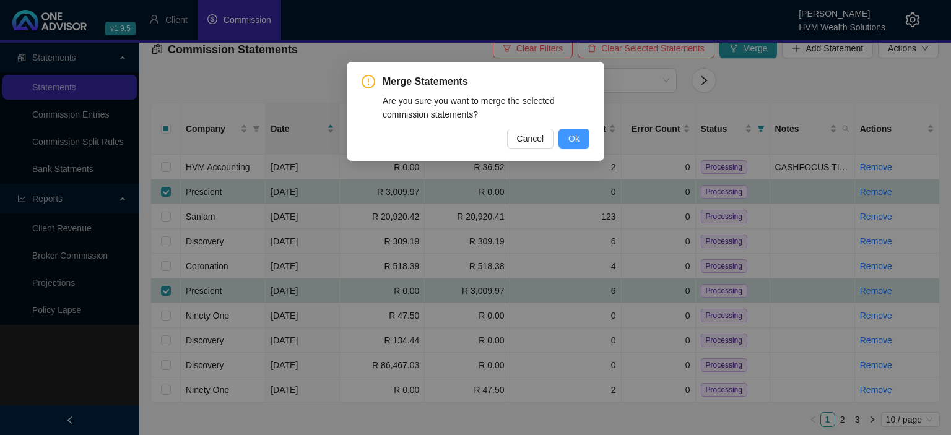
click at [569, 135] on span "Ok" at bounding box center [573, 139] width 11 height 14
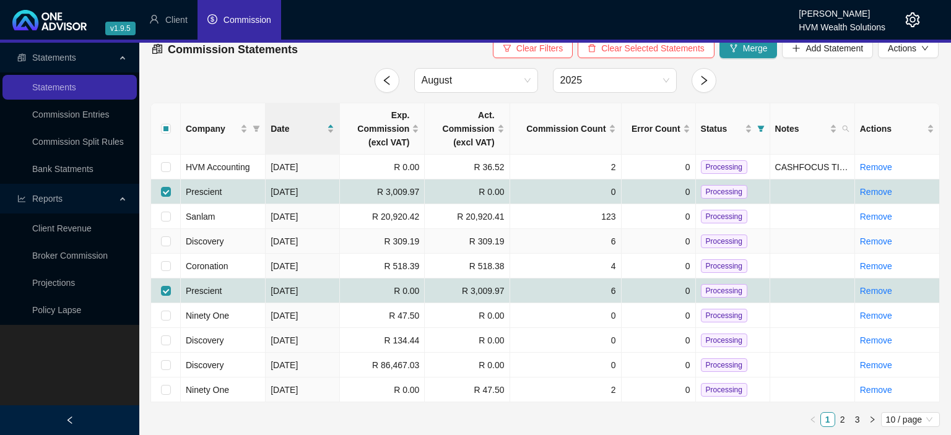
checkbox input "false"
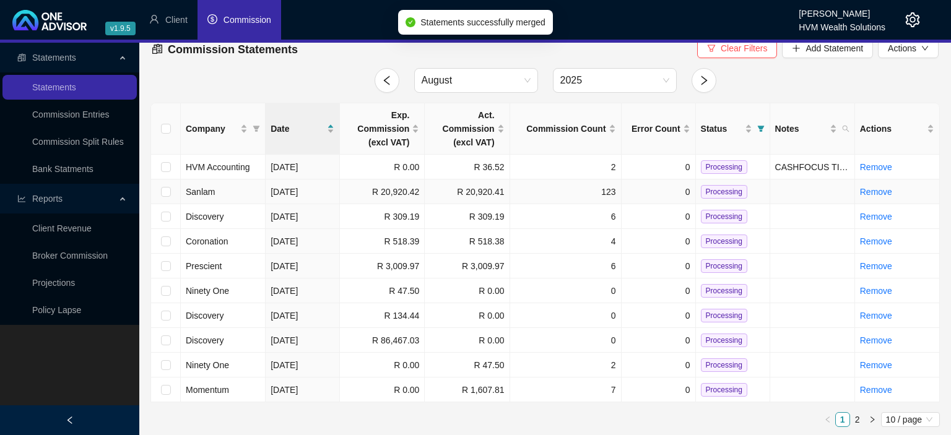
click at [719, 189] on span "Processing" at bounding box center [724, 192] width 46 height 14
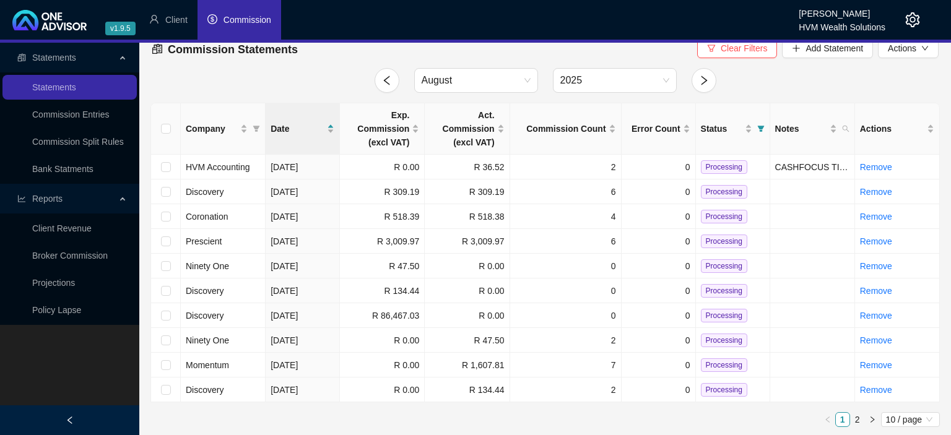
click at [719, 189] on span "Processing" at bounding box center [724, 192] width 46 height 14
click at [719, 192] on span "Processing" at bounding box center [724, 192] width 46 height 14
click at [160, 192] on td at bounding box center [166, 192] width 30 height 25
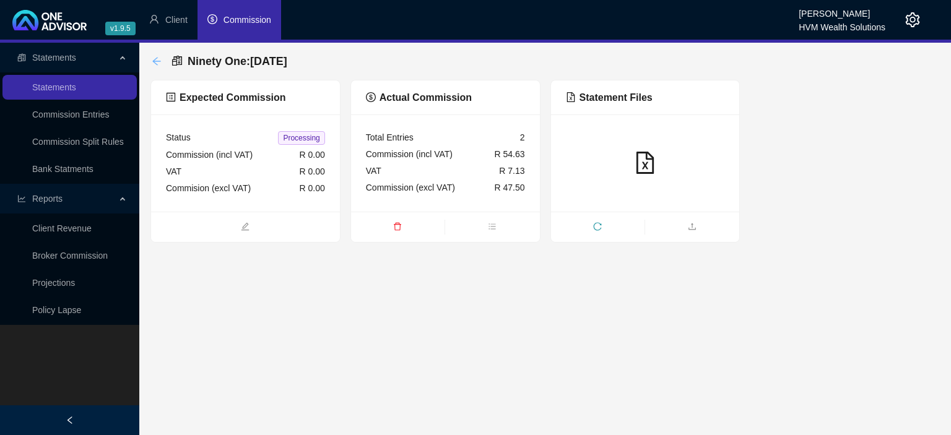
click at [157, 66] on icon "arrow-left" at bounding box center [157, 61] width 10 height 10
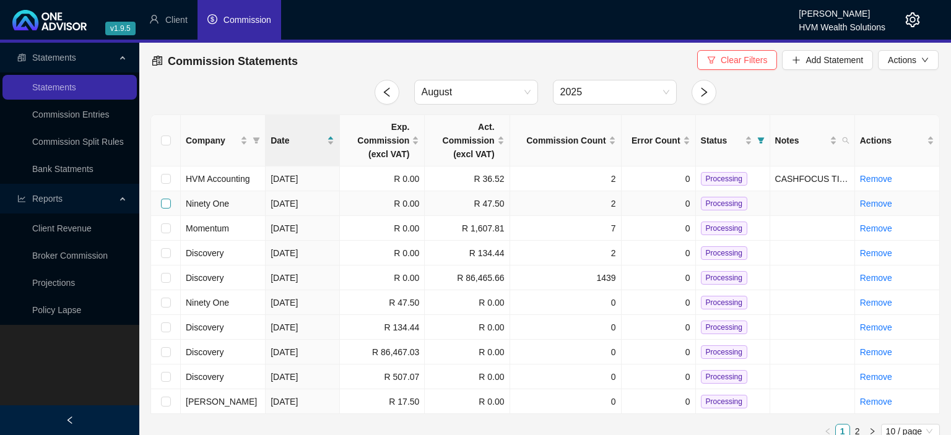
click at [165, 204] on input "checkbox" at bounding box center [166, 204] width 10 height 10
checkbox input "true"
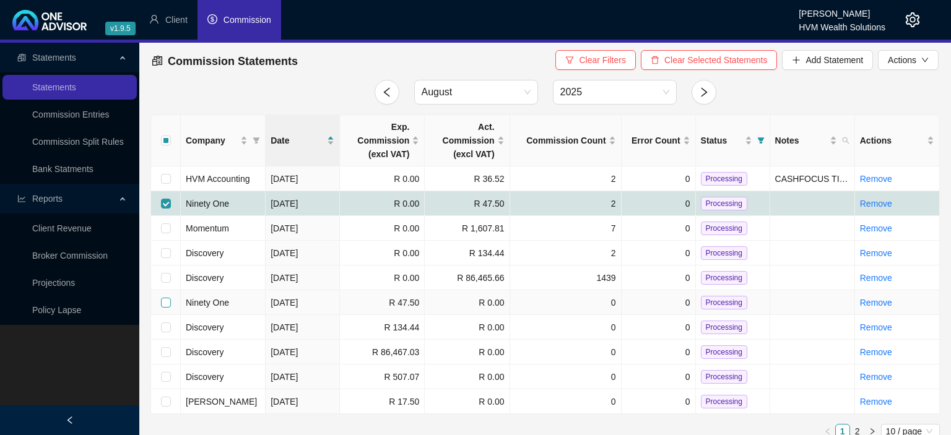
click at [167, 301] on input "checkbox" at bounding box center [166, 303] width 10 height 10
checkbox input "true"
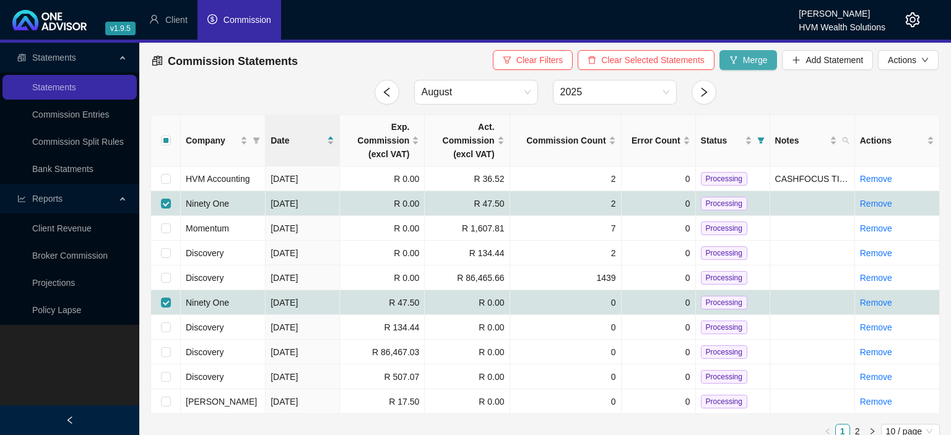
click at [737, 63] on icon "fork" at bounding box center [733, 60] width 9 height 9
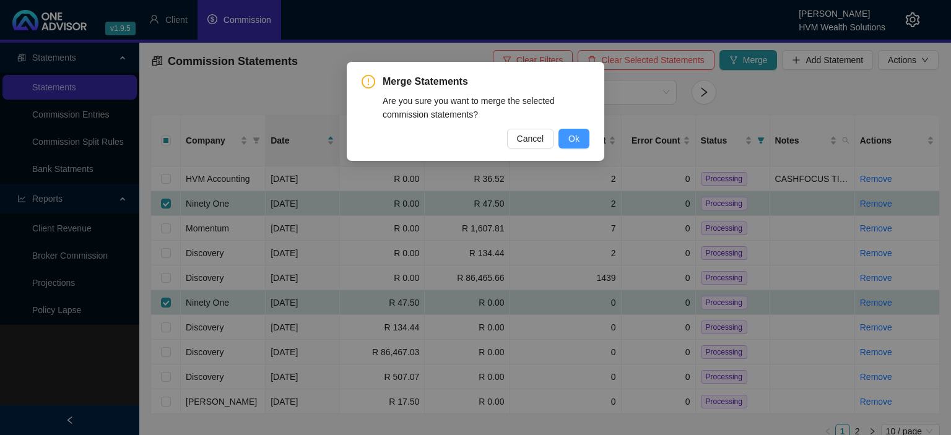
click at [584, 139] on button "Ok" at bounding box center [574, 139] width 31 height 20
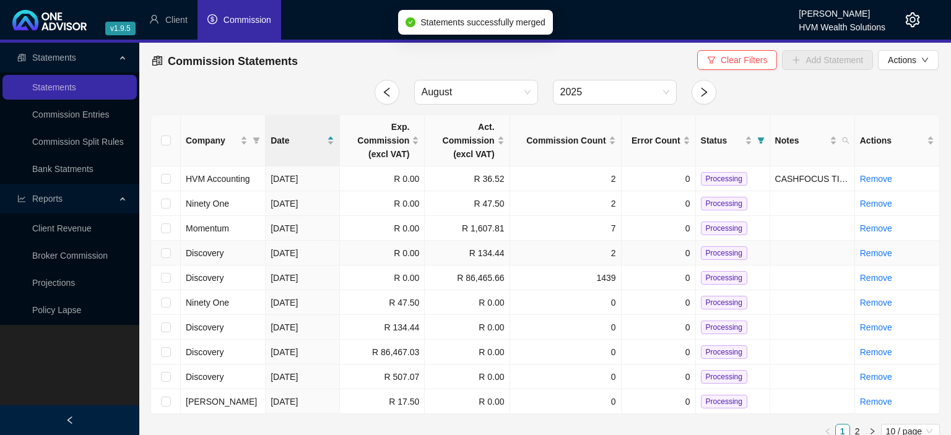
checkbox input "false"
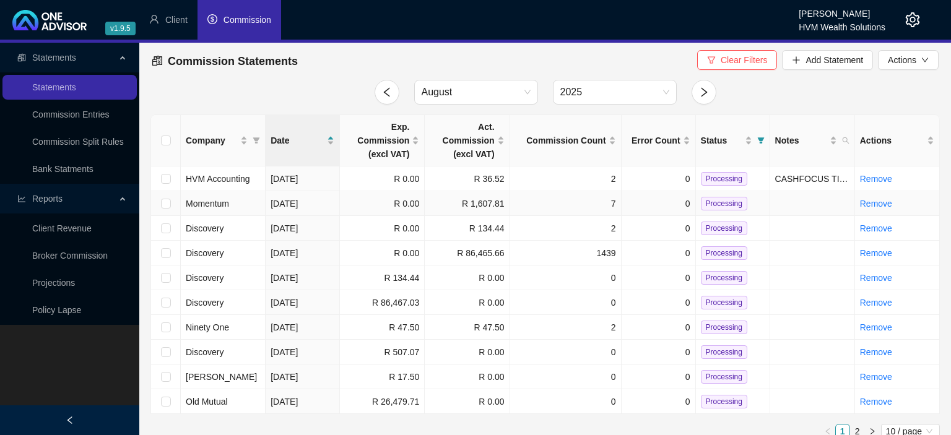
click at [210, 204] on span "Momentum" at bounding box center [207, 204] width 43 height 10
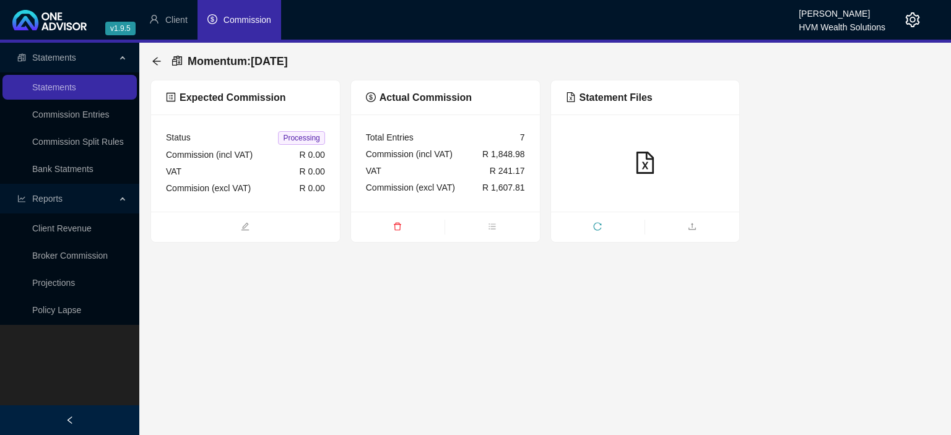
click at [229, 174] on div "VAT R 0.00" at bounding box center [245, 171] width 159 height 17
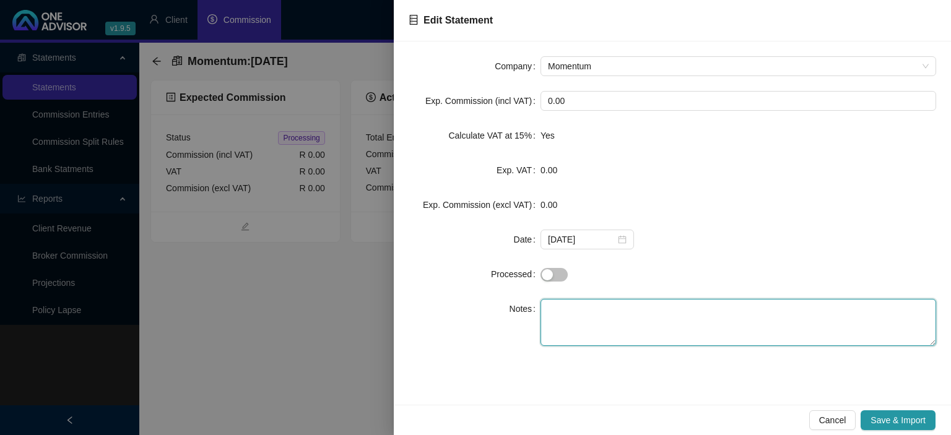
click at [562, 306] on textarea at bounding box center [739, 322] width 396 height 47
type textarea "FIN"
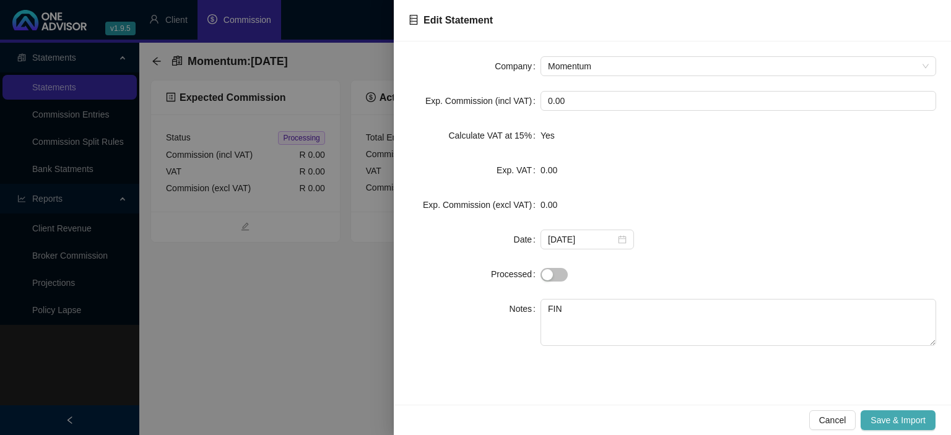
click at [864, 417] on button "Save & Import" at bounding box center [898, 421] width 75 height 20
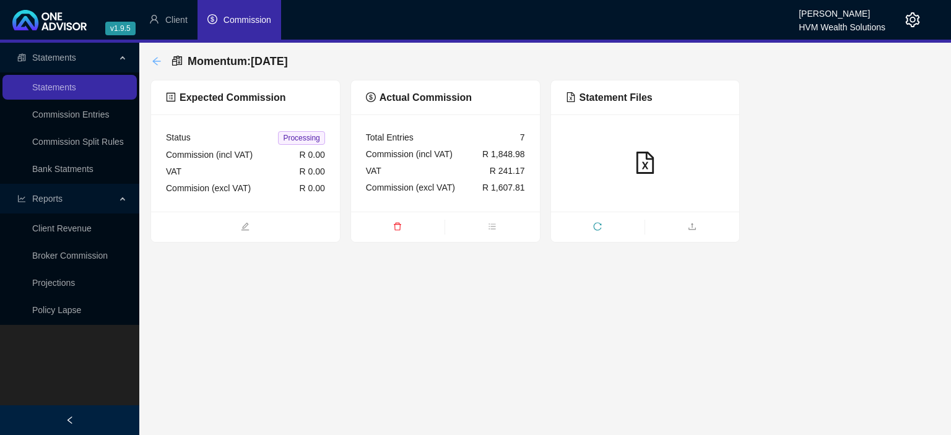
click at [157, 62] on icon "arrow-left" at bounding box center [157, 61] width 10 height 10
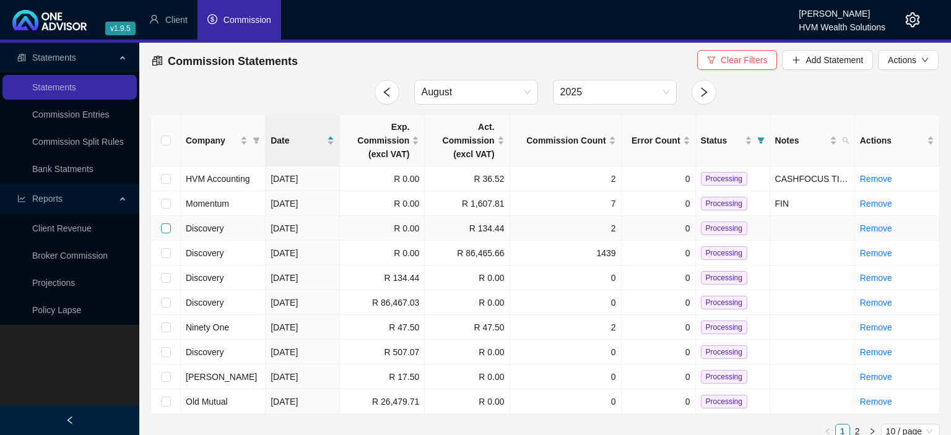
click at [170, 229] on input "checkbox" at bounding box center [166, 229] width 10 height 10
checkbox input "true"
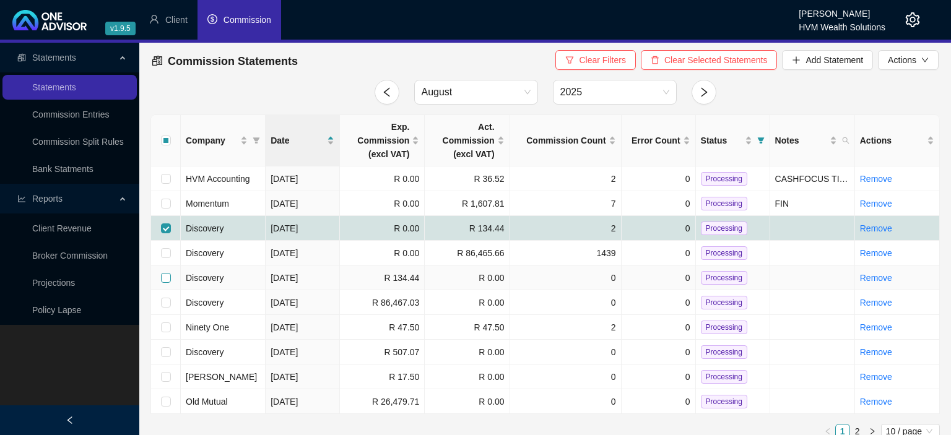
click at [162, 278] on input "checkbox" at bounding box center [166, 278] width 10 height 10
checkbox input "true"
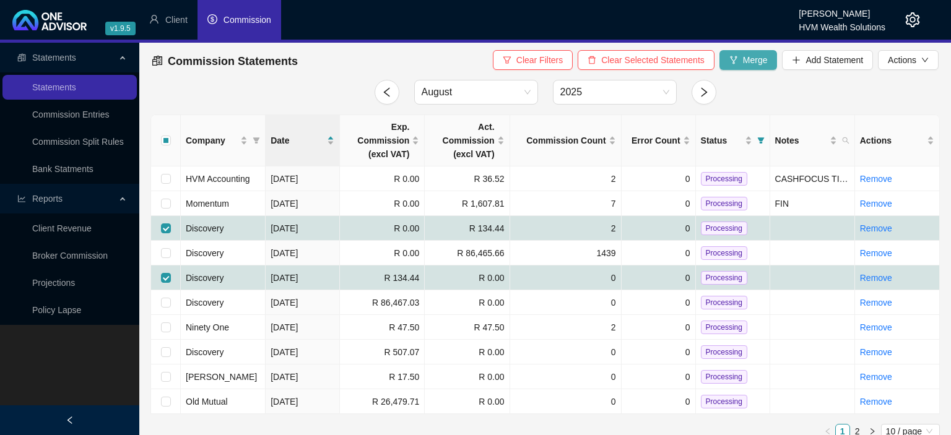
click at [744, 60] on span "Merge" at bounding box center [755, 60] width 25 height 14
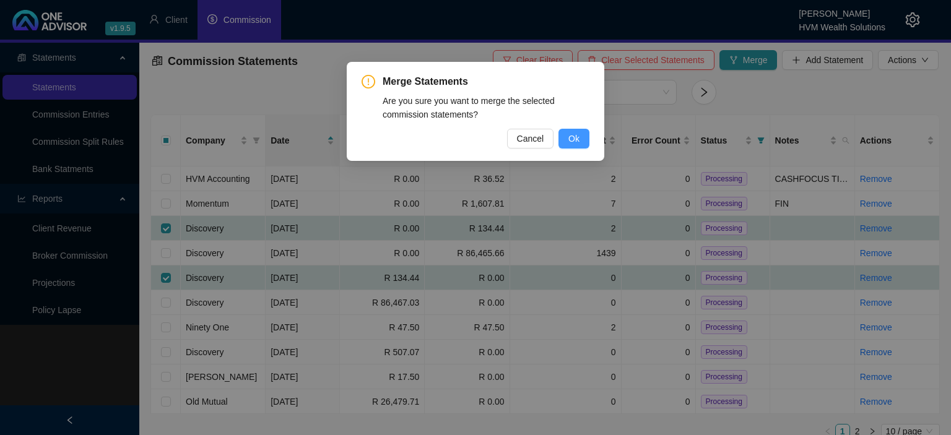
click at [570, 137] on span "Ok" at bounding box center [573, 139] width 11 height 14
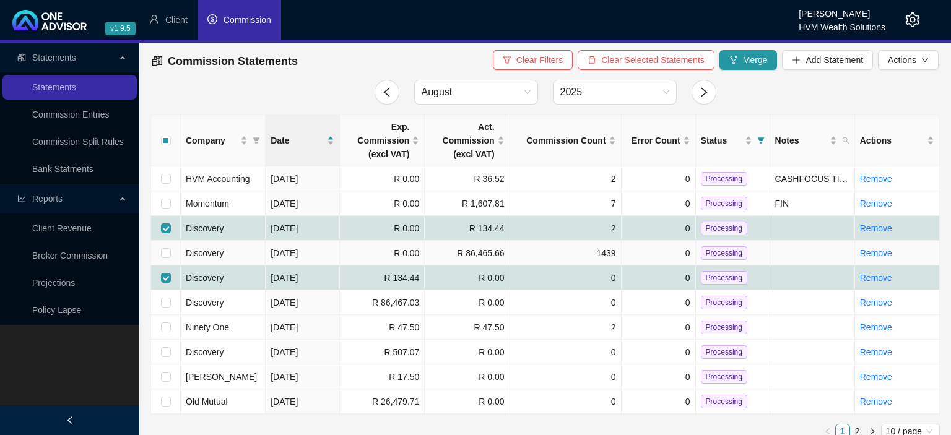
checkbox input "false"
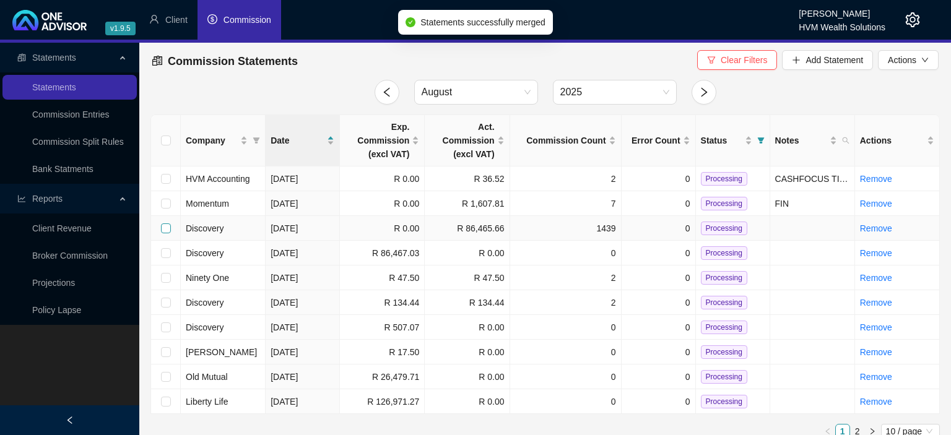
click at [165, 227] on input "checkbox" at bounding box center [166, 229] width 10 height 10
checkbox input "true"
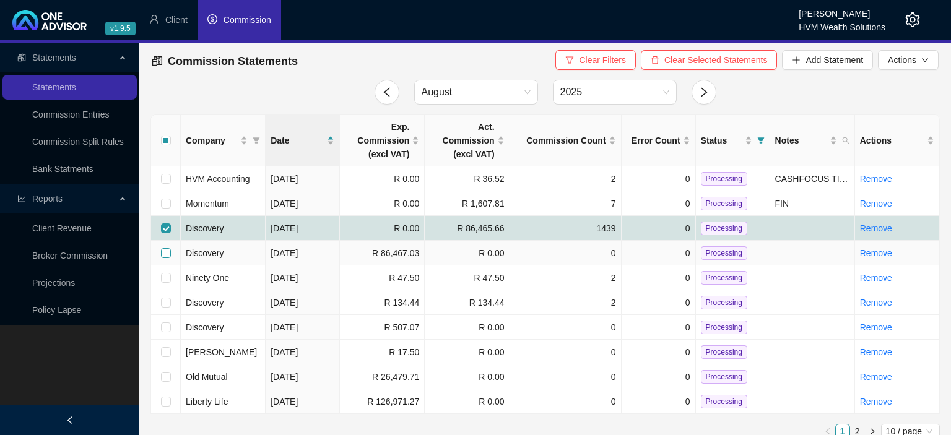
click at [168, 256] on input "checkbox" at bounding box center [166, 253] width 10 height 10
checkbox input "true"
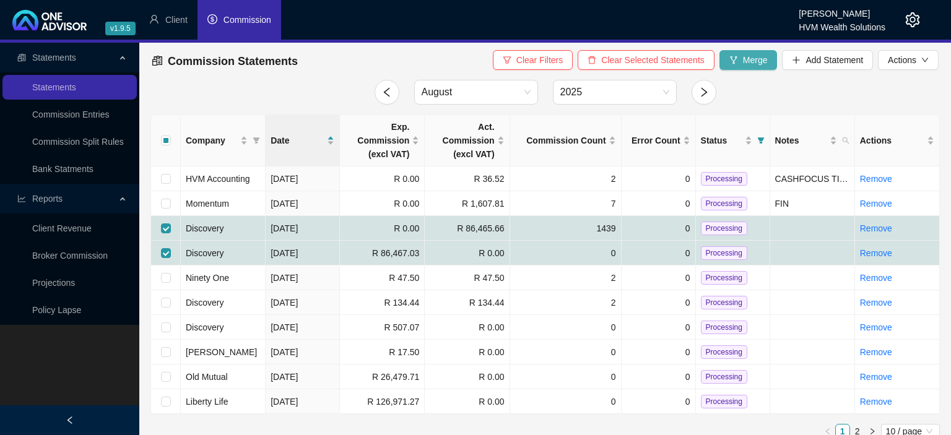
click at [737, 61] on icon "fork" at bounding box center [733, 60] width 9 height 9
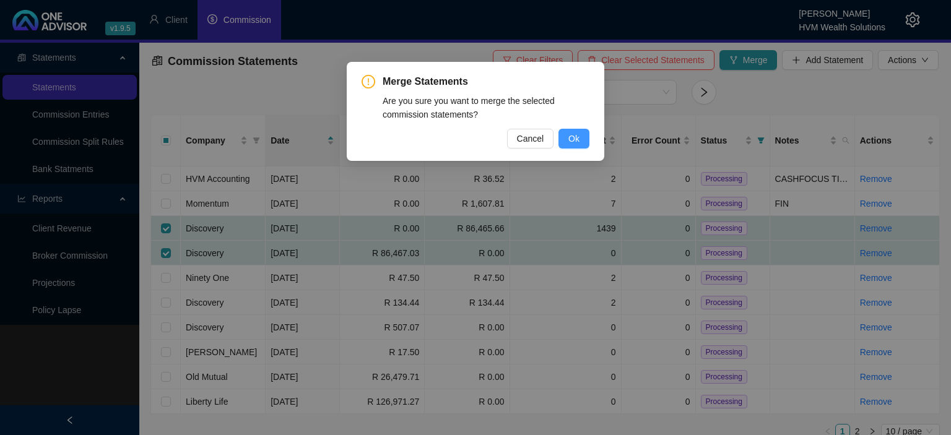
click at [576, 140] on span "Ok" at bounding box center [573, 139] width 11 height 14
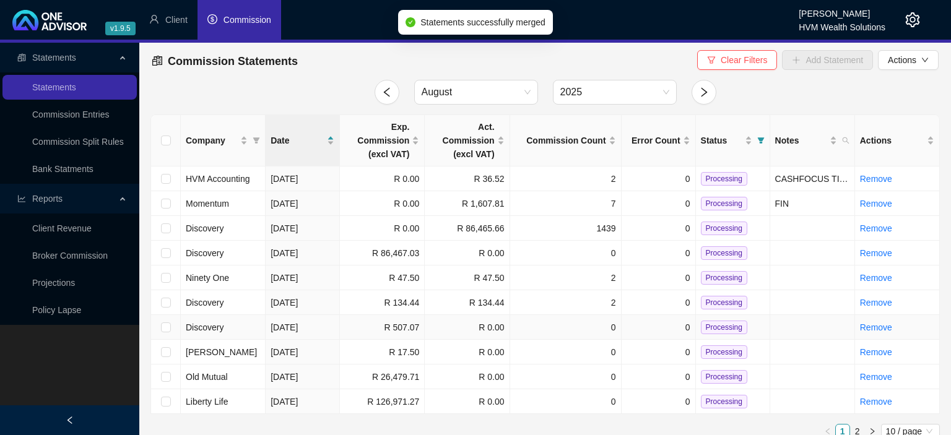
checkbox input "false"
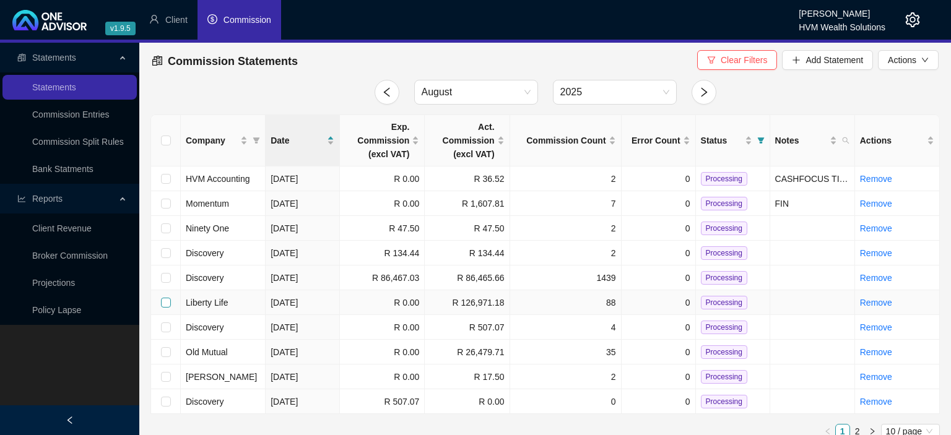
click at [165, 300] on input "checkbox" at bounding box center [166, 303] width 10 height 10
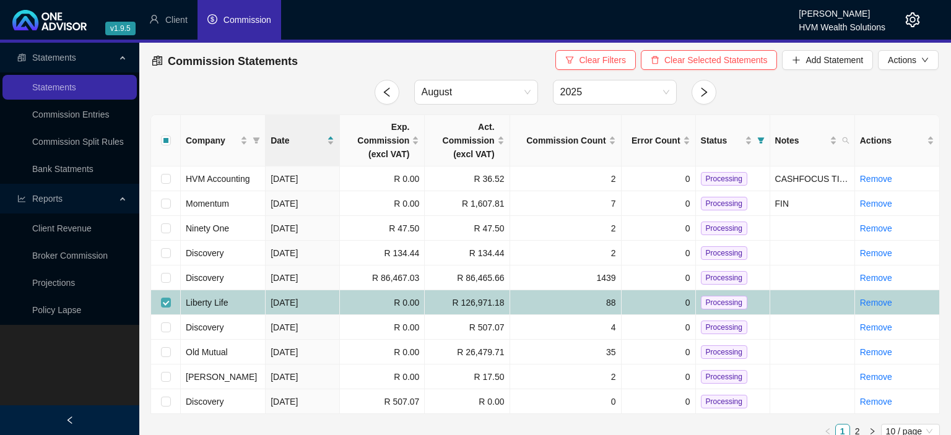
click at [165, 300] on input "checkbox" at bounding box center [166, 303] width 10 height 10
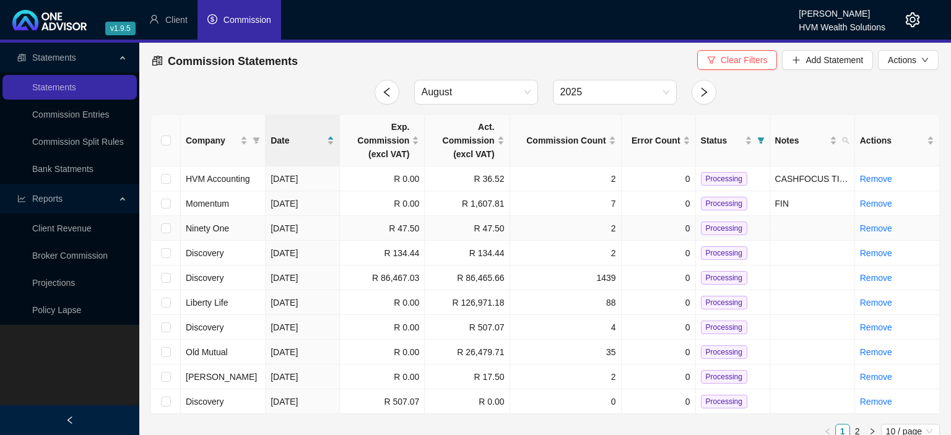
click at [729, 230] on span "Processing" at bounding box center [724, 229] width 46 height 14
click at [728, 229] on span "Processing" at bounding box center [724, 229] width 46 height 14
click at [165, 230] on input "checkbox" at bounding box center [166, 229] width 10 height 10
checkbox input "true"
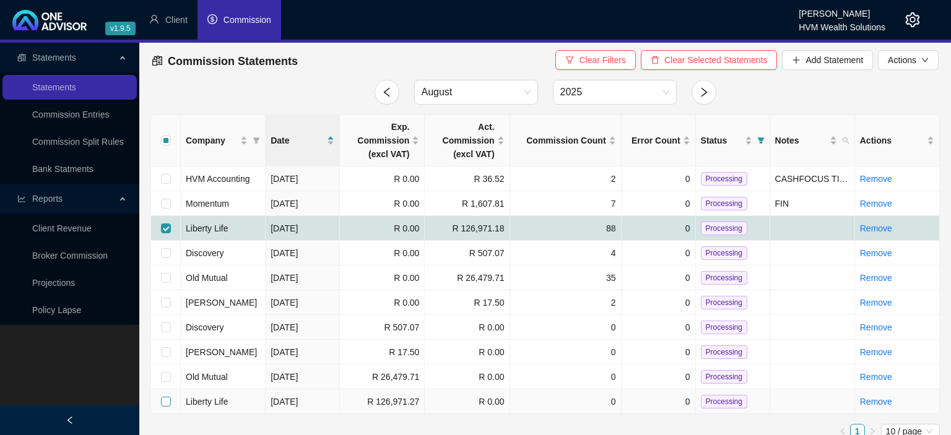
click at [168, 399] on input "checkbox" at bounding box center [166, 402] width 10 height 10
checkbox input "true"
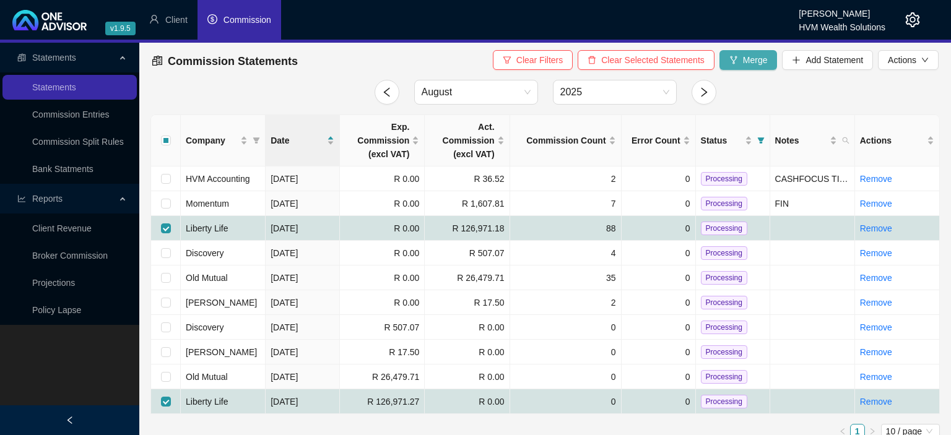
click at [728, 66] on button "Merge" at bounding box center [749, 60] width 58 height 20
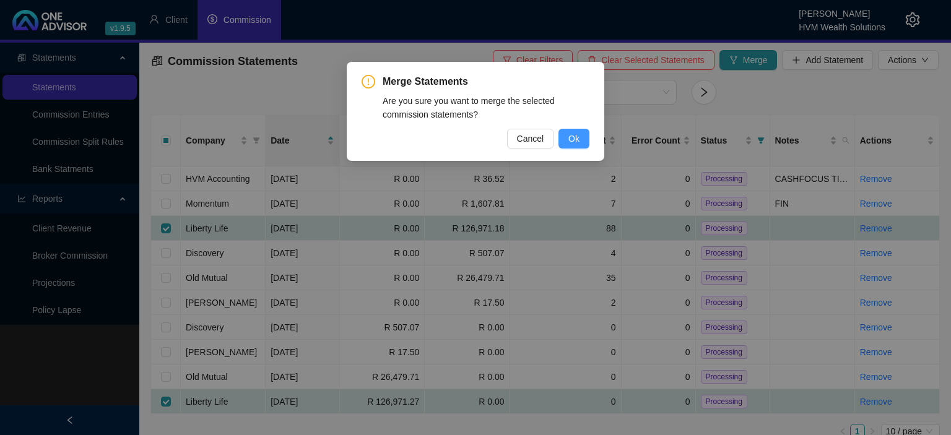
click at [581, 137] on button "Ok" at bounding box center [574, 139] width 31 height 20
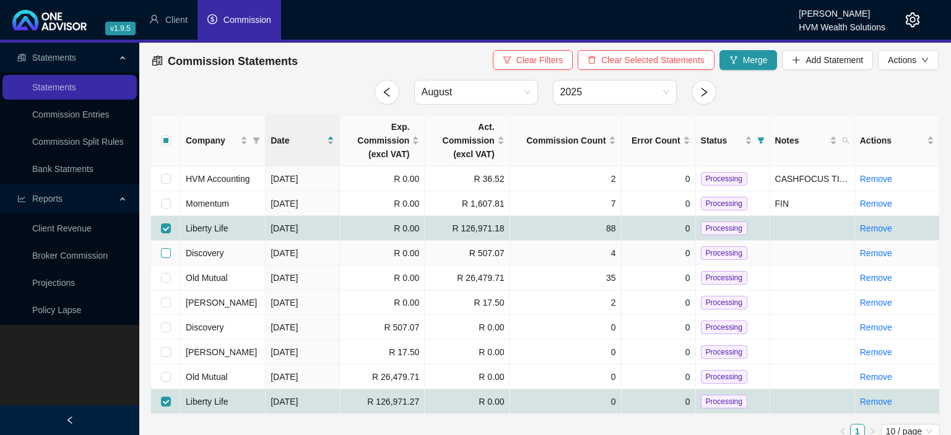
checkbox input "false"
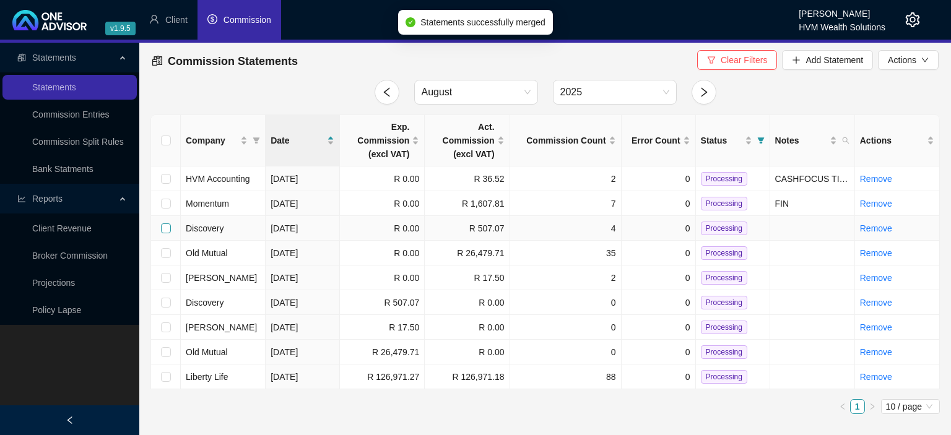
click at [165, 229] on input "checkbox" at bounding box center [166, 229] width 10 height 10
checkbox input "true"
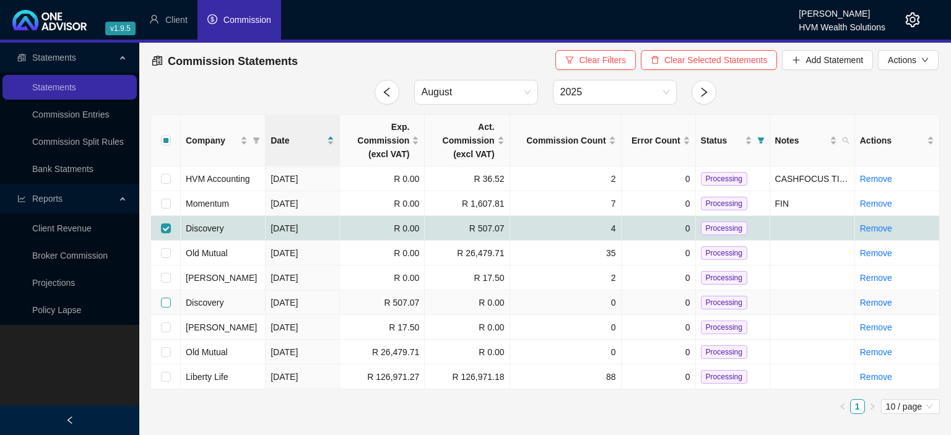
click at [163, 302] on input "checkbox" at bounding box center [166, 303] width 10 height 10
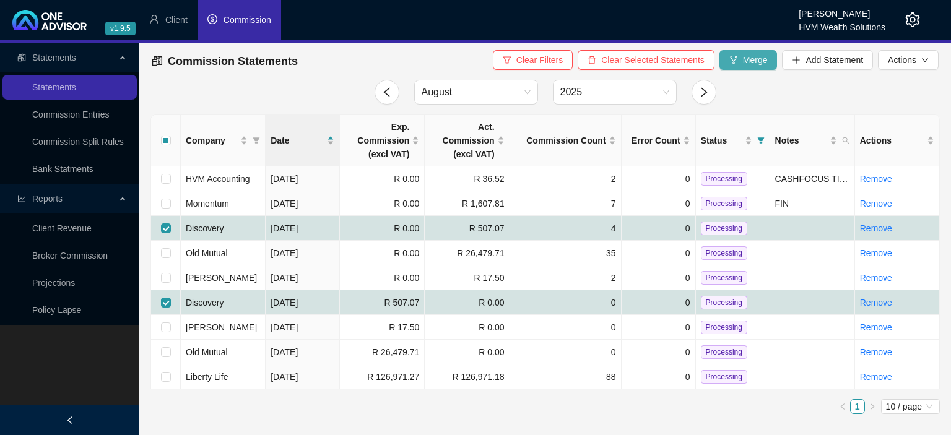
click at [754, 60] on span "Merge" at bounding box center [755, 60] width 25 height 14
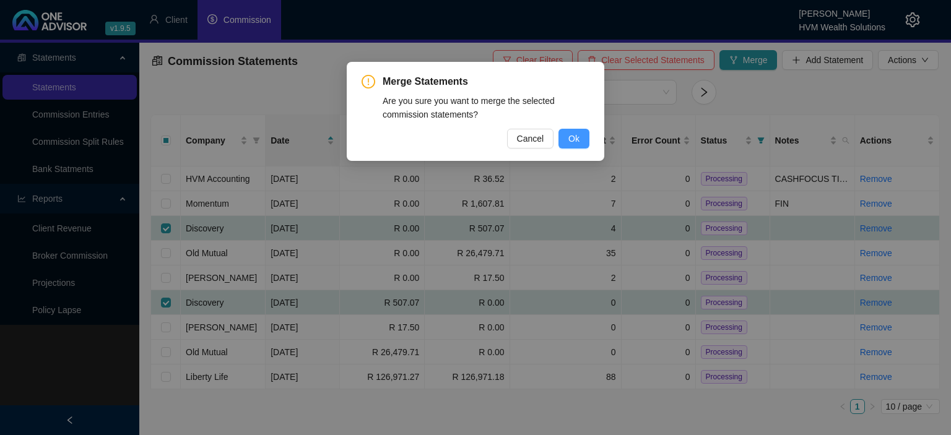
click at [578, 135] on span "Ok" at bounding box center [573, 139] width 11 height 14
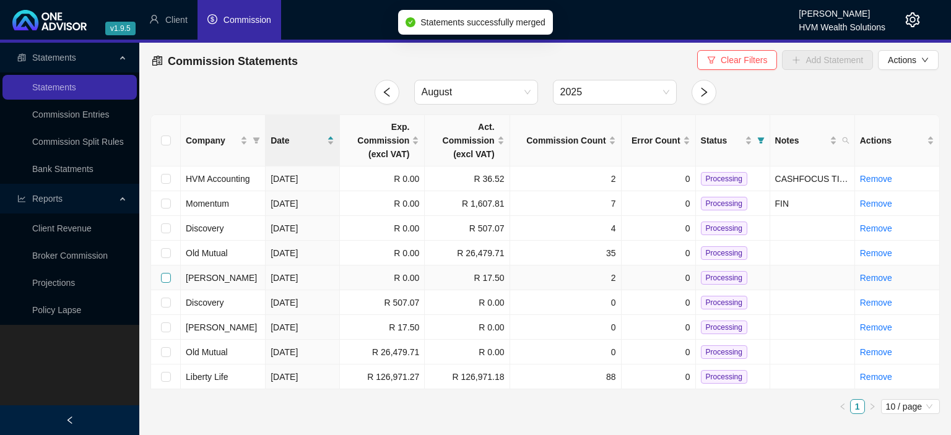
checkbox input "false"
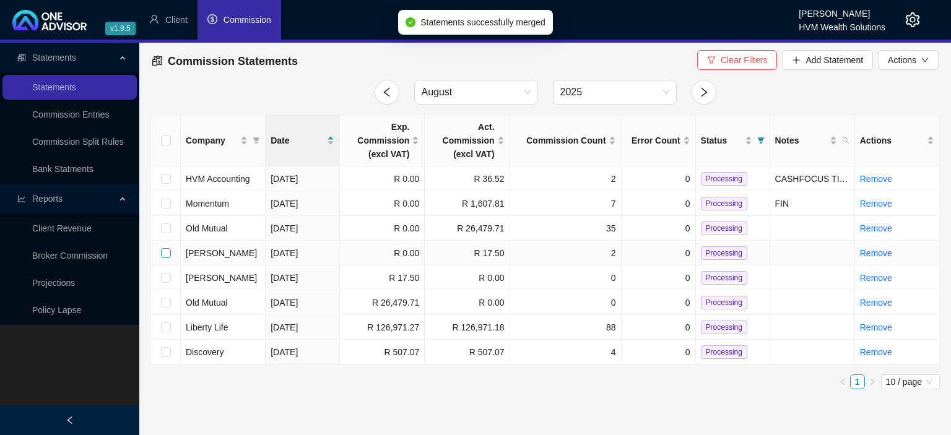
click at [163, 254] on input "checkbox" at bounding box center [166, 253] width 10 height 10
checkbox input "true"
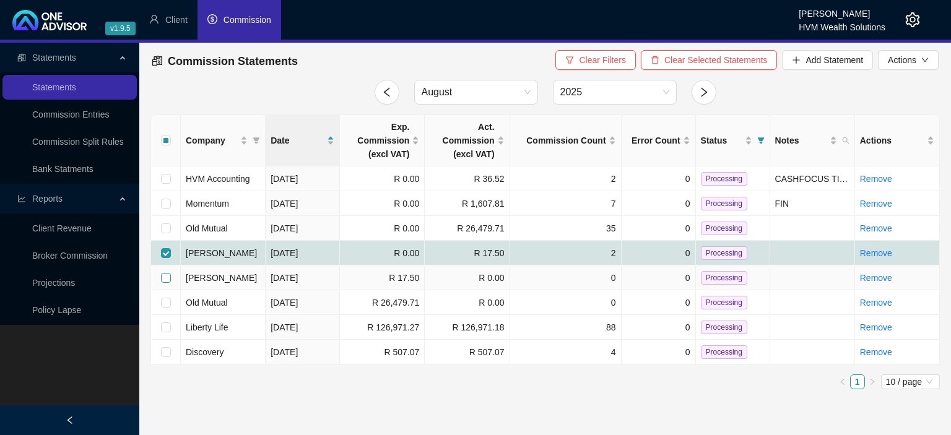
click at [165, 279] on input "checkbox" at bounding box center [166, 278] width 10 height 10
checkbox input "true"
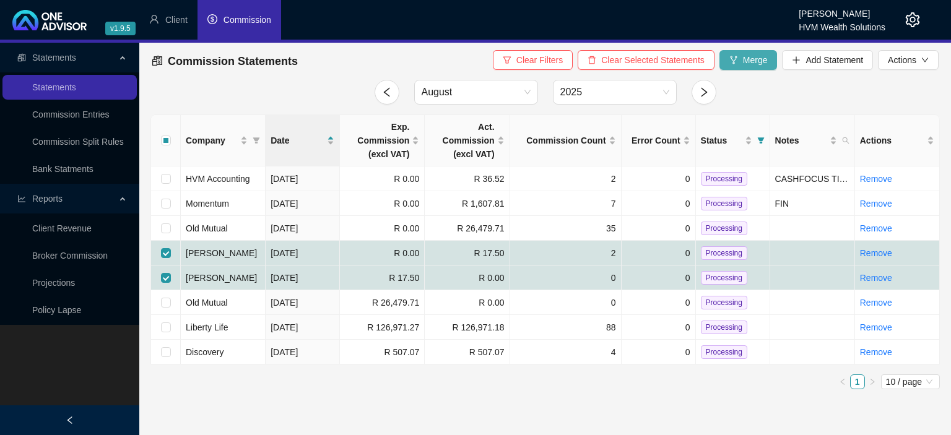
click at [759, 60] on span "Merge" at bounding box center [755, 60] width 25 height 14
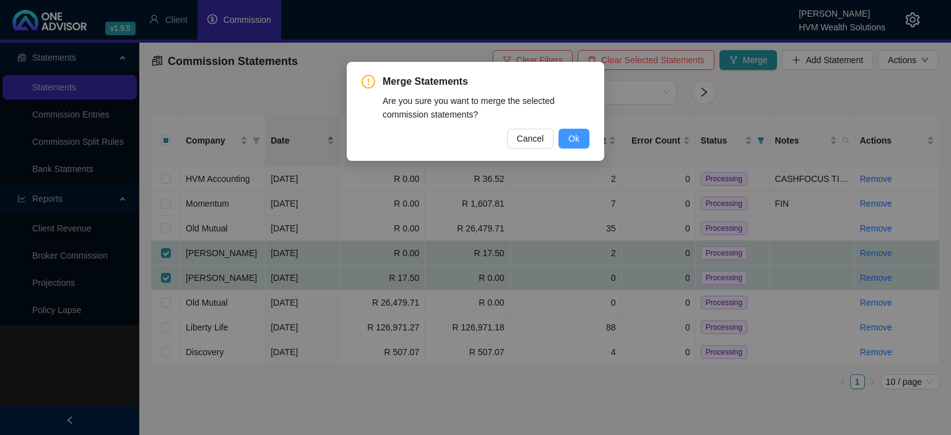
click at [572, 140] on span "Ok" at bounding box center [573, 139] width 11 height 14
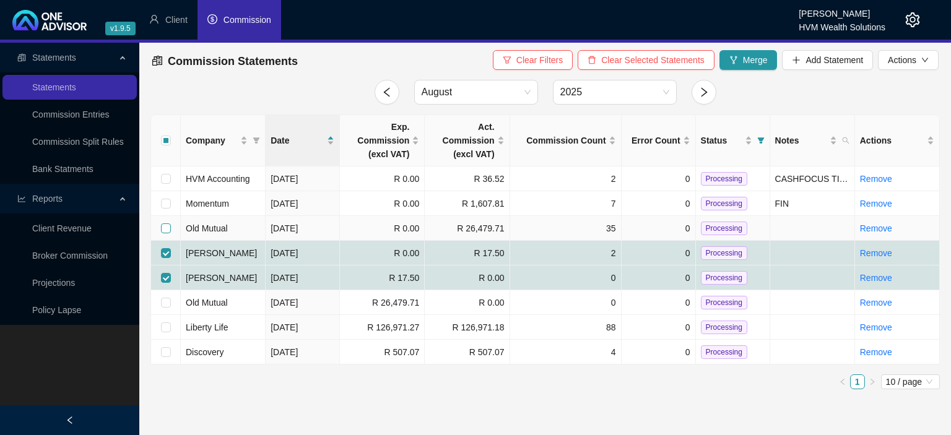
checkbox input "false"
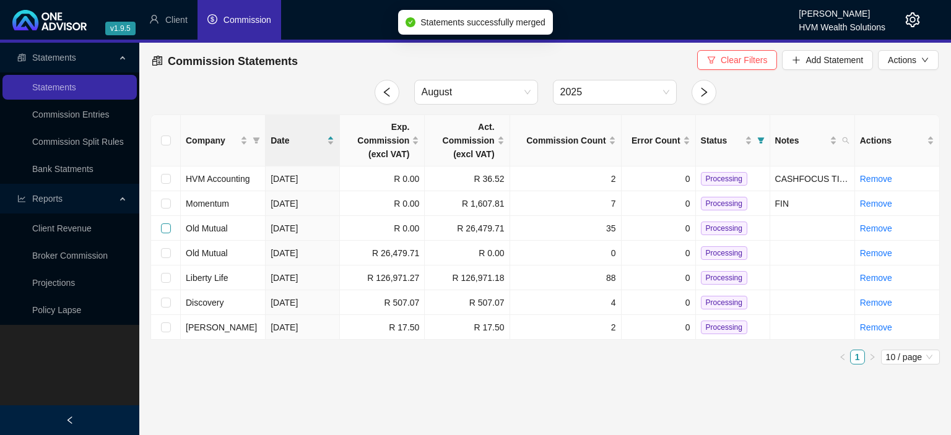
click at [164, 228] on input "checkbox" at bounding box center [166, 229] width 10 height 10
checkbox input "true"
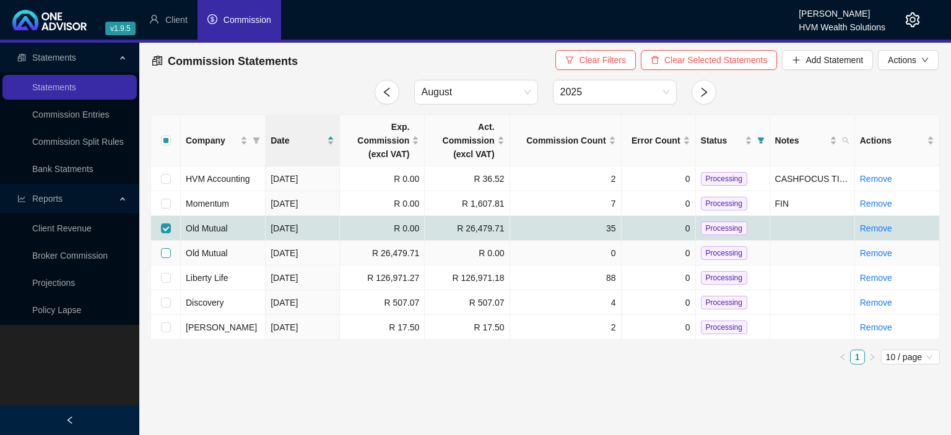
click at [167, 251] on input "checkbox" at bounding box center [166, 253] width 10 height 10
checkbox input "true"
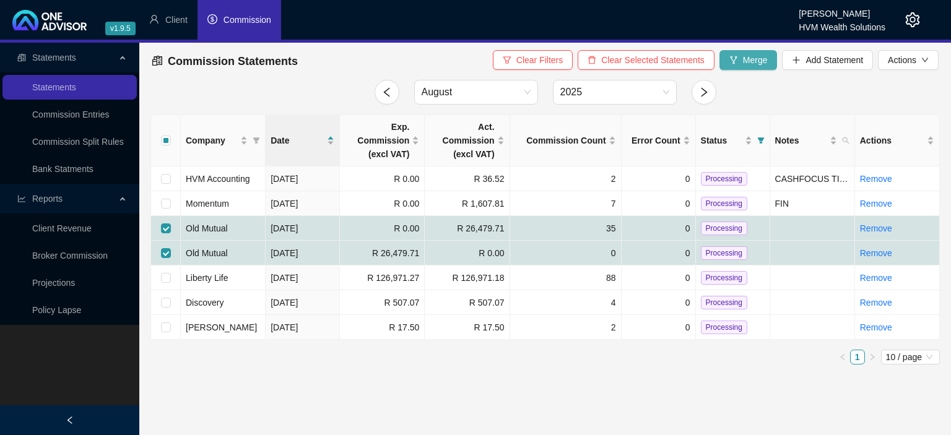
click at [749, 63] on span "Merge" at bounding box center [755, 60] width 25 height 14
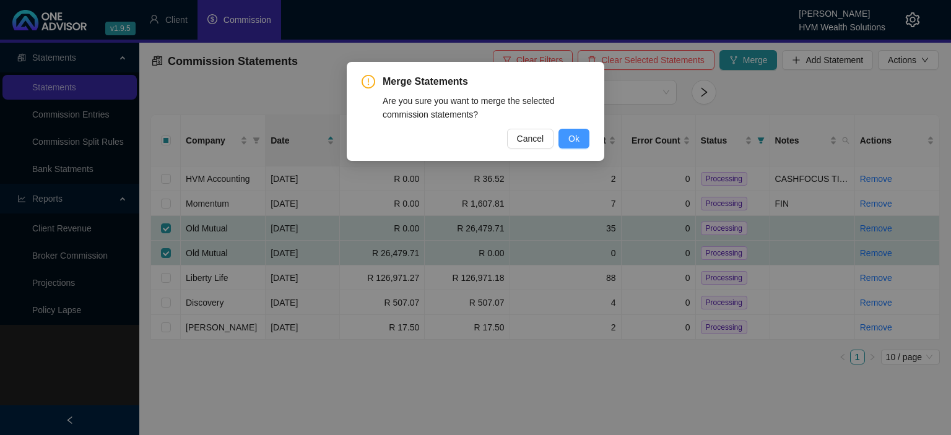
click at [578, 141] on span "Ok" at bounding box center [573, 139] width 11 height 14
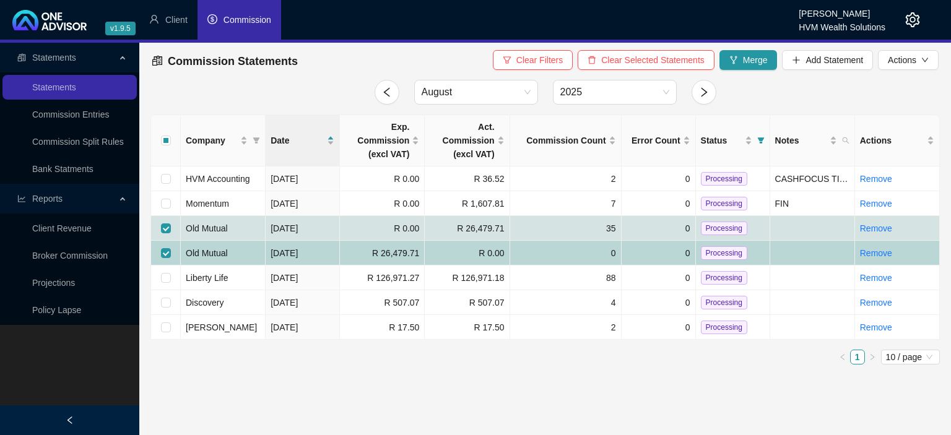
checkbox input "false"
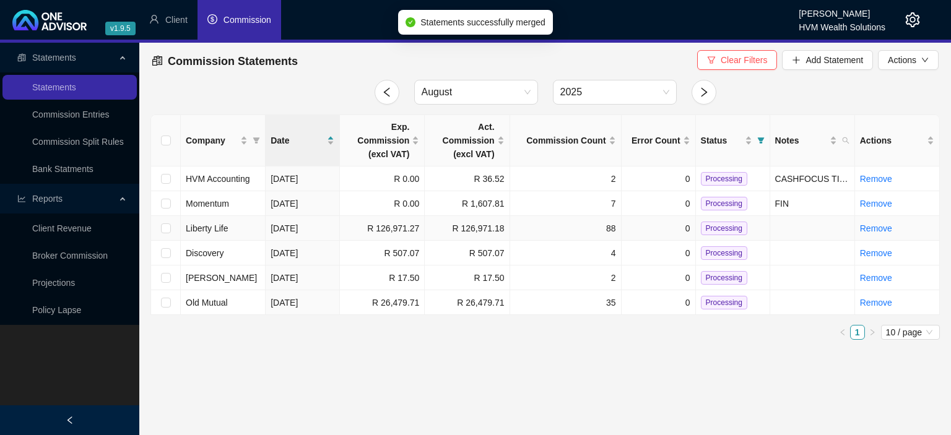
click at [709, 229] on span "Processing" at bounding box center [724, 229] width 46 height 14
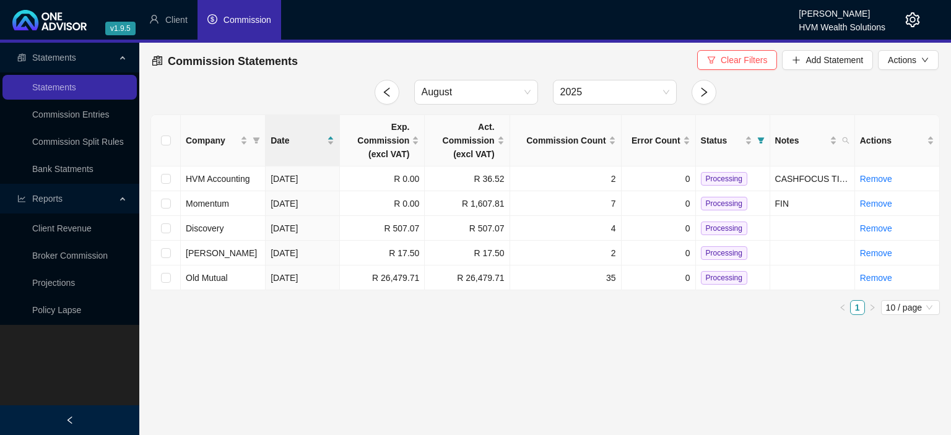
click at [709, 229] on span "Processing" at bounding box center [724, 229] width 46 height 14
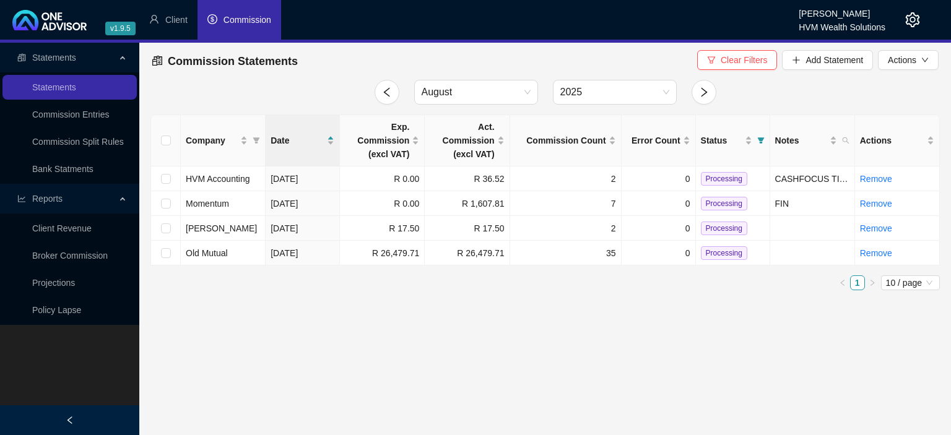
click at [708, 230] on span "Processing" at bounding box center [724, 229] width 46 height 14
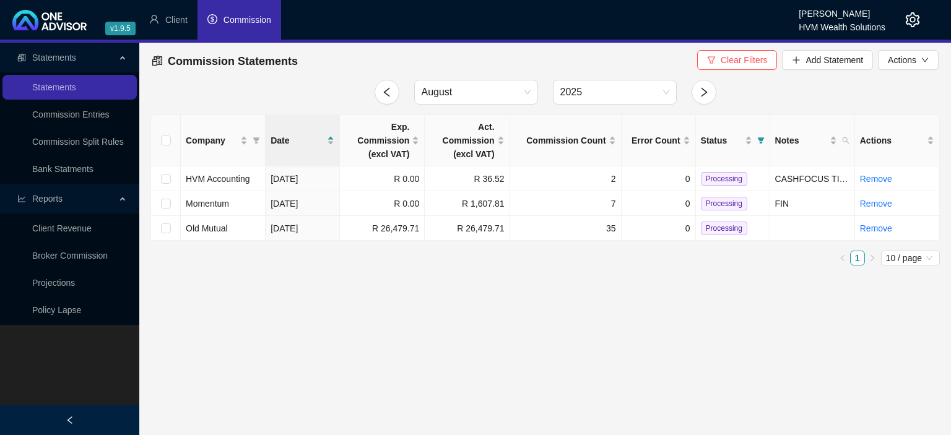
click at [707, 230] on span "Processing" at bounding box center [724, 229] width 46 height 14
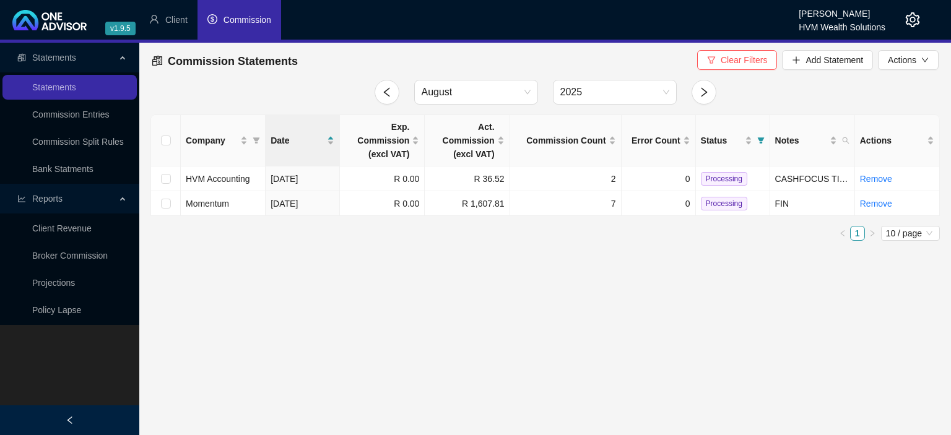
click at [909, 21] on icon "setting" at bounding box center [912, 19] width 15 height 15
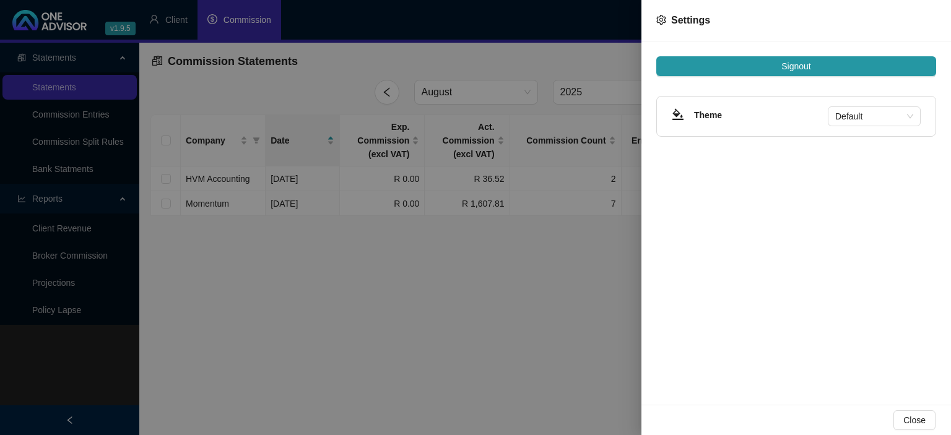
click at [528, 317] on div at bounding box center [475, 217] width 951 height 435
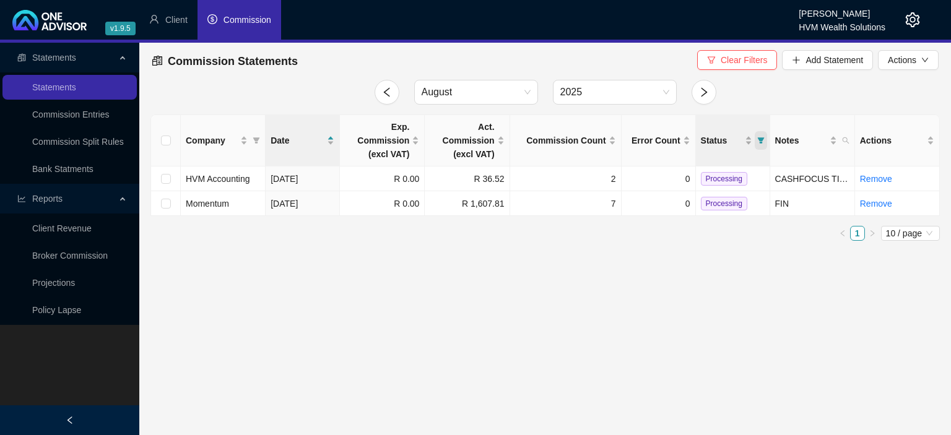
click at [759, 141] on icon "filter" at bounding box center [760, 140] width 7 height 7
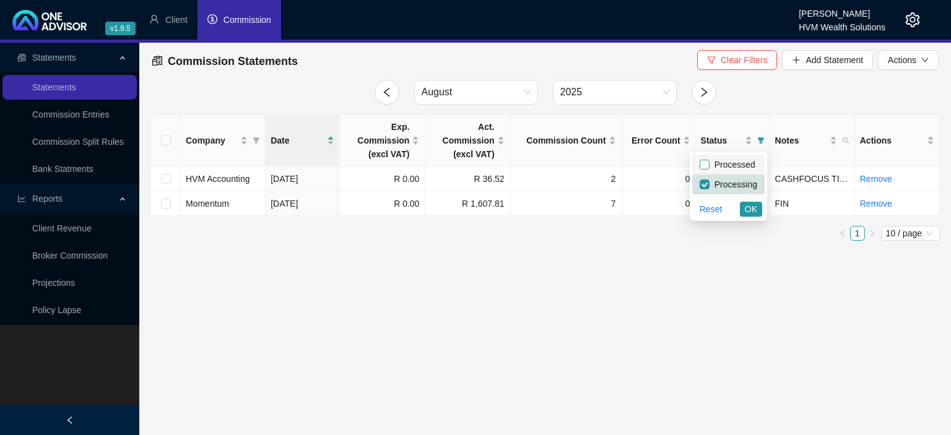
click at [706, 165] on input "checkbox" at bounding box center [705, 165] width 10 height 10
click at [747, 207] on span "OK" at bounding box center [751, 209] width 12 height 14
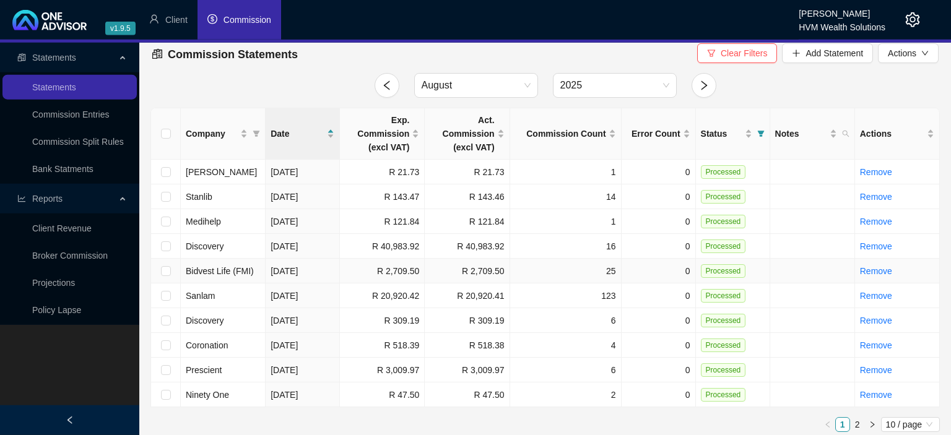
scroll to position [12, 0]
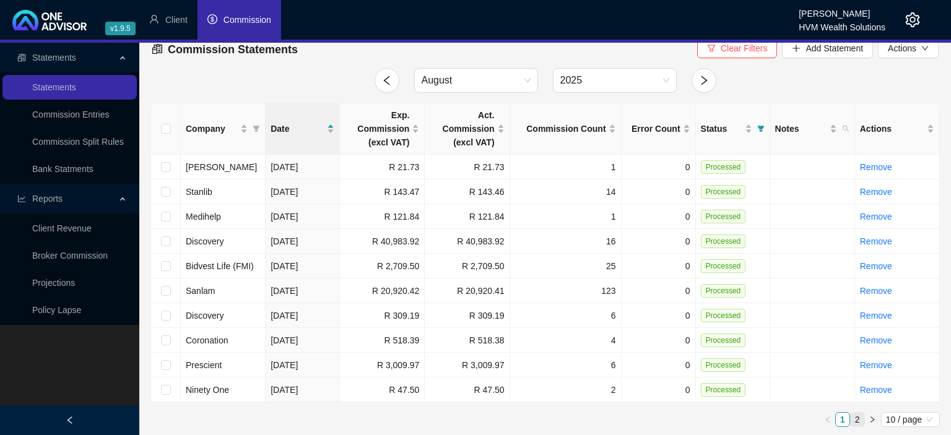
click at [860, 417] on link "2" at bounding box center [858, 420] width 14 height 14
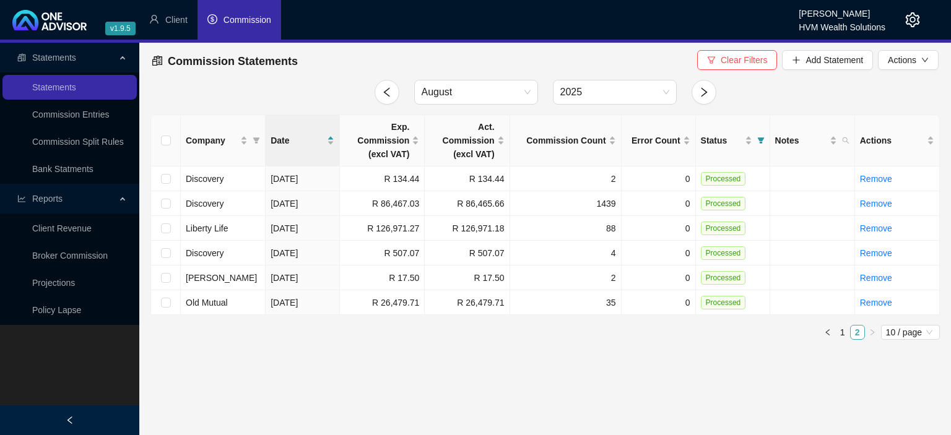
scroll to position [0, 0]
click at [759, 140] on icon "filter" at bounding box center [760, 140] width 7 height 7
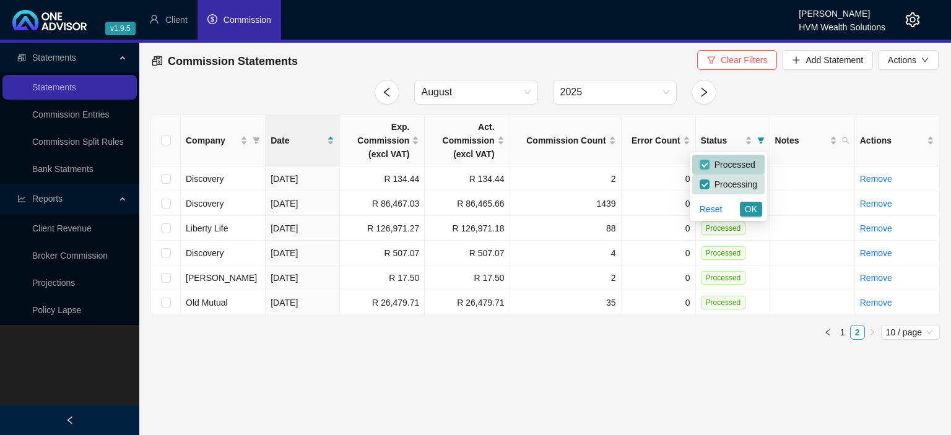
click at [707, 166] on input "checkbox" at bounding box center [705, 165] width 10 height 10
checkbox input "false"
click at [746, 211] on span "OK" at bounding box center [751, 209] width 12 height 14
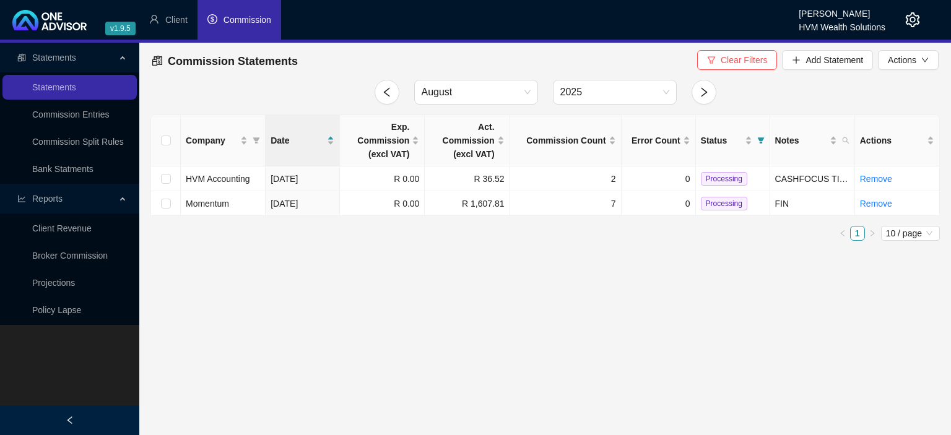
click at [905, 25] on div at bounding box center [902, 20] width 35 height 40
click at [908, 21] on icon "setting" at bounding box center [913, 19] width 14 height 15
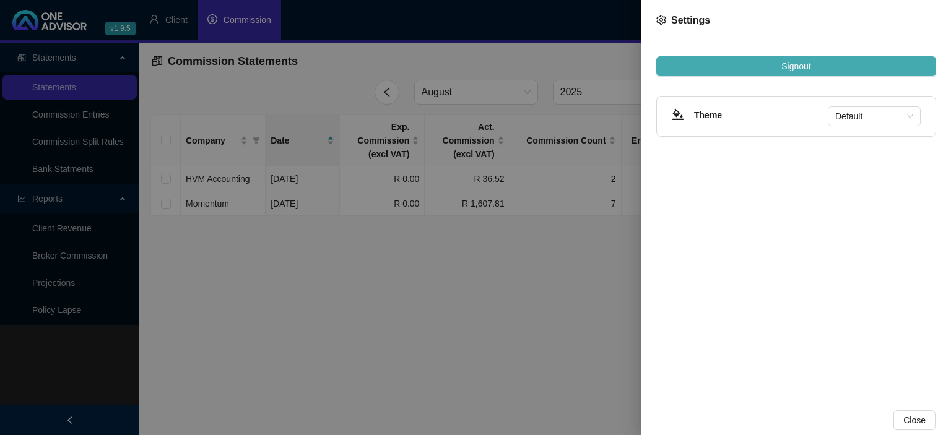
click at [833, 66] on button "Signout" at bounding box center [796, 66] width 280 height 20
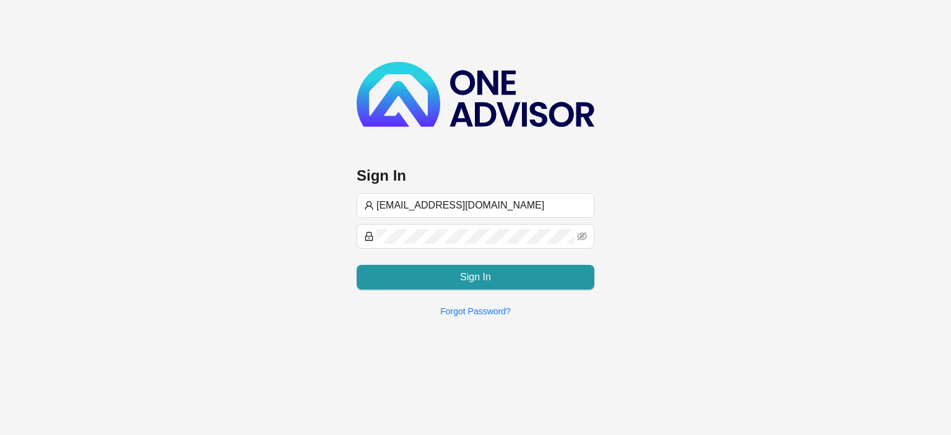
type input "[EMAIL_ADDRESS][DOMAIN_NAME]"
